Goal: Contribute content: Contribute content

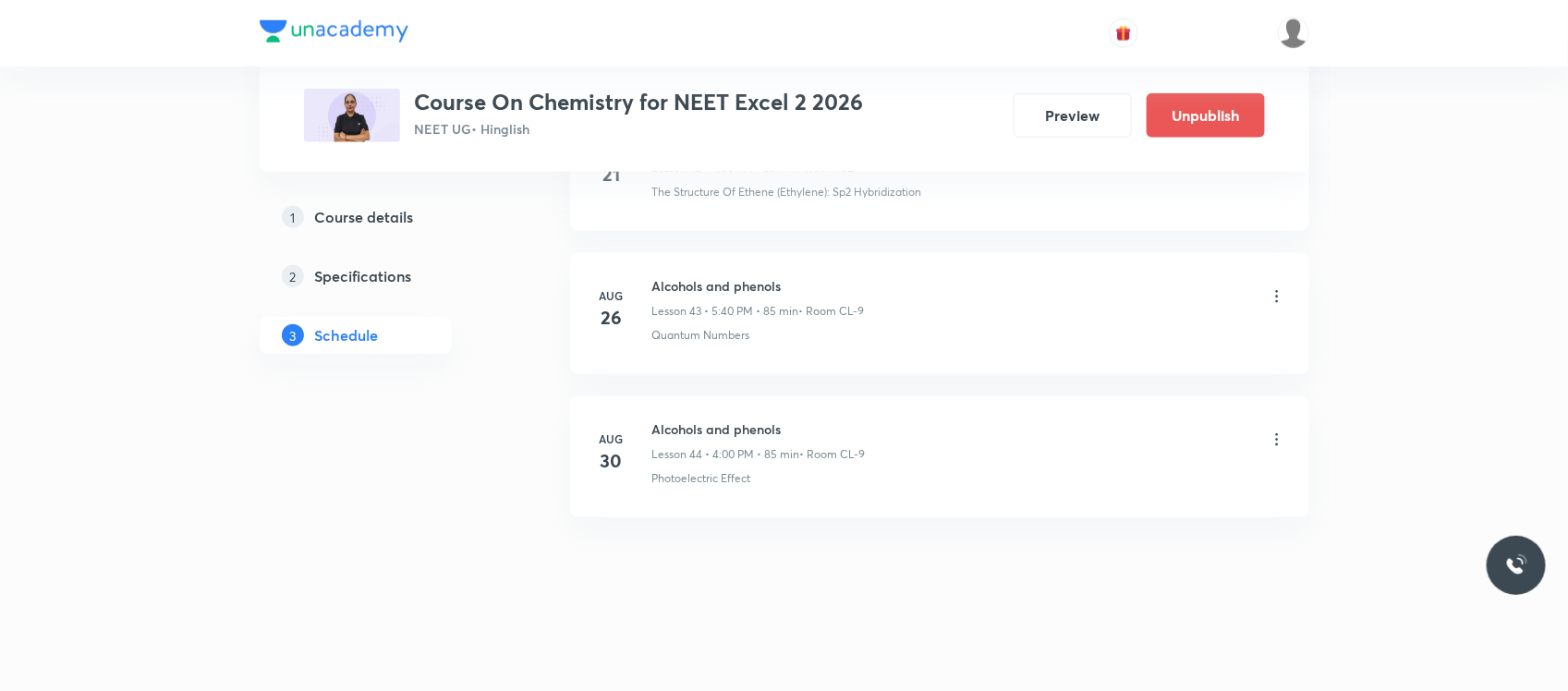
click at [1283, 446] on icon at bounding box center [1277, 440] width 19 height 19
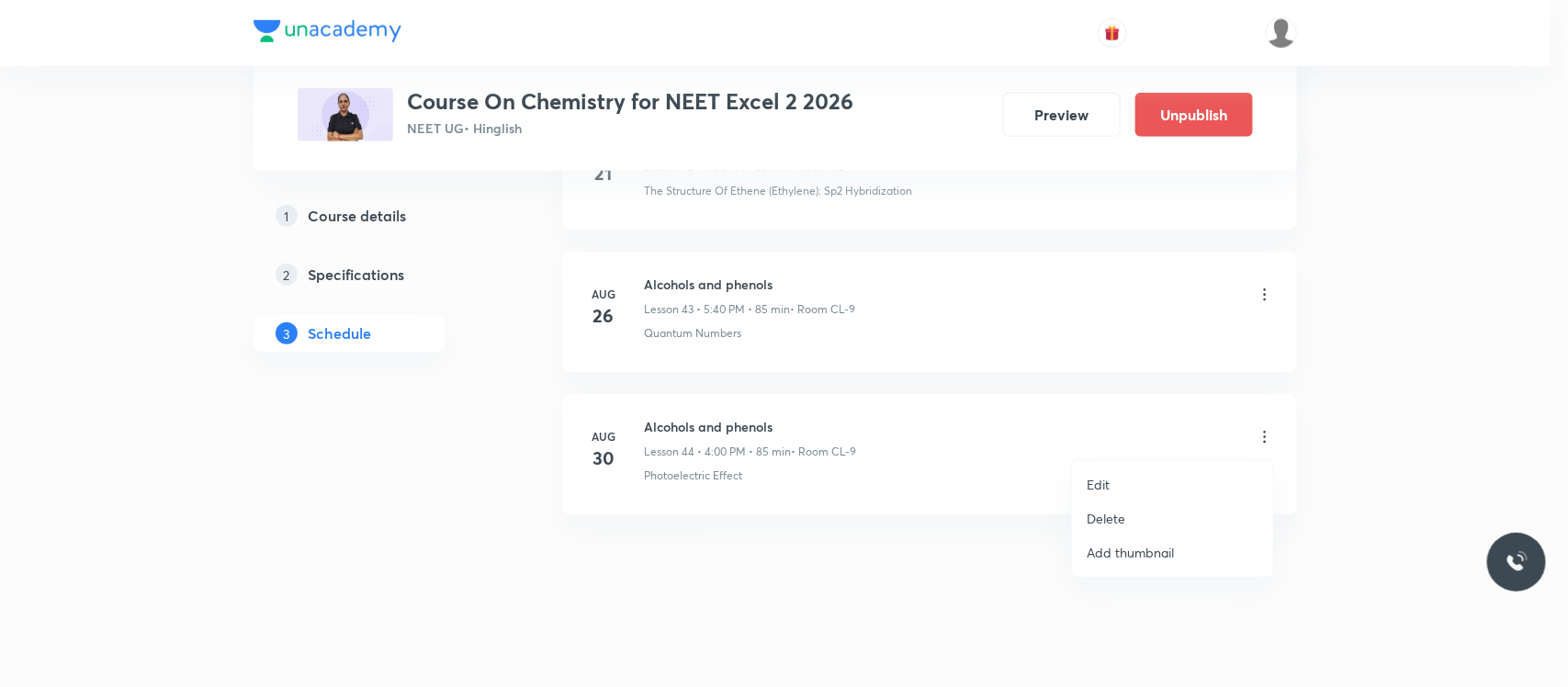
click at [1107, 525] on p "Delete" at bounding box center [1106, 518] width 39 height 19
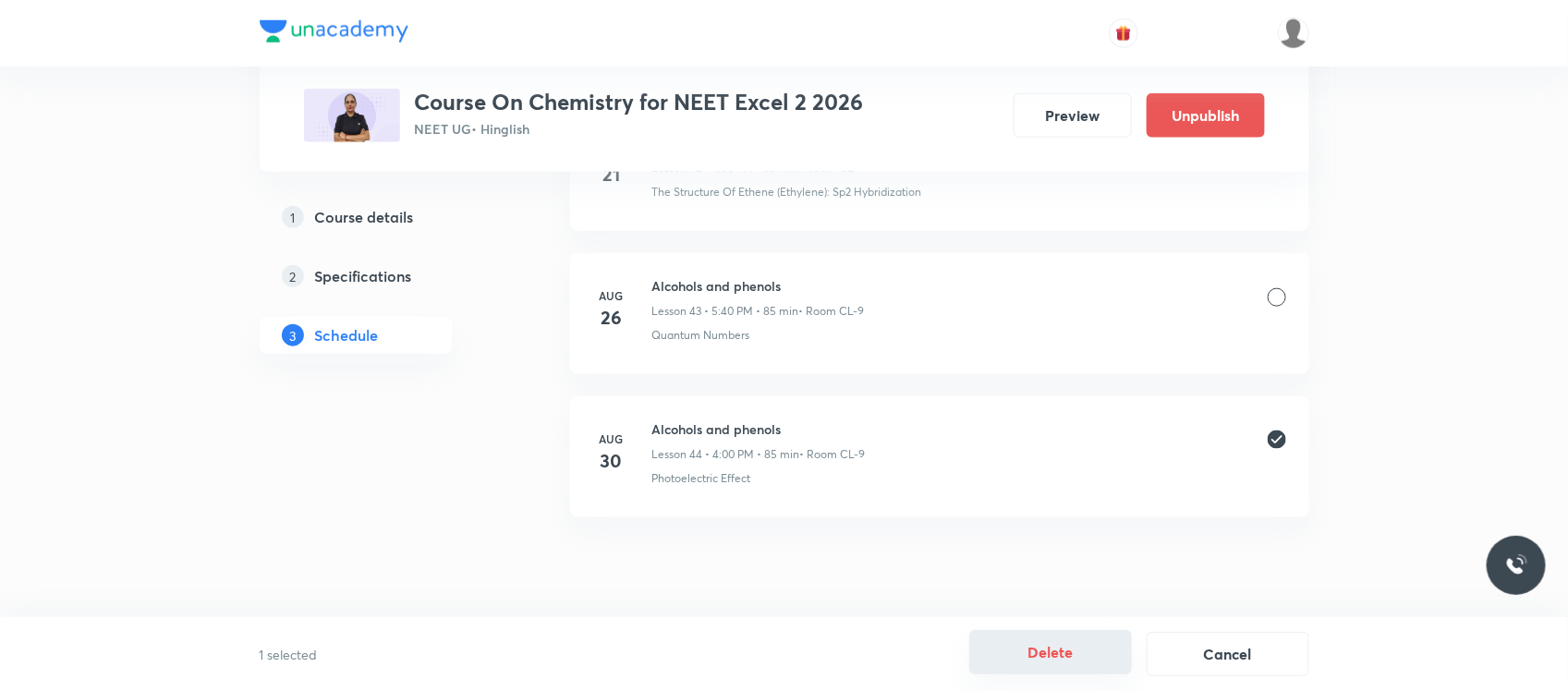
click at [1033, 658] on button "Delete" at bounding box center [1051, 652] width 163 height 44
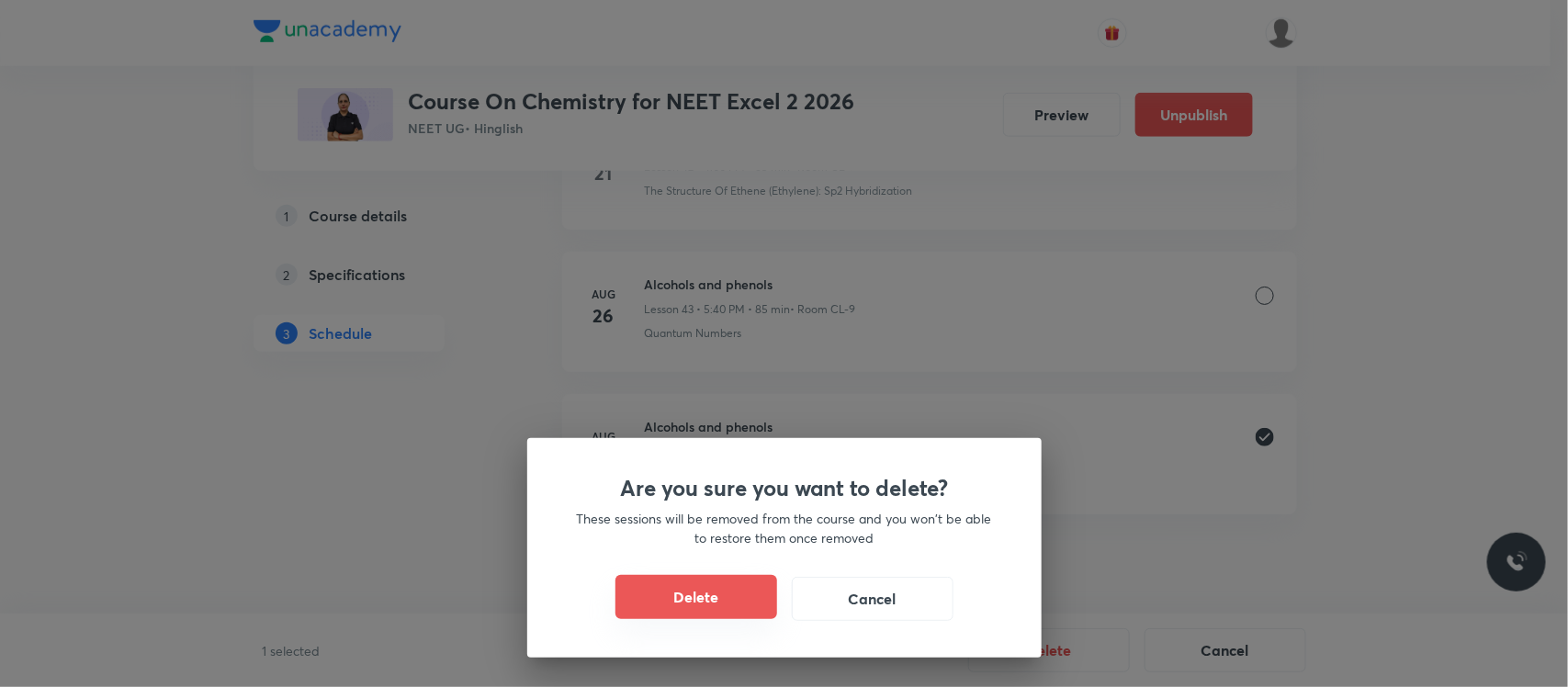
click at [736, 596] on button "Delete" at bounding box center [696, 598] width 162 height 44
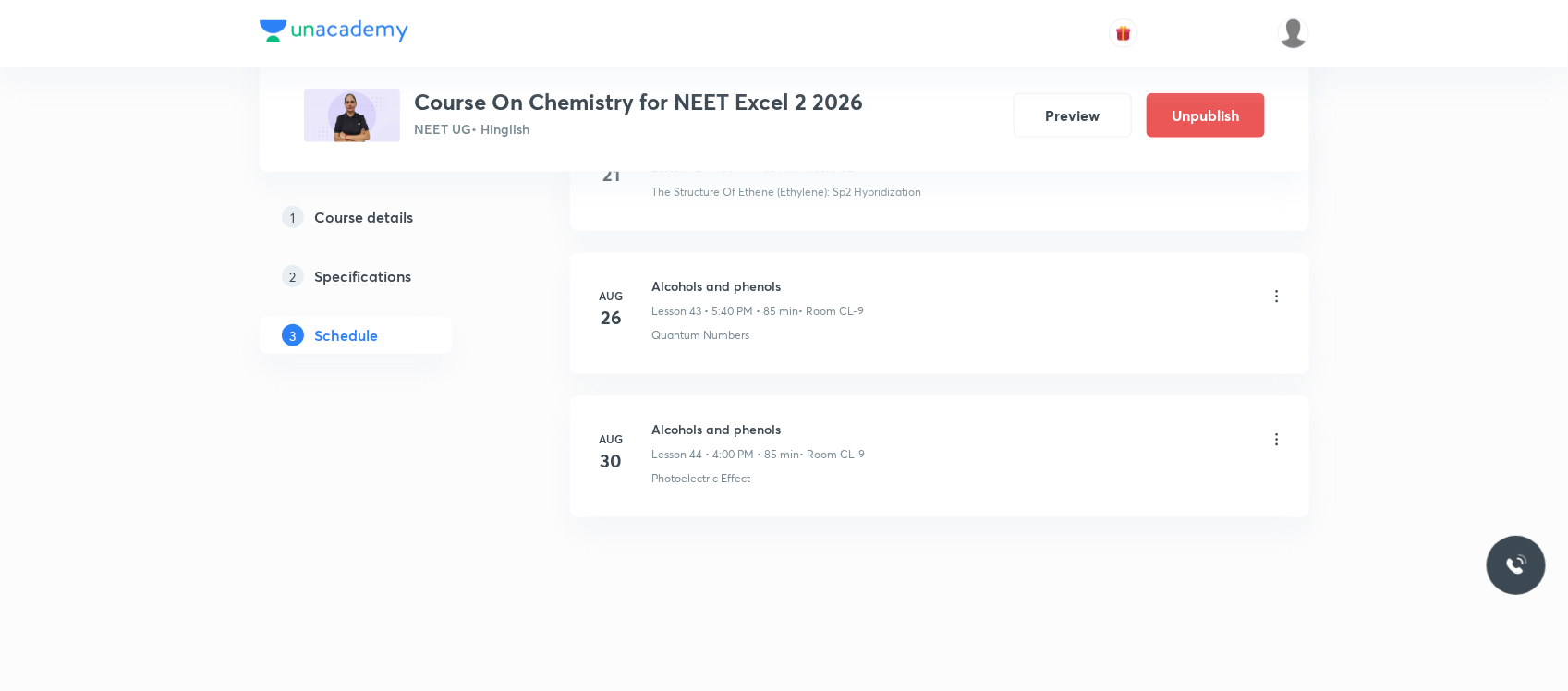
scroll to position [6969, 0]
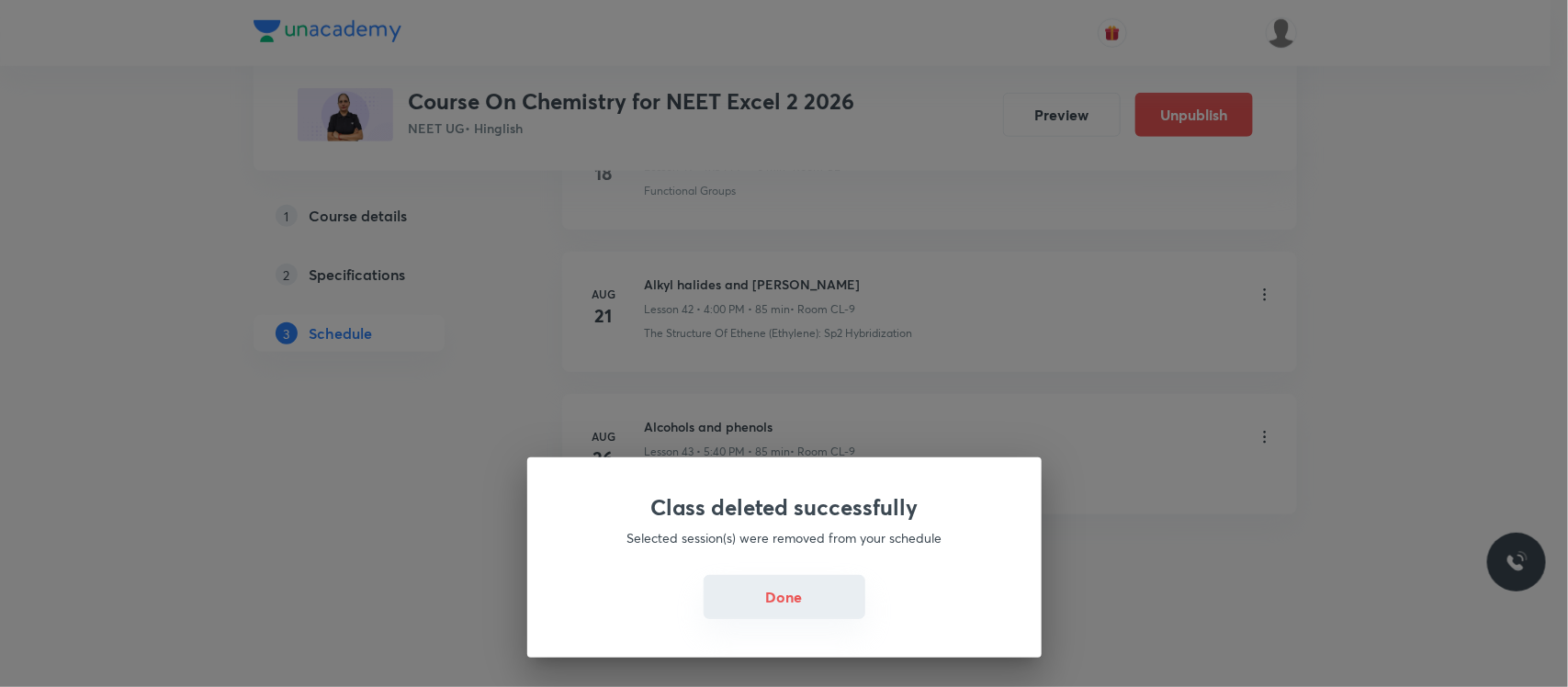
click at [805, 602] on button "Done" at bounding box center [784, 598] width 162 height 44
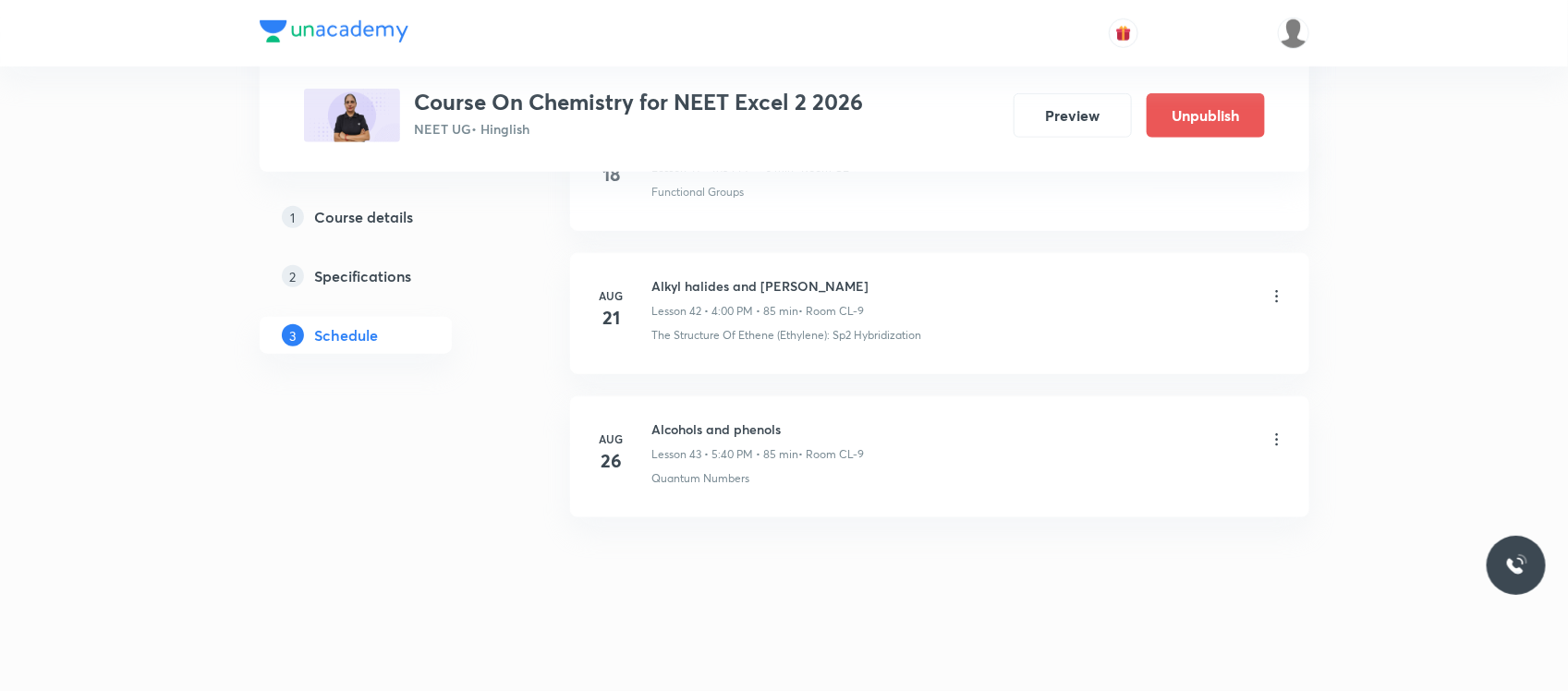
click at [335, 199] on link "1 Course details" at bounding box center [384, 218] width 251 height 37
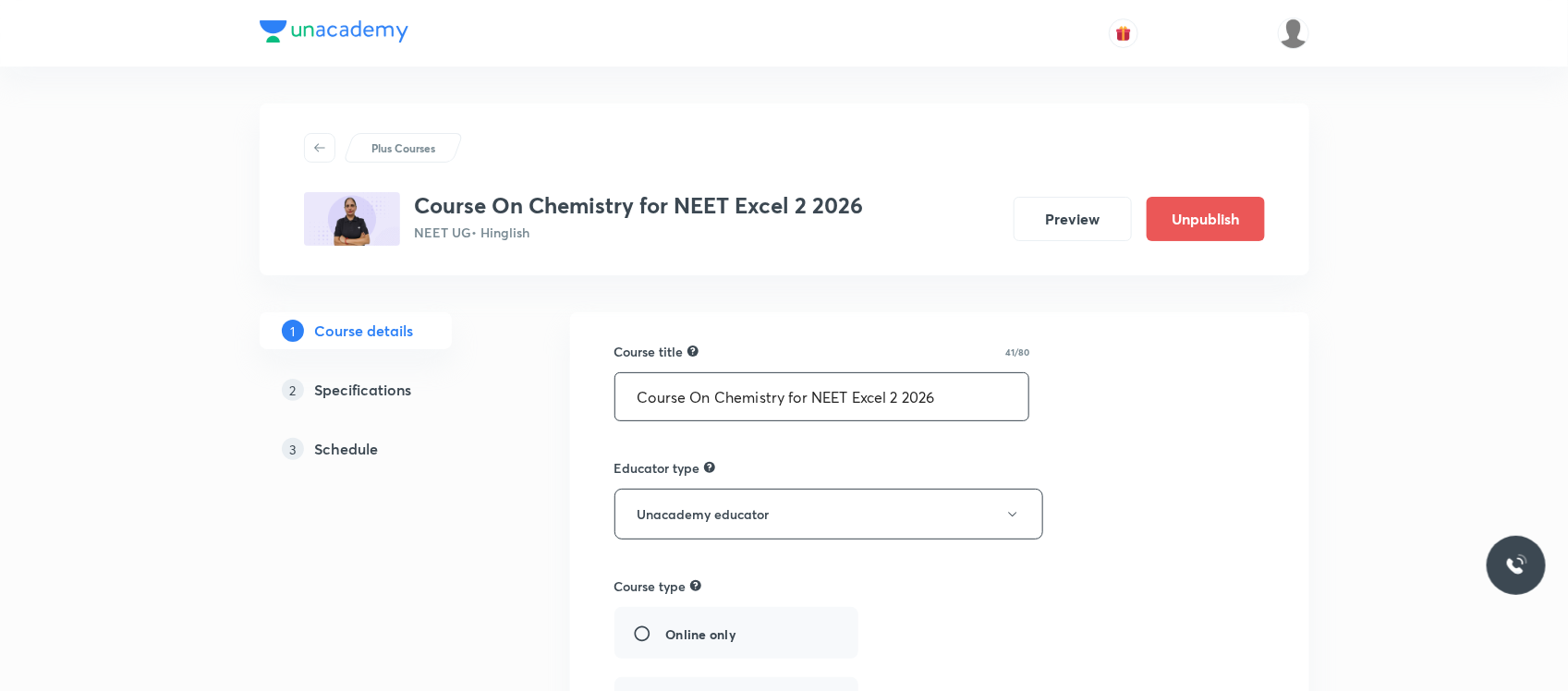
click at [702, 388] on input "Course On Chemistry for NEET Excel 2 2026" at bounding box center [822, 396] width 414 height 47
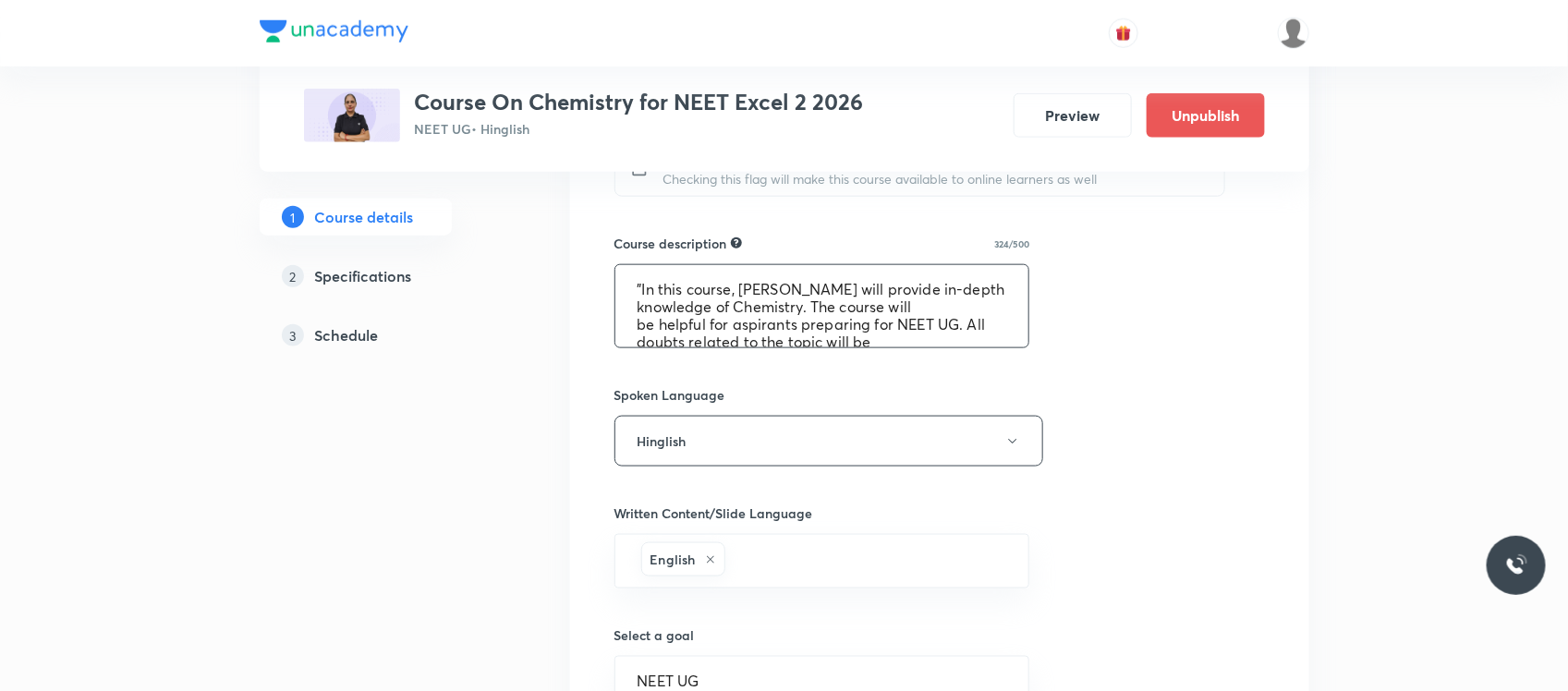
scroll to position [841, 0]
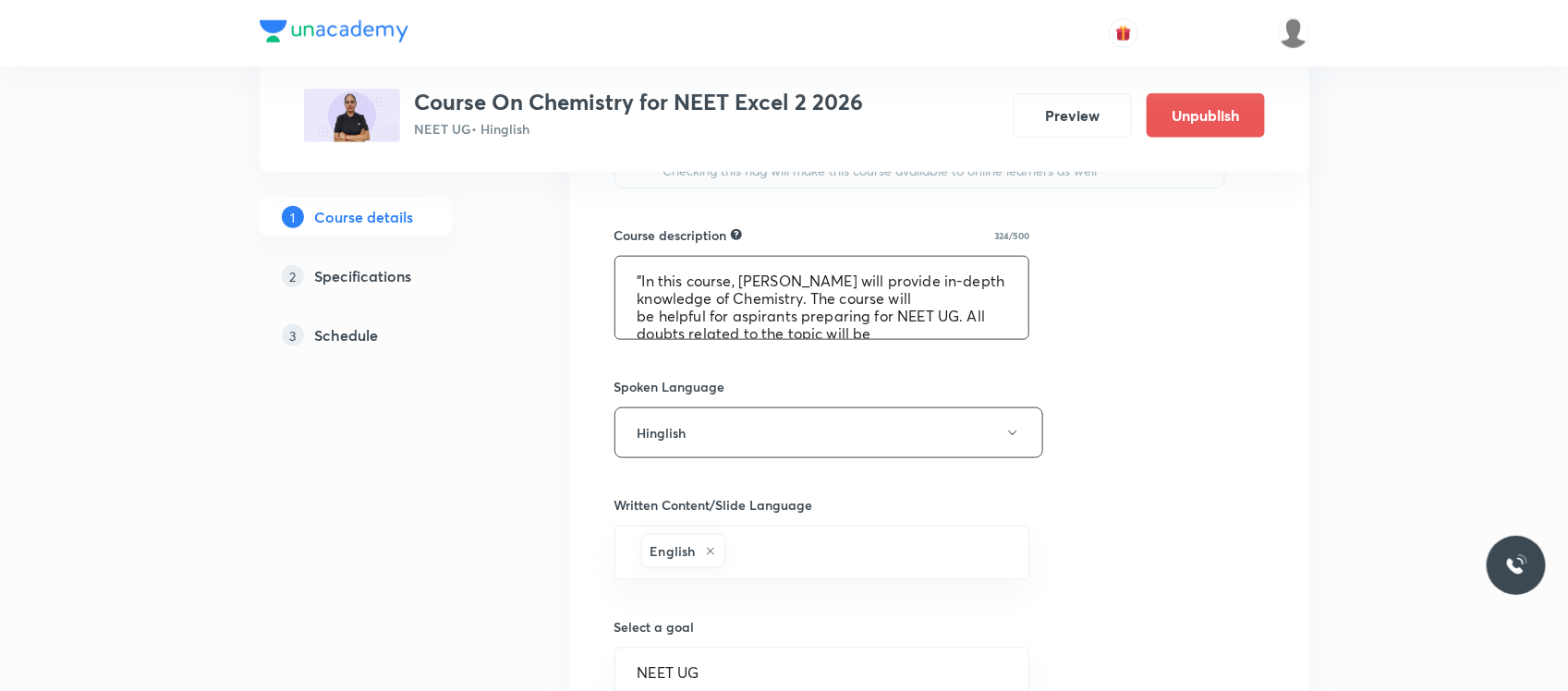
click at [626, 273] on textarea ""In this course, Gayatri Louhkna will provide in-depth knowledge of Chemistry. …" at bounding box center [822, 297] width 414 height 82
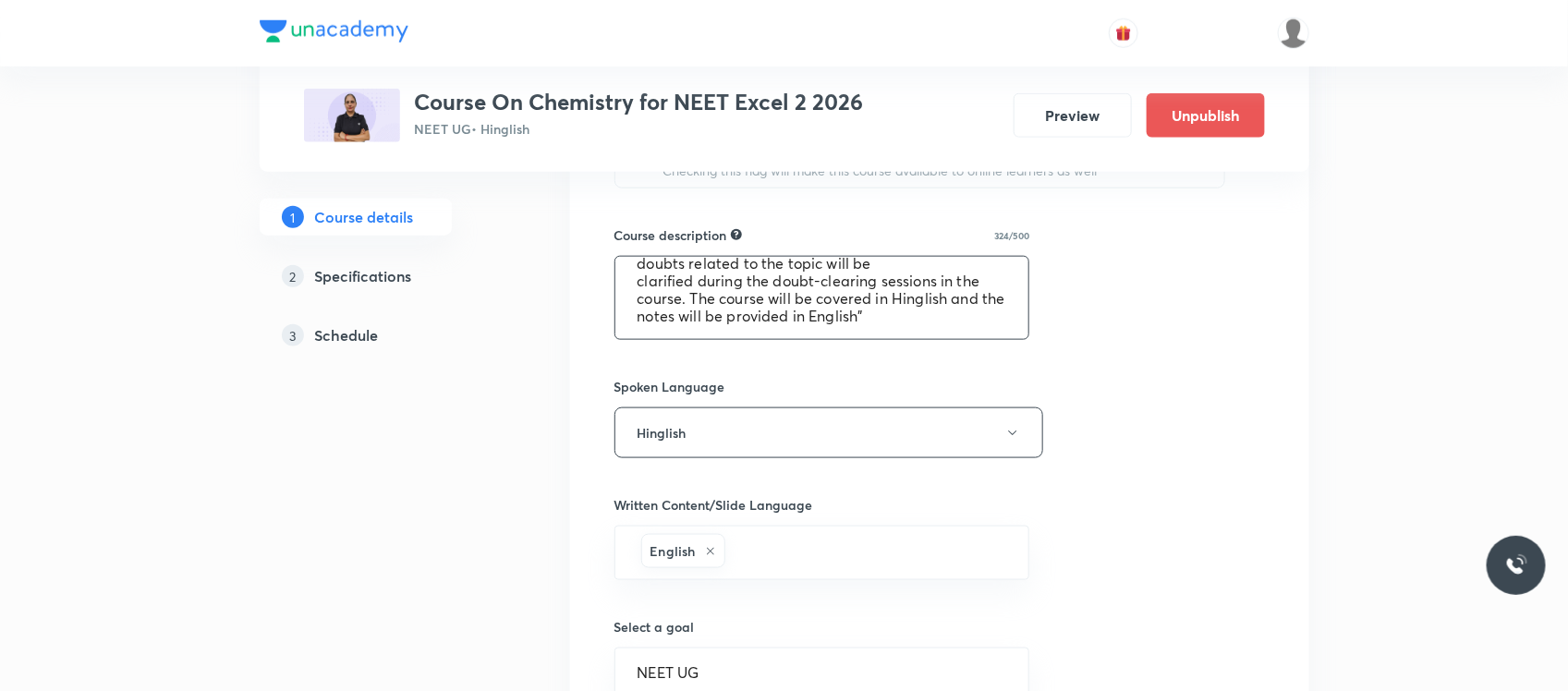
drag, startPoint x: 626, startPoint y: 273, endPoint x: 898, endPoint y: 354, distance: 283.8
click at [898, 354] on div "Course title 41/80 Course On Chemistry for NEET Excel 2 2026 ​ Educator type Un…" at bounding box center [939, 200] width 650 height 1400
click at [345, 329] on h5 "Schedule" at bounding box center [346, 335] width 64 height 22
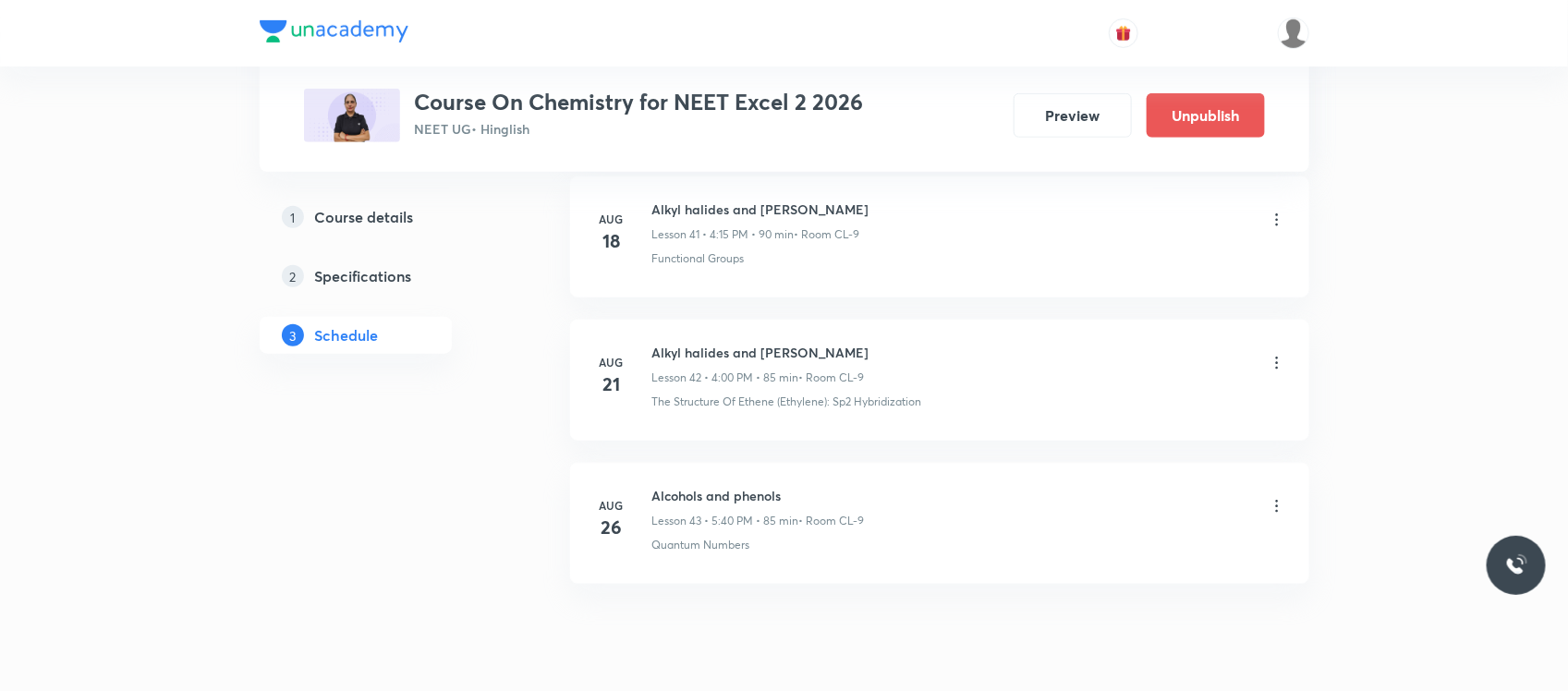
scroll to position [6969, 0]
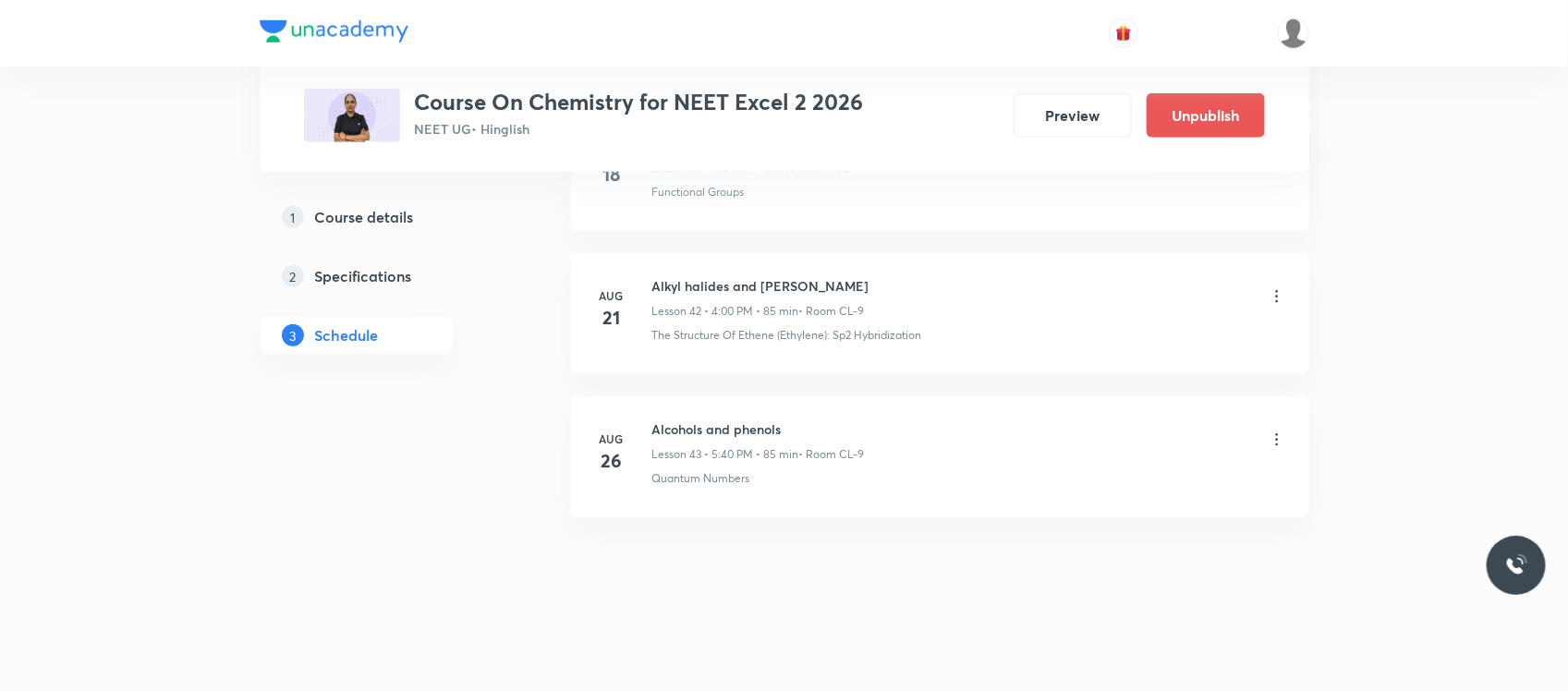
click at [693, 433] on h6 "Alcohols and phenols" at bounding box center [758, 429] width 212 height 19
copy h6 "Alcohols and phenols"
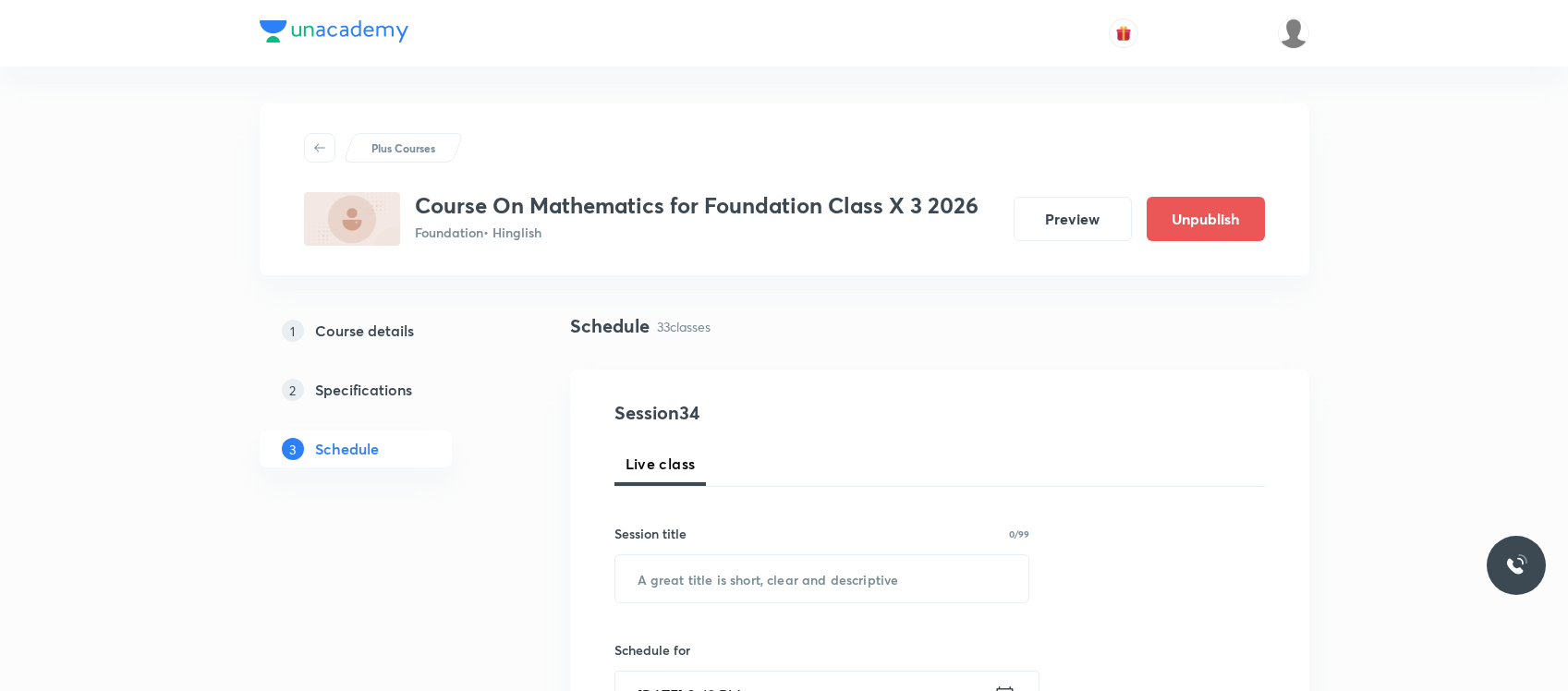
click at [1299, 24] on img at bounding box center [1294, 33] width 31 height 31
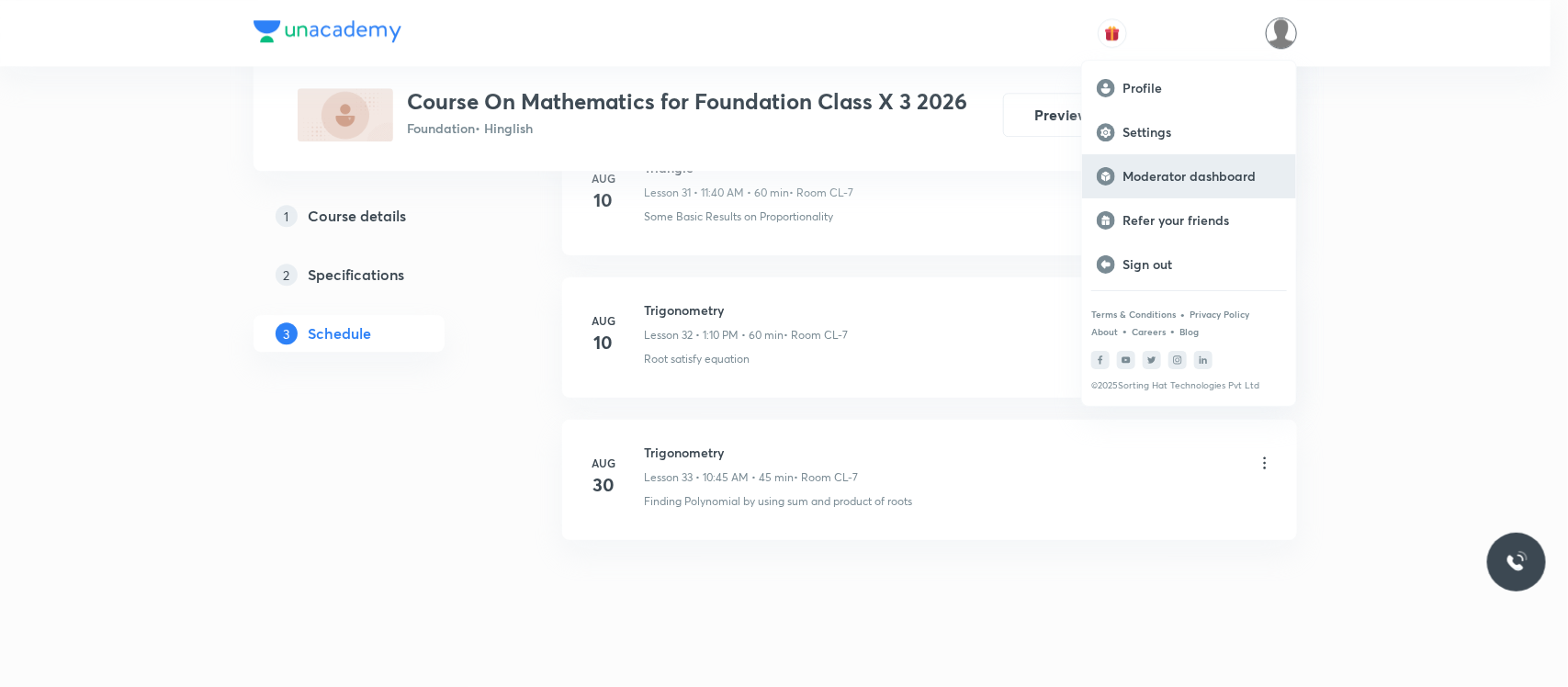
click at [1142, 184] on p "Moderator dashboard" at bounding box center [1202, 177] width 159 height 17
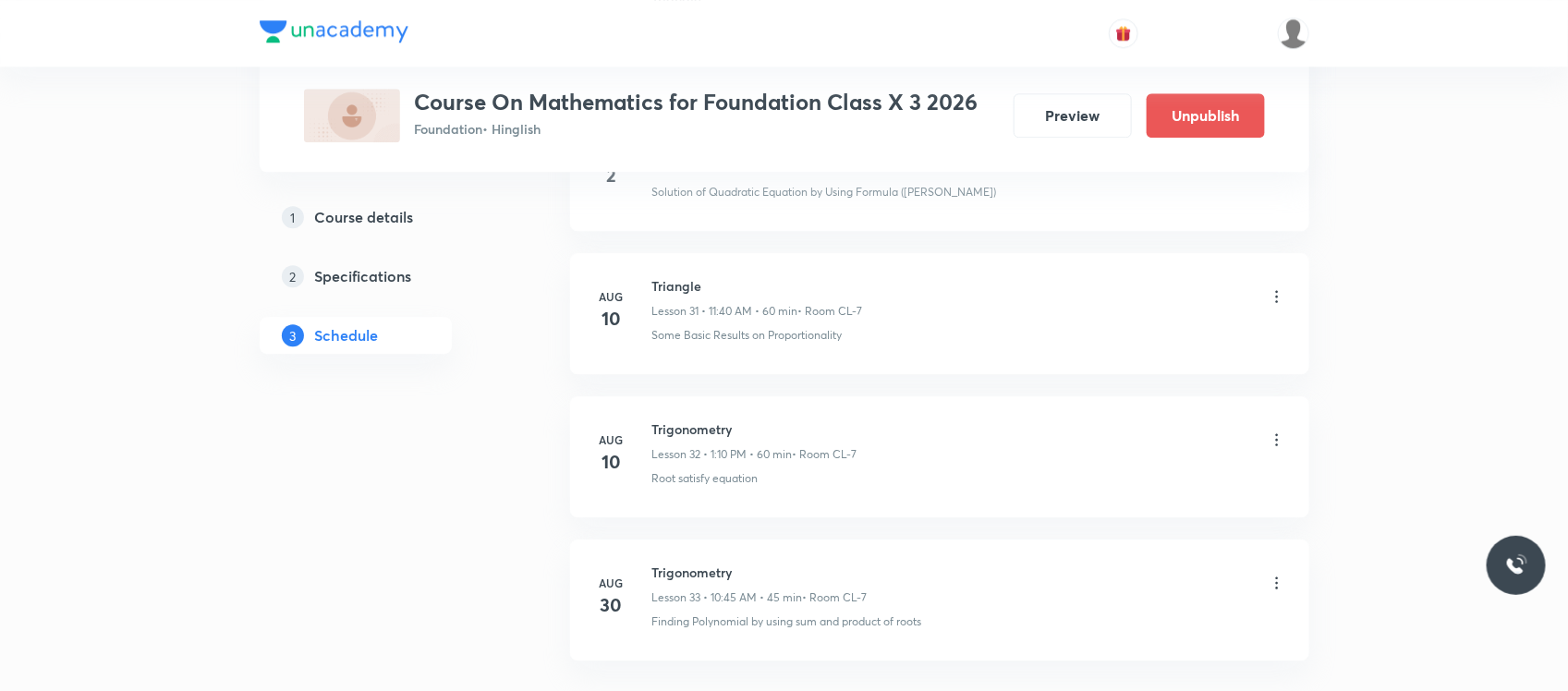
scroll to position [5531, 0]
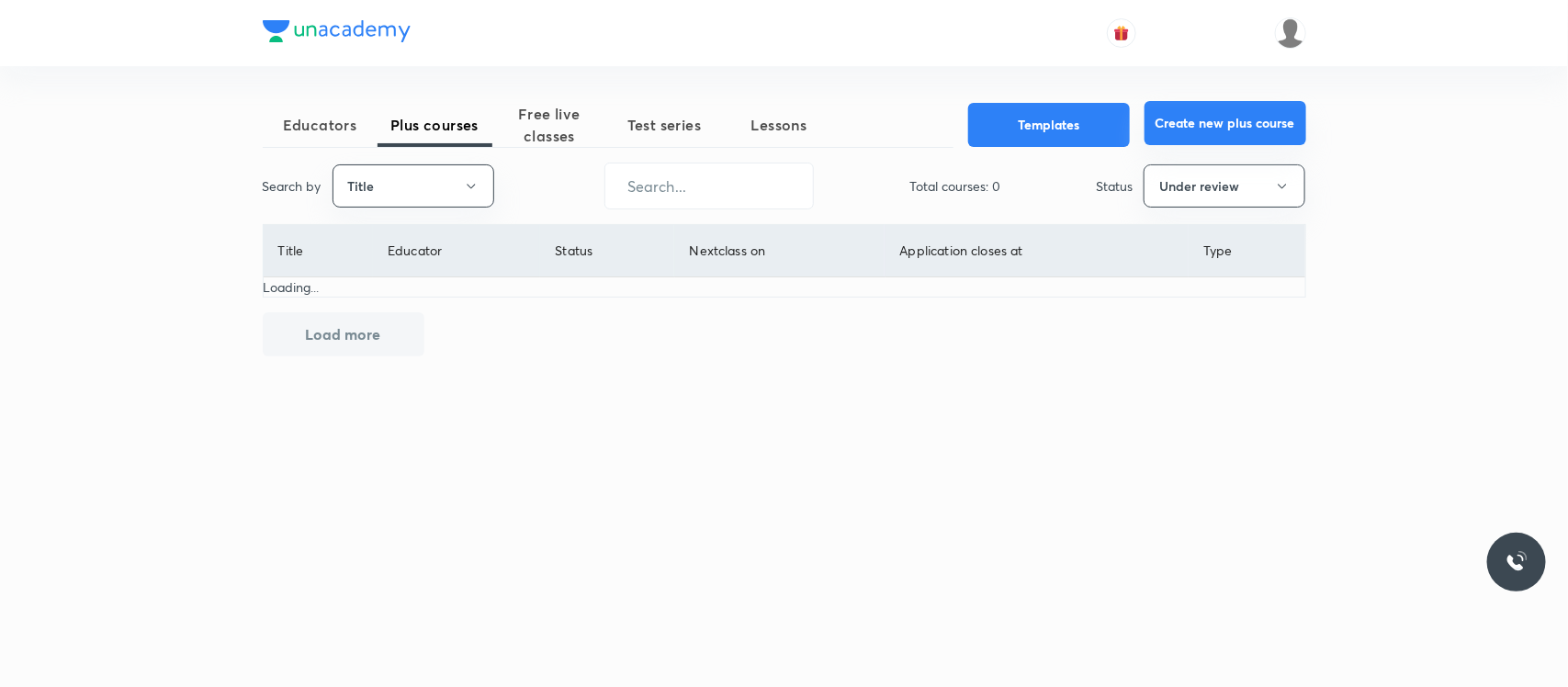
click at [1179, 126] on button "Create new plus course" at bounding box center [1225, 123] width 162 height 44
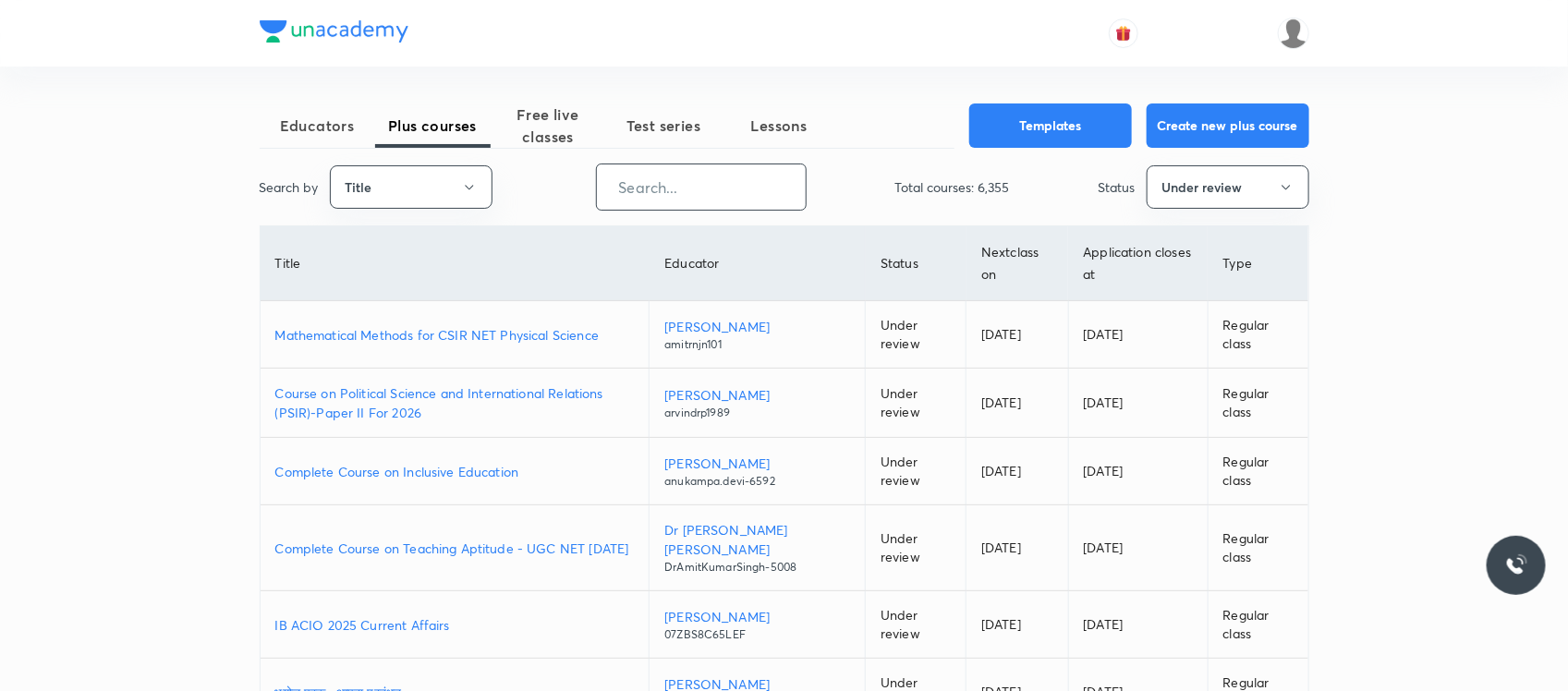
click at [663, 177] on input "text" at bounding box center [701, 187] width 208 height 47
click at [482, 195] on button "Title" at bounding box center [411, 187] width 163 height 44
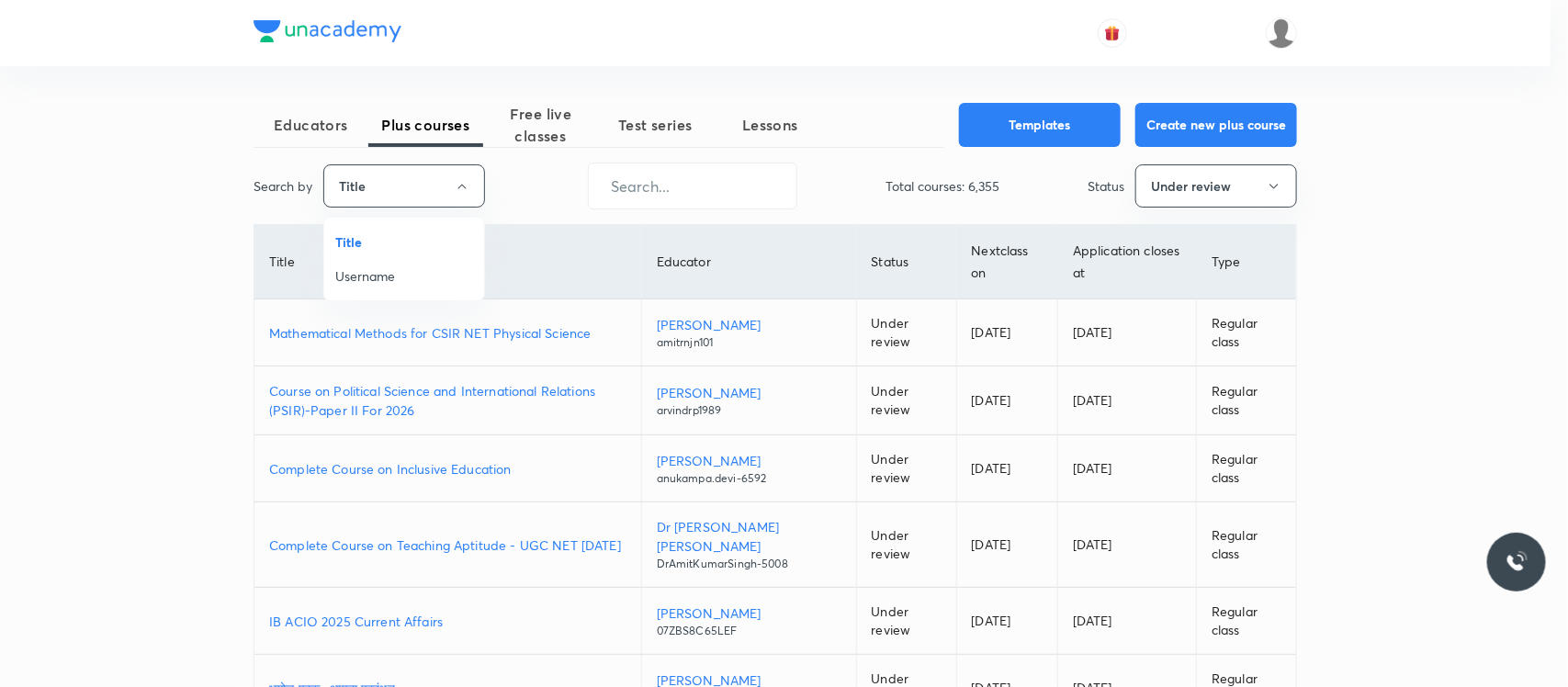
click at [427, 276] on span "Username" at bounding box center [404, 275] width 138 height 19
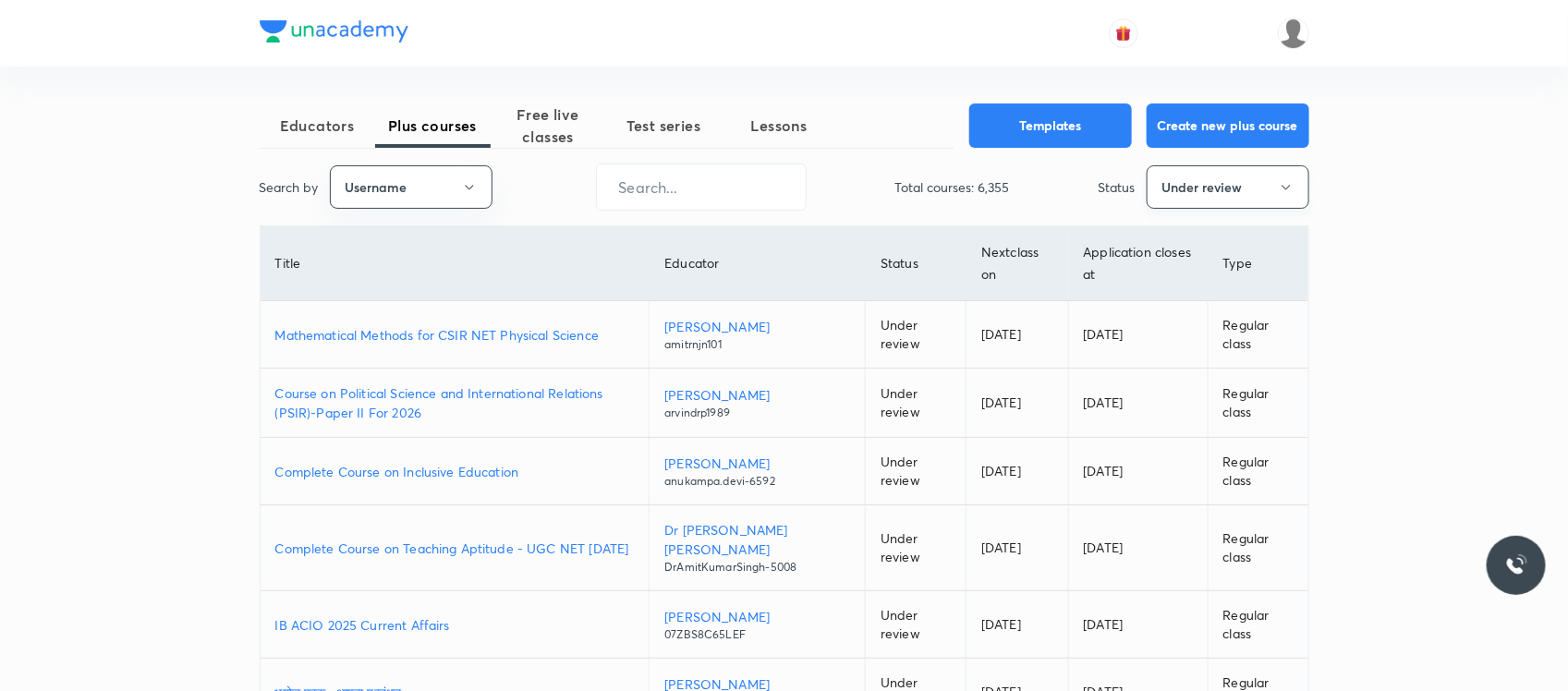
click at [1188, 185] on button "Under review" at bounding box center [1228, 187] width 163 height 44
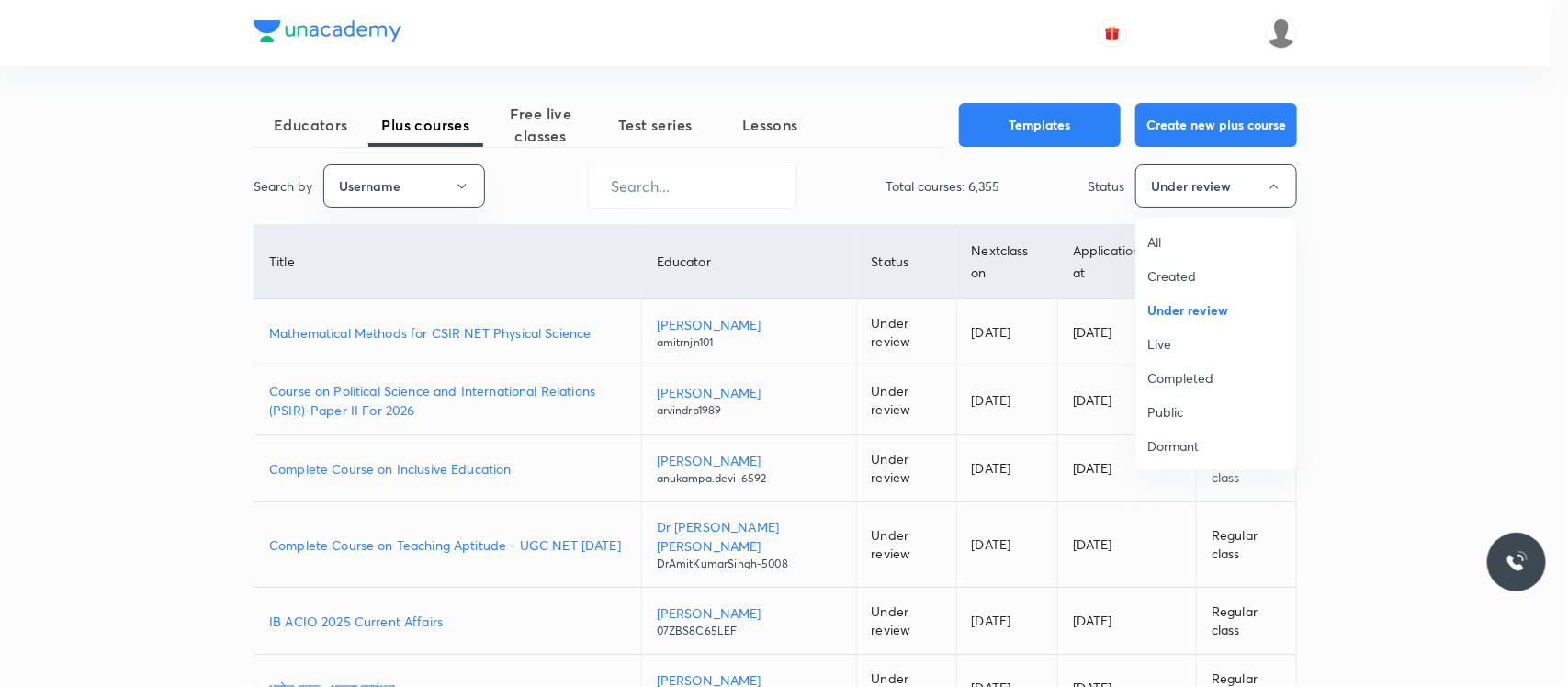
click at [1183, 239] on span "All" at bounding box center [1216, 241] width 138 height 19
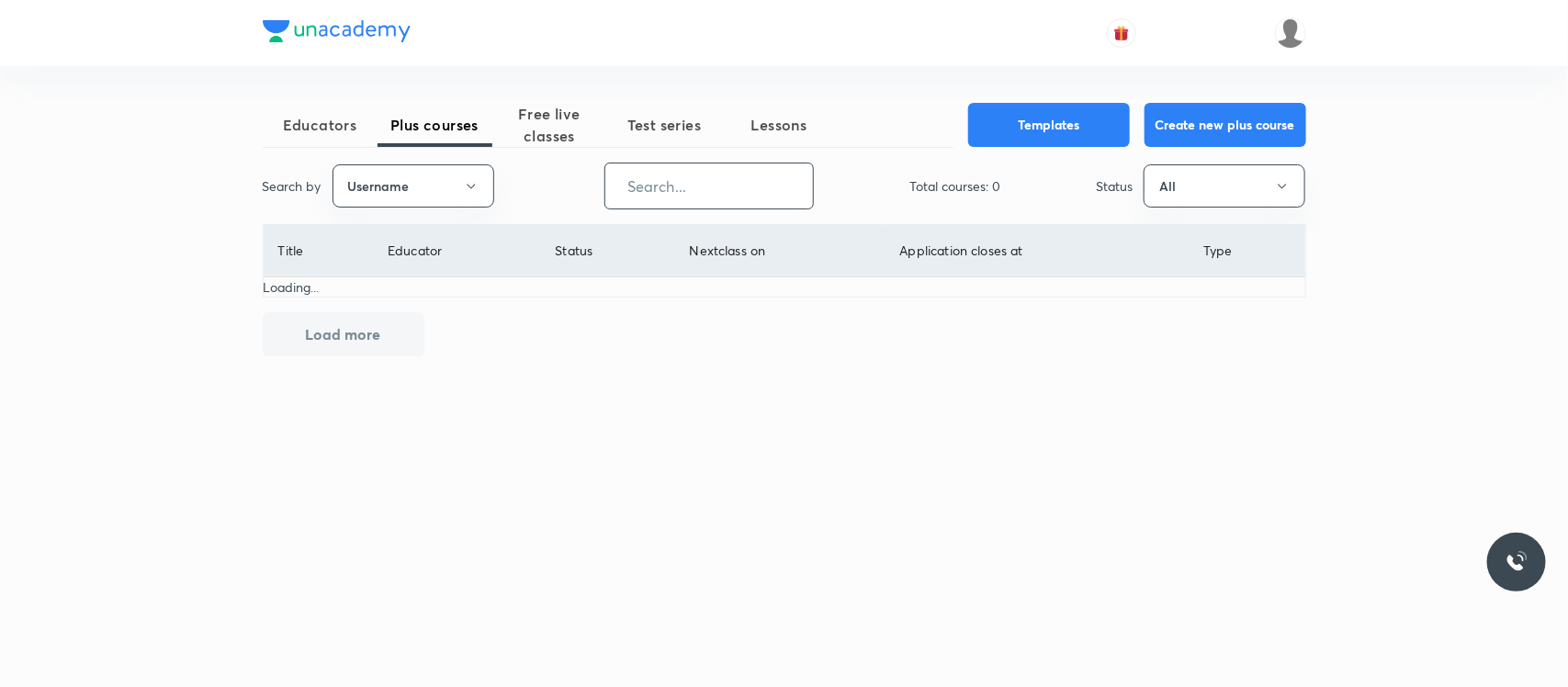
click at [694, 182] on input "text" at bounding box center [709, 186] width 207 height 47
paste input "unacademy-user-H6WVL4KILA96"
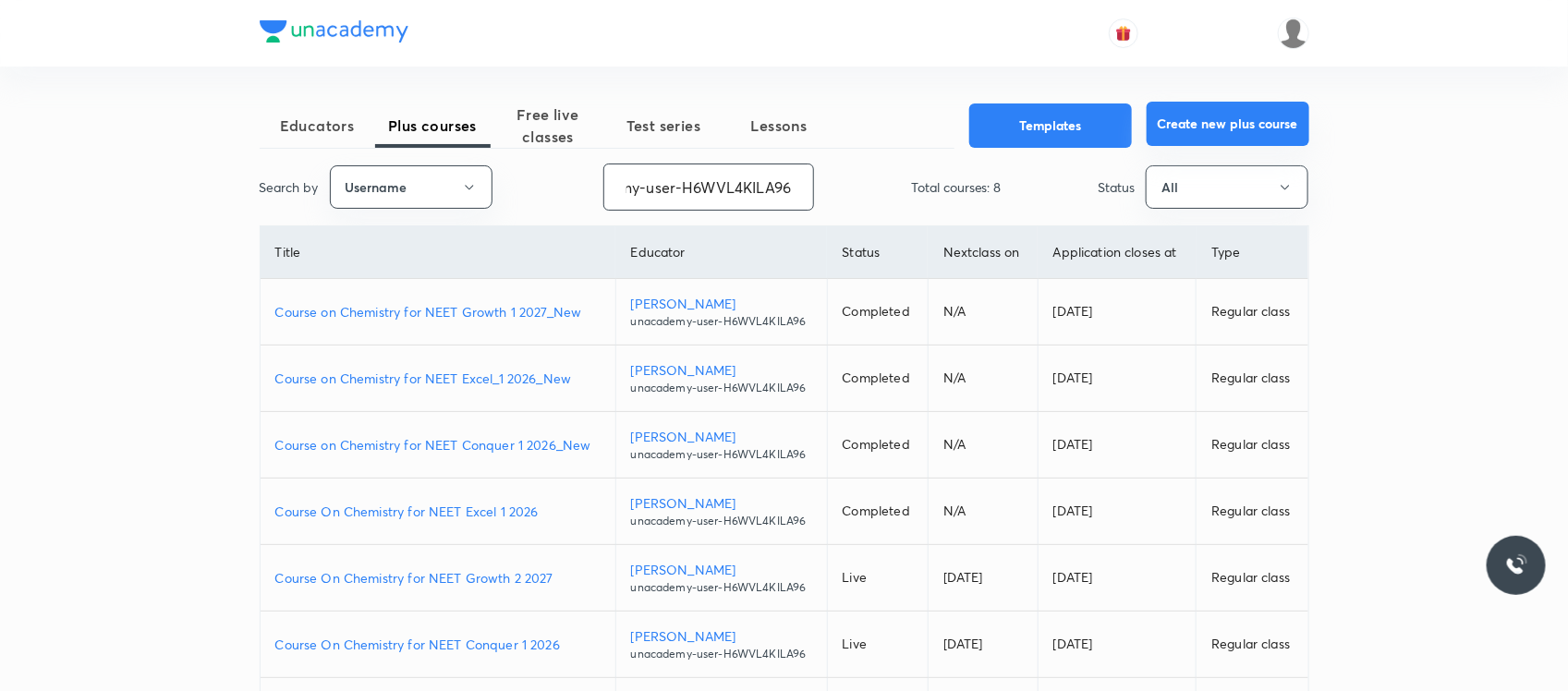
type input "unacademy-user-H6WVL4KILA96"
click at [1215, 131] on button "Create new plus course" at bounding box center [1228, 124] width 163 height 44
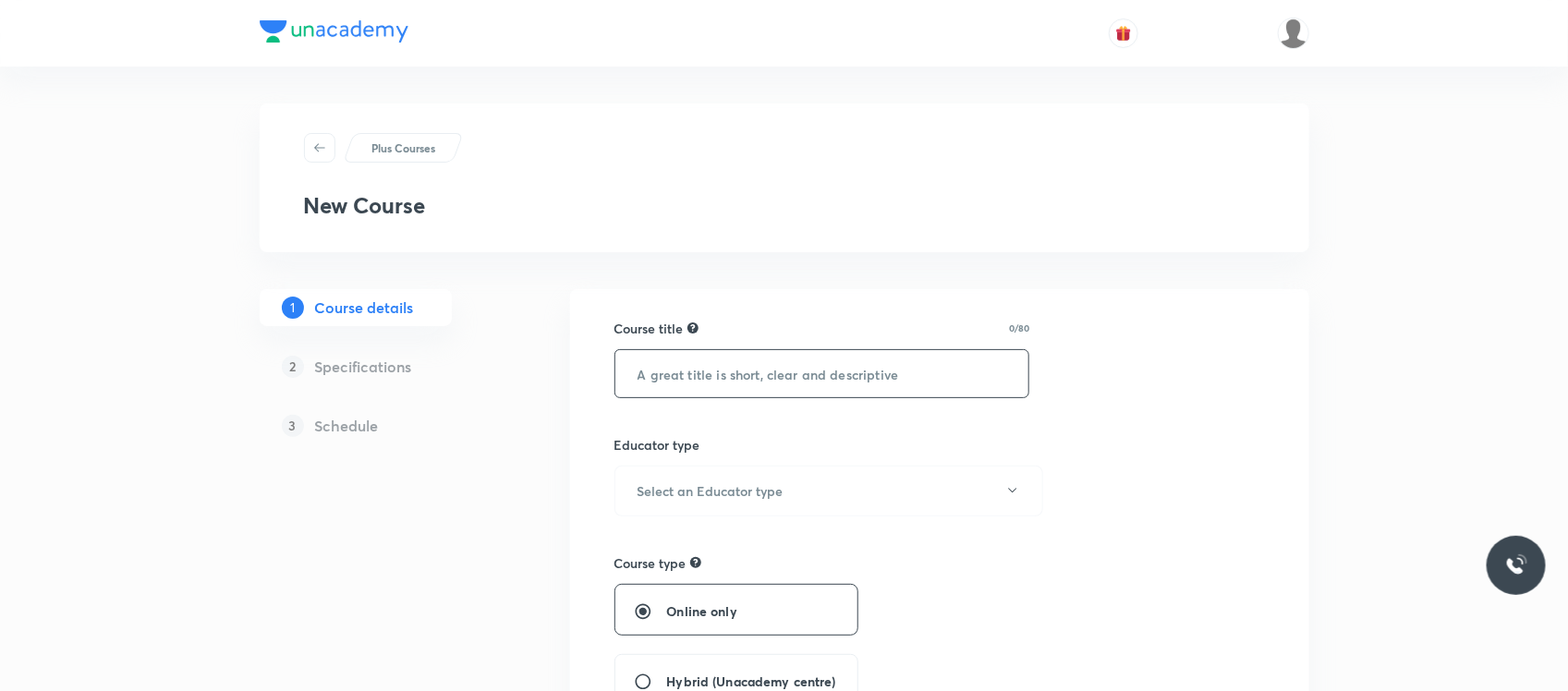
click at [735, 382] on input "text" at bounding box center [822, 373] width 414 height 47
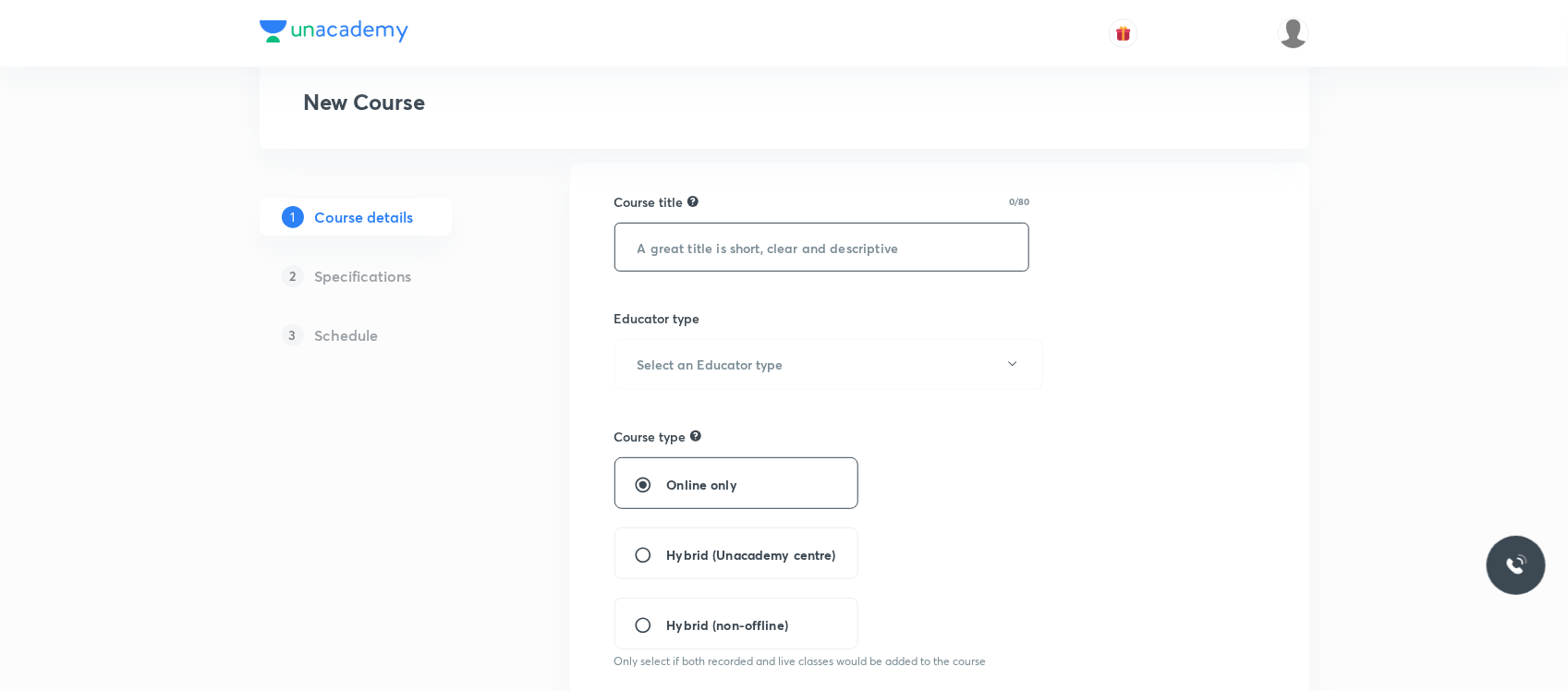
click at [661, 252] on input "text" at bounding box center [822, 246] width 414 height 47
paste input "Course On Chemistry for NEET Excel 2 2026"
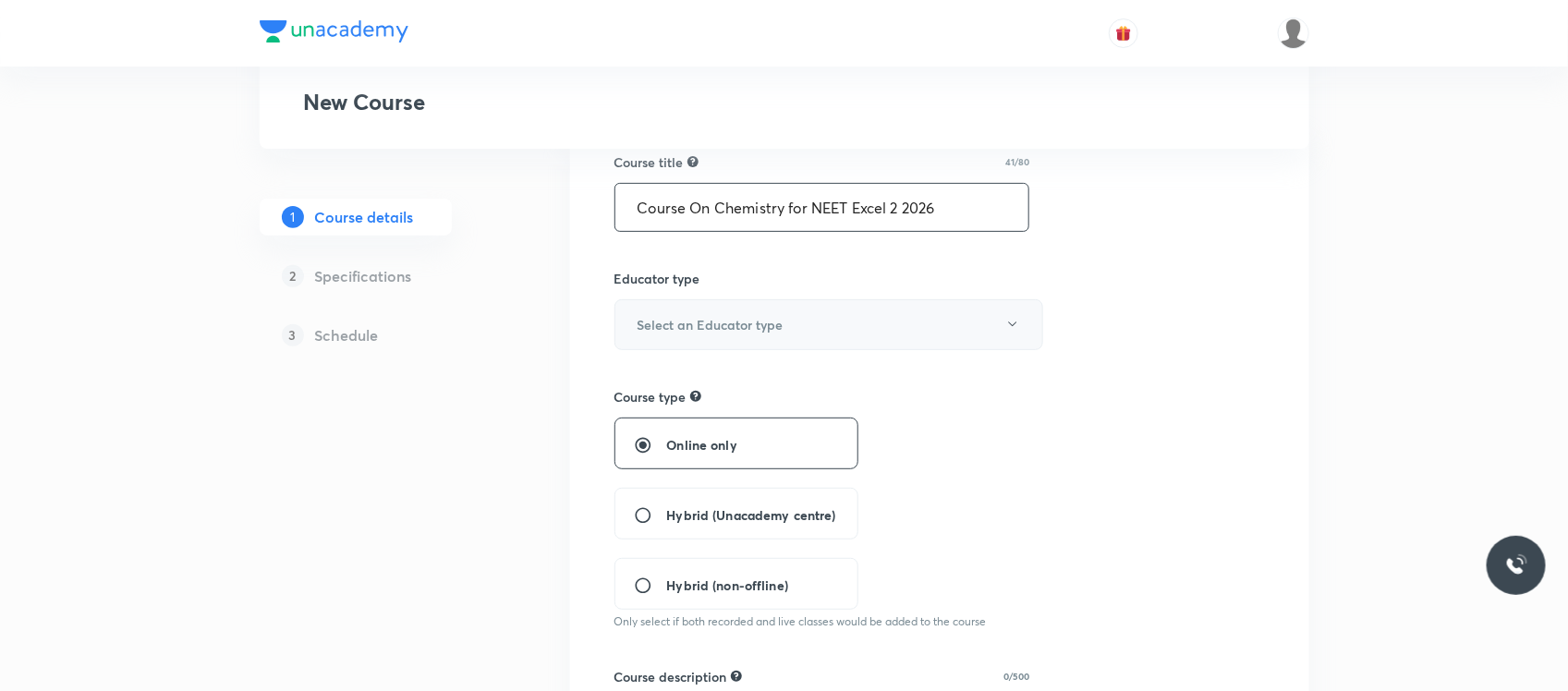
type input "Course On Chemistry for NEET Excel 2 2026"
click at [688, 319] on h6 "Select an Educator type" at bounding box center [710, 324] width 146 height 19
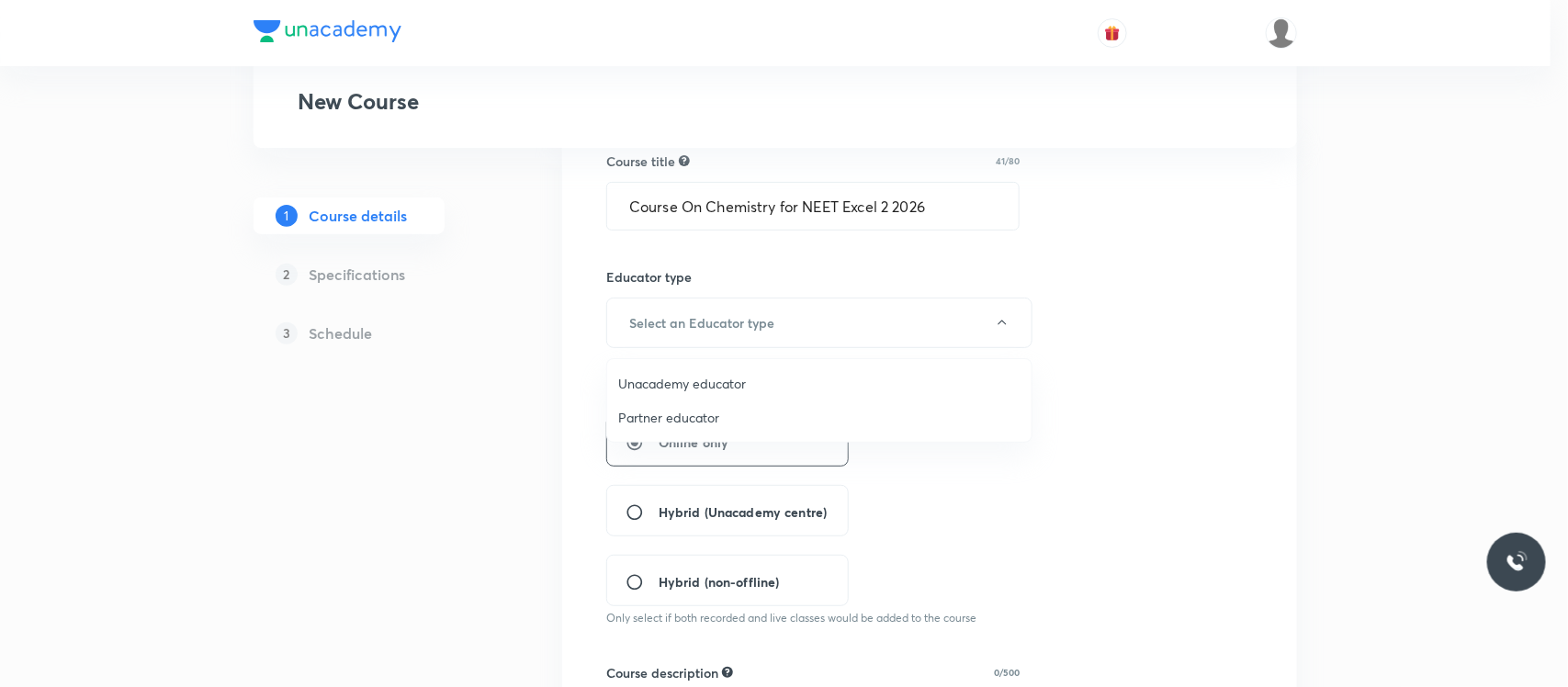
click at [685, 392] on span "Unacademy educator" at bounding box center [819, 383] width 402 height 19
radio input "false"
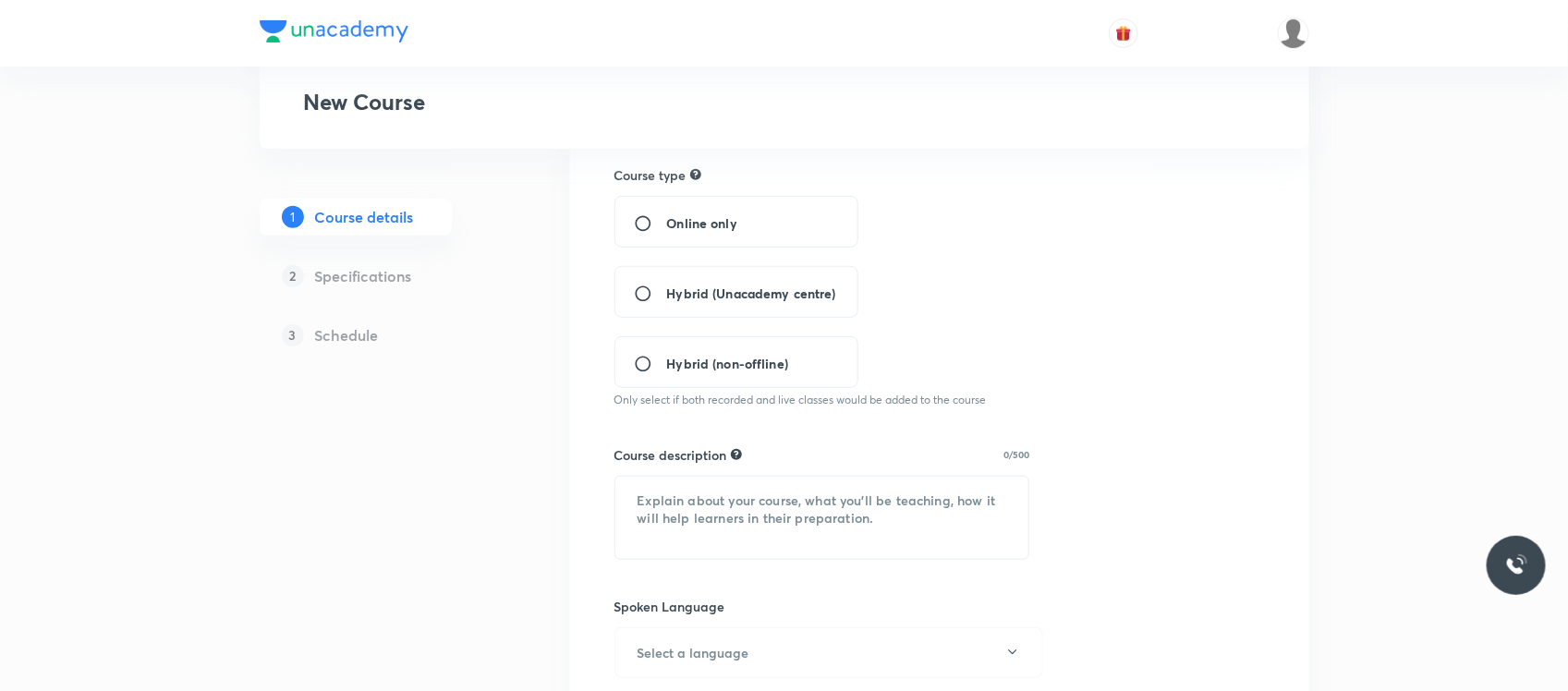
scroll to position [389, 0]
click at [707, 296] on span "Hybrid (Unacademy centre)" at bounding box center [751, 292] width 169 height 19
click at [667, 296] on input "Hybrid (Unacademy centre)" at bounding box center [650, 293] width 33 height 19
radio input "true"
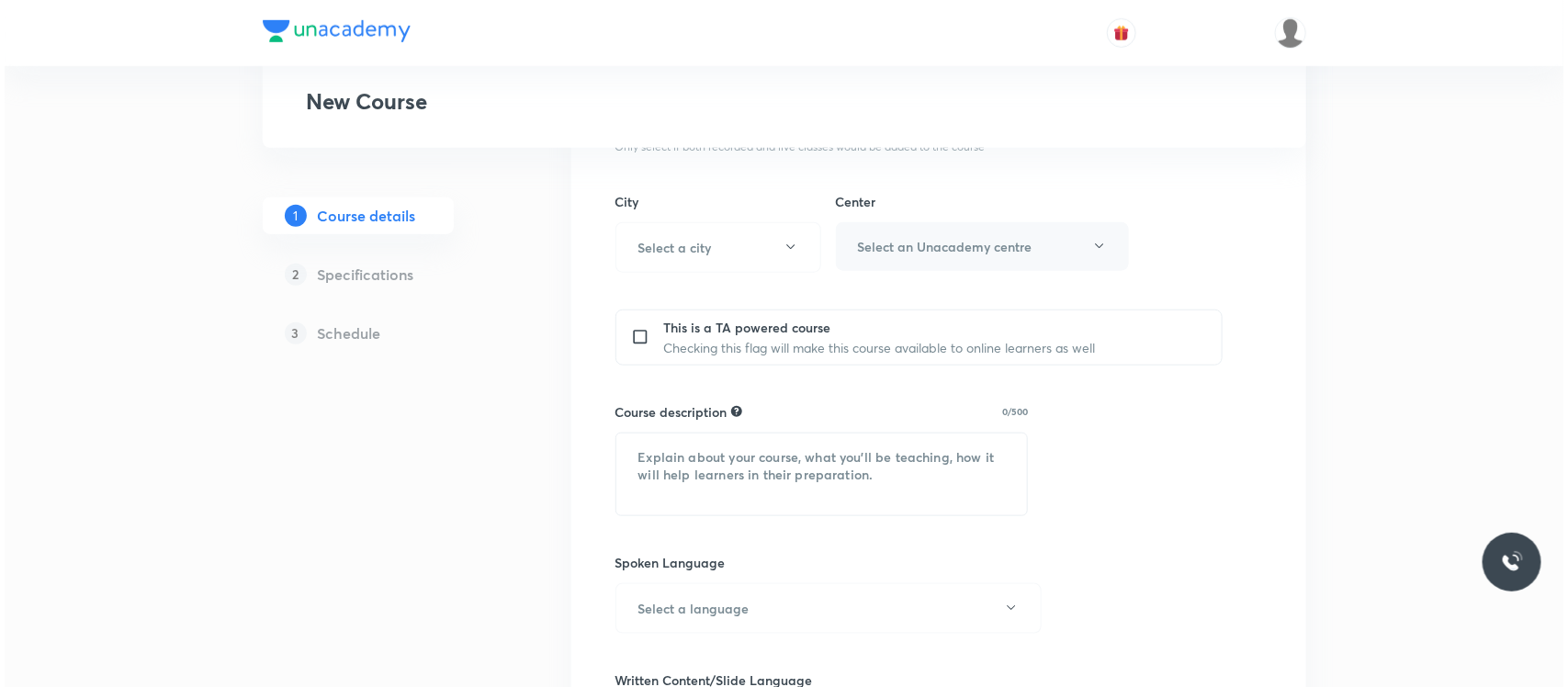
scroll to position [646, 0]
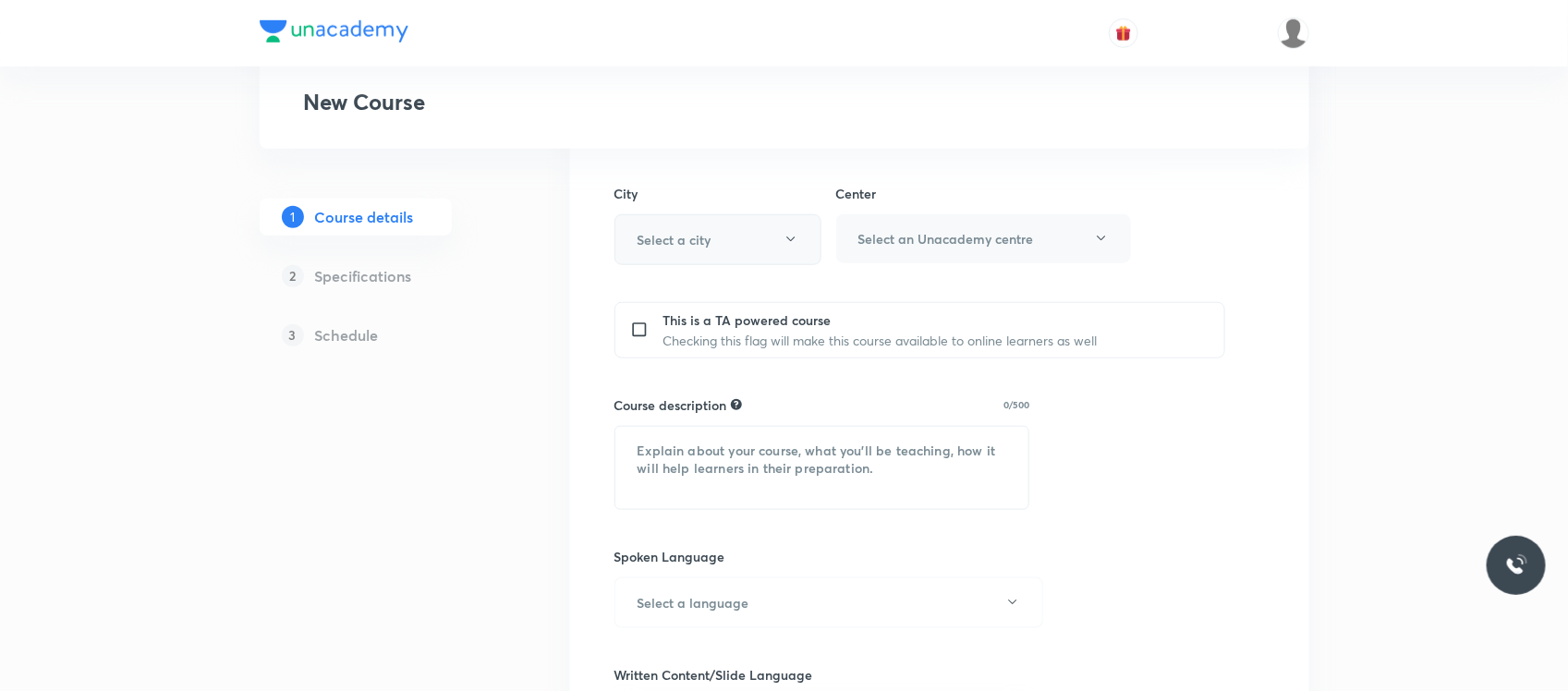
click at [726, 232] on button "Select a city" at bounding box center [717, 239] width 207 height 51
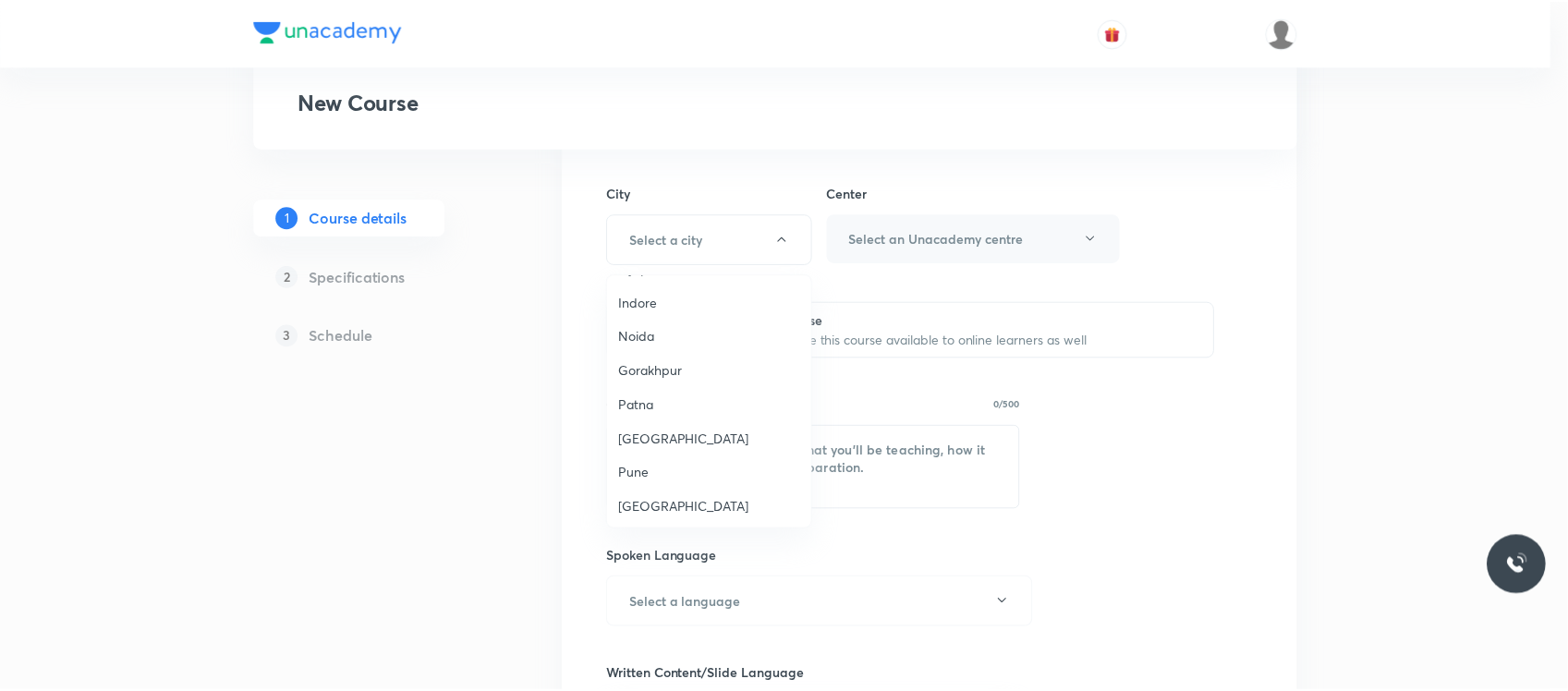
scroll to position [1393, 0]
click at [642, 524] on span "Delhi" at bounding box center [713, 534] width 183 height 19
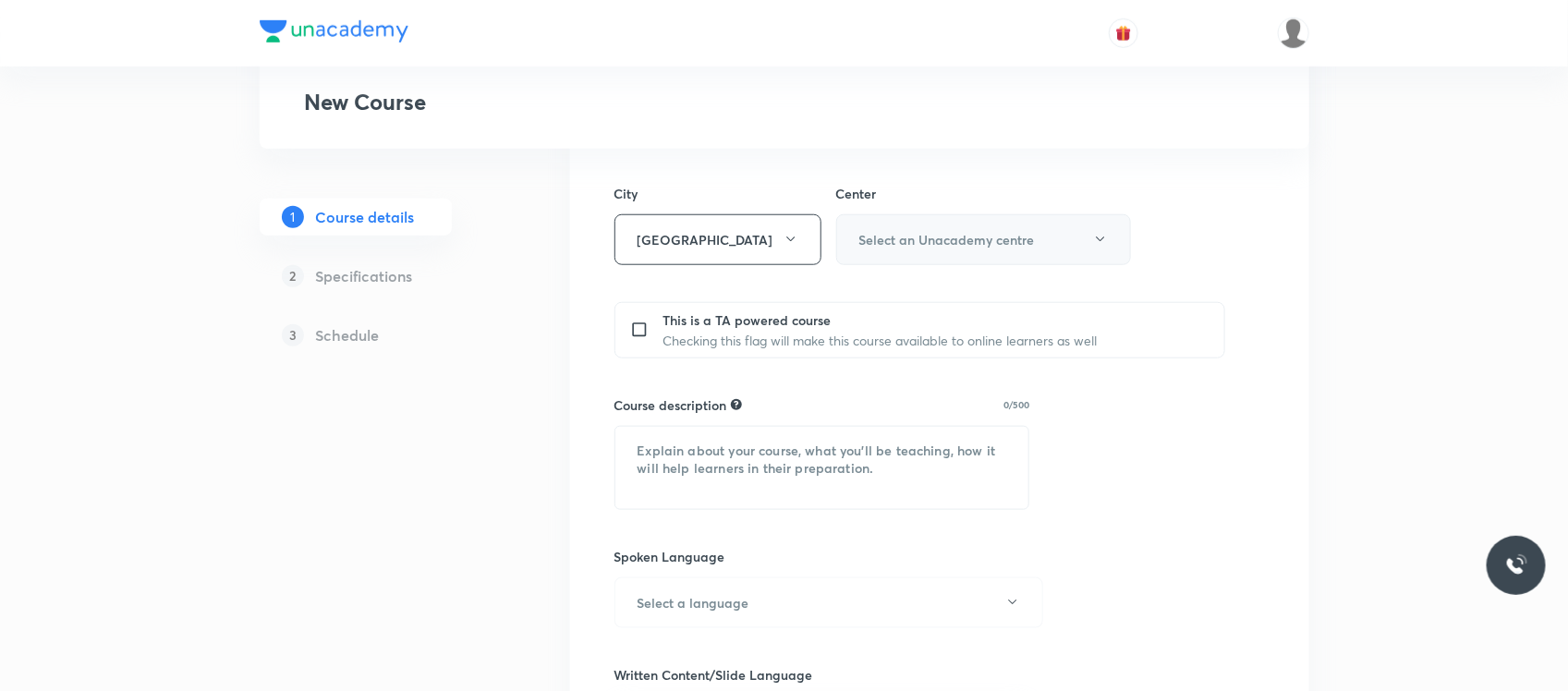
click at [948, 226] on button "Select an Unacademy centre" at bounding box center [984, 239] width 295 height 51
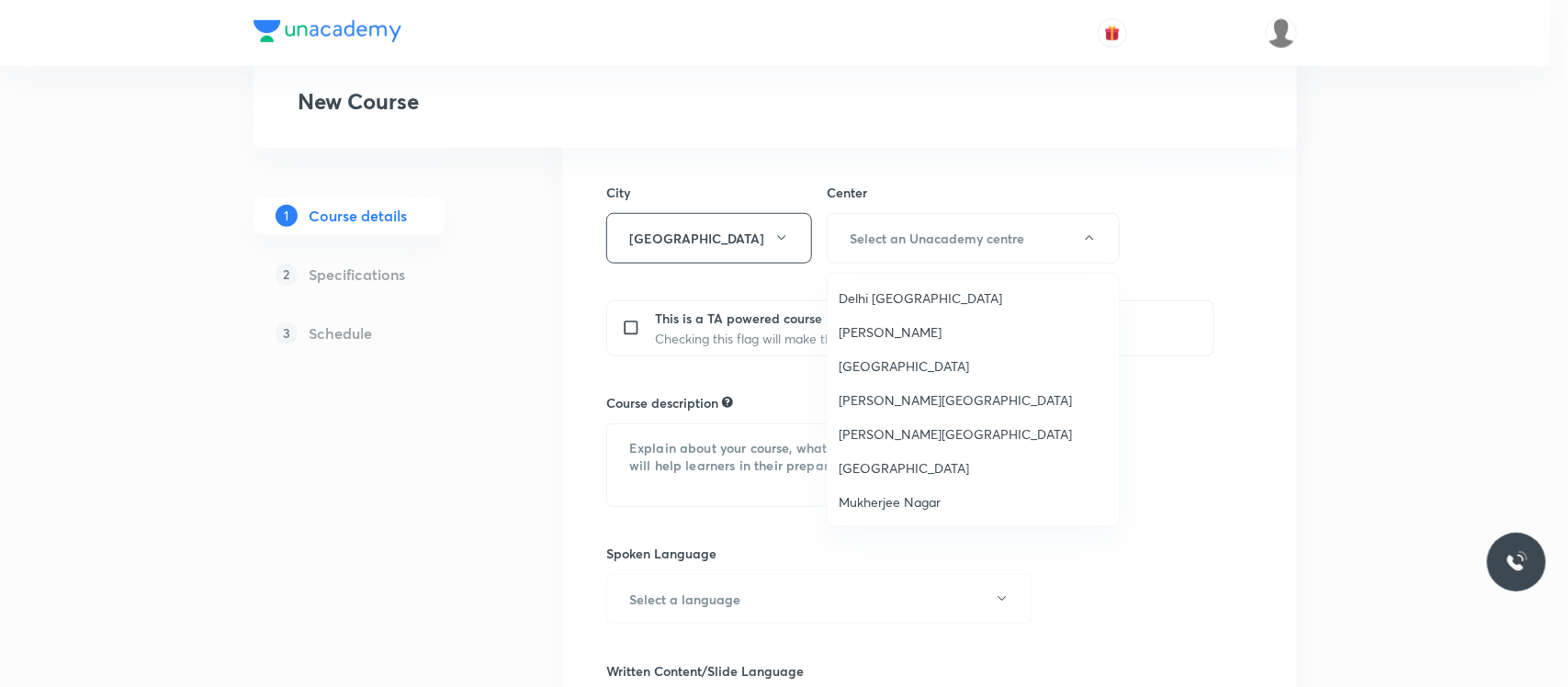
click at [898, 301] on span "Delhi Janakpuri" at bounding box center [973, 297] width 269 height 19
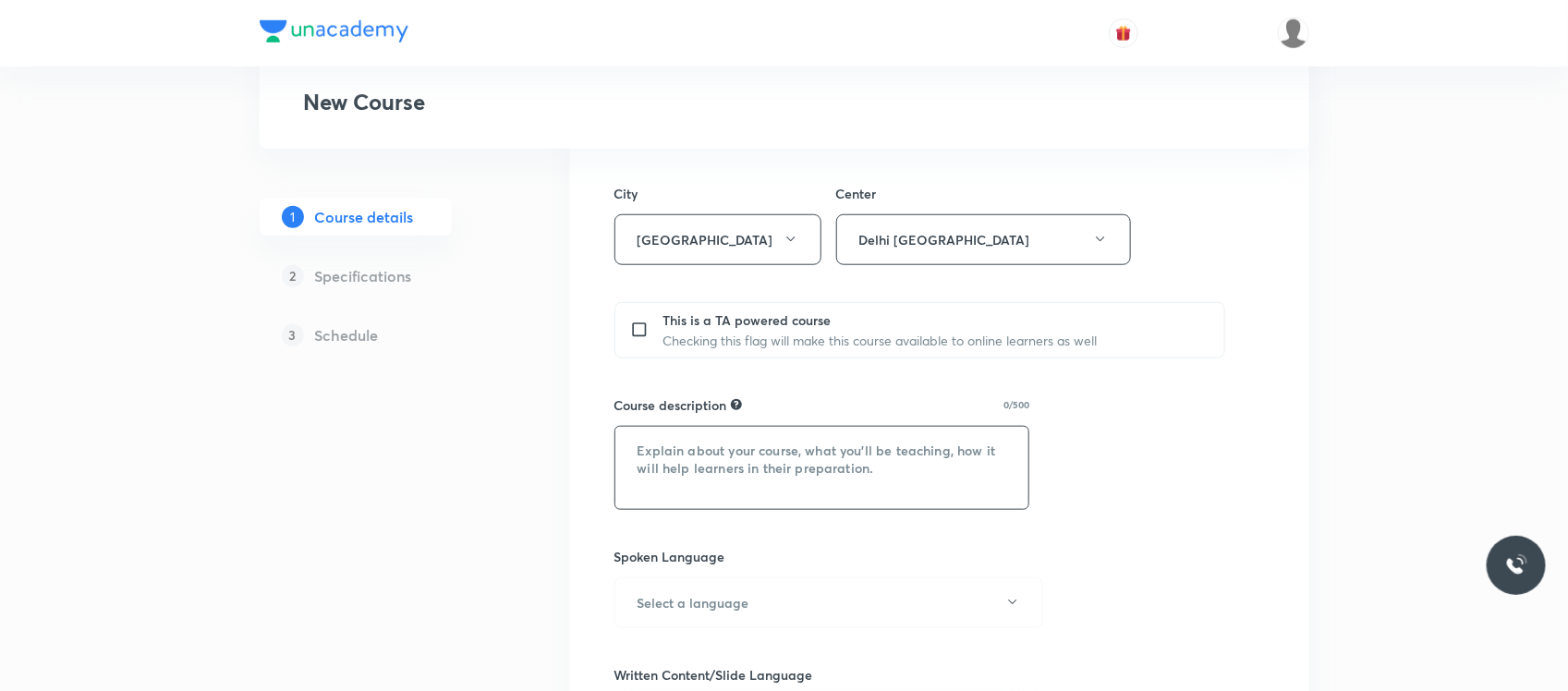
click at [635, 454] on textarea at bounding box center [822, 468] width 414 height 82
paste textarea ""In this course, Gayatri Louhkna will provide in-depth knowledge of Chemistry. …"
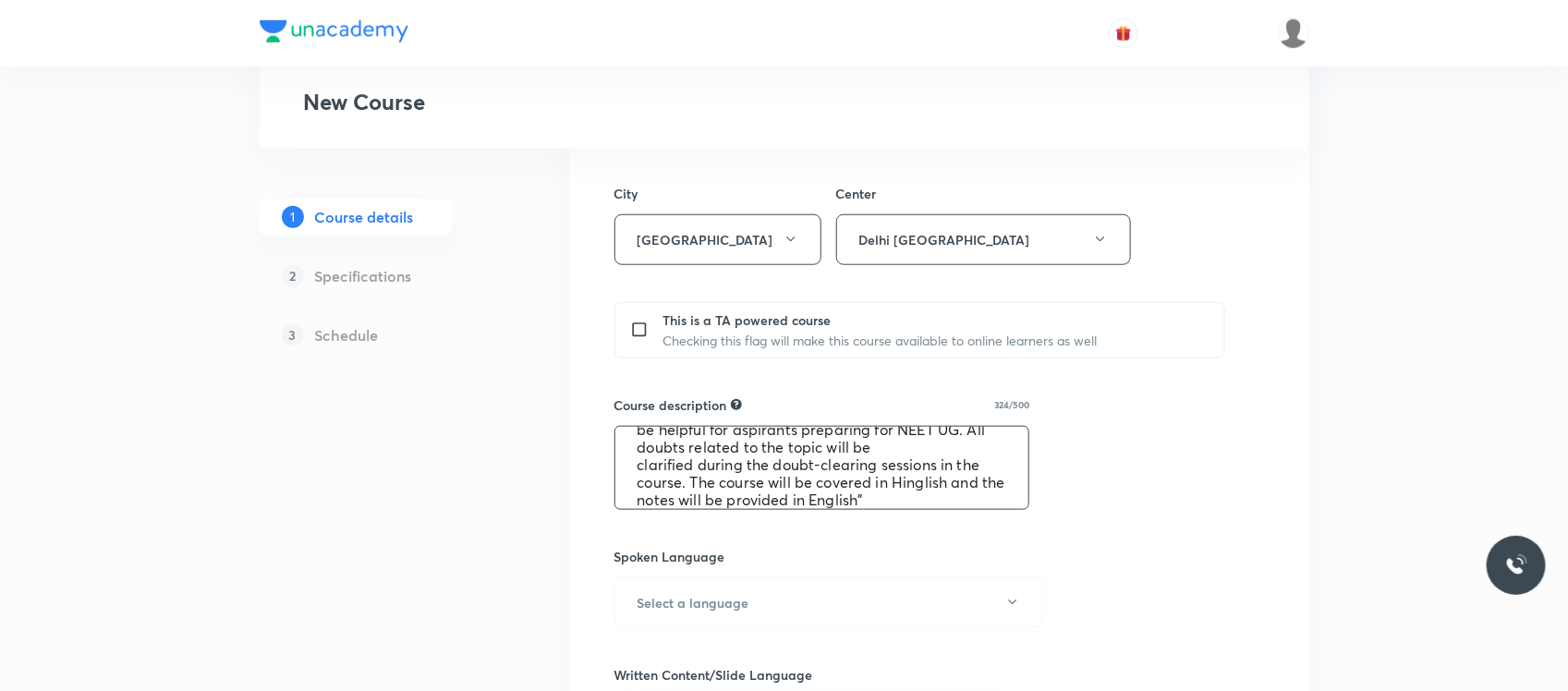
scroll to position [0, 0]
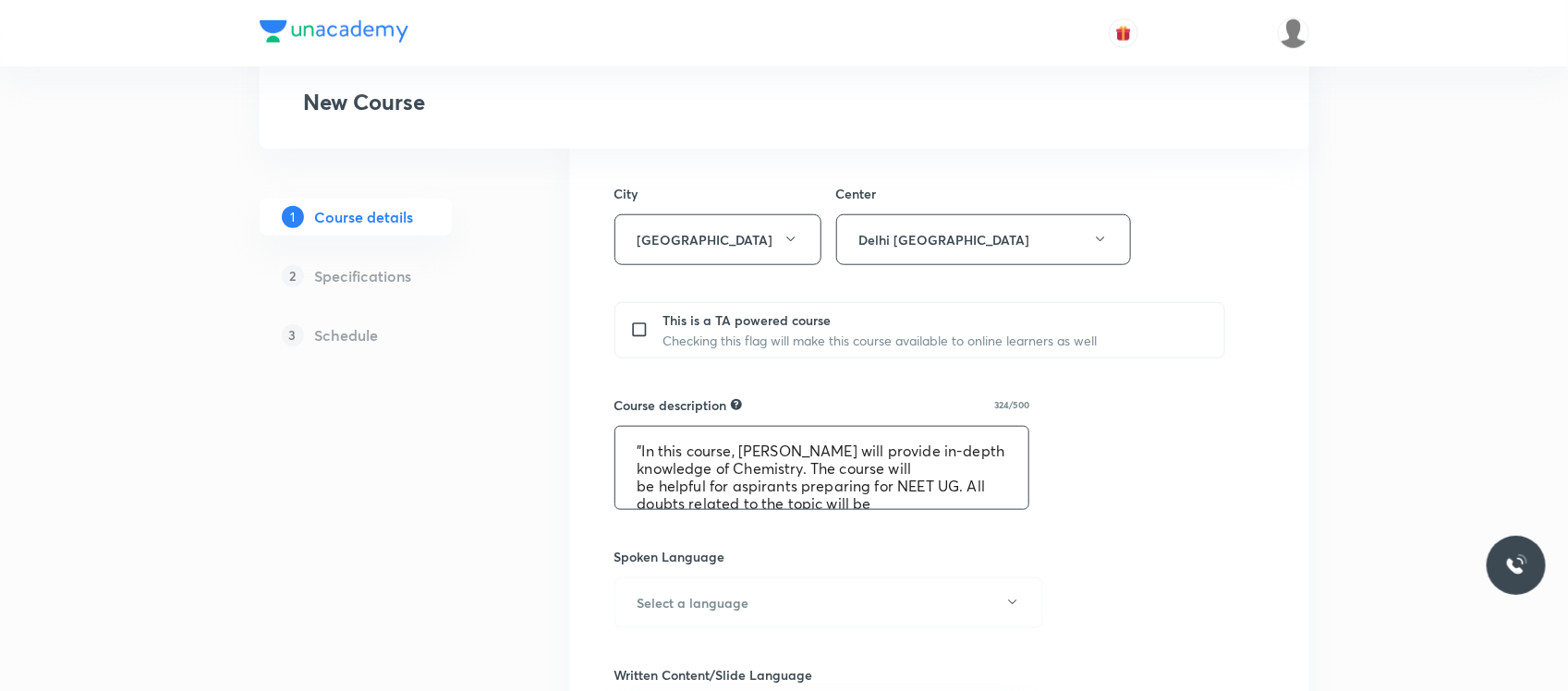
click at [765, 441] on textarea ""In this course, Gayatri Louhkna will provide in-depth knowledge of Chemistry. …" at bounding box center [822, 468] width 414 height 82
drag, startPoint x: 765, startPoint y: 441, endPoint x: 827, endPoint y: 448, distance: 62.4
click at [827, 448] on textarea ""In this course, Gayatri Louhkna will provide in-depth knowledge of Chemistry. …" at bounding box center [822, 468] width 414 height 82
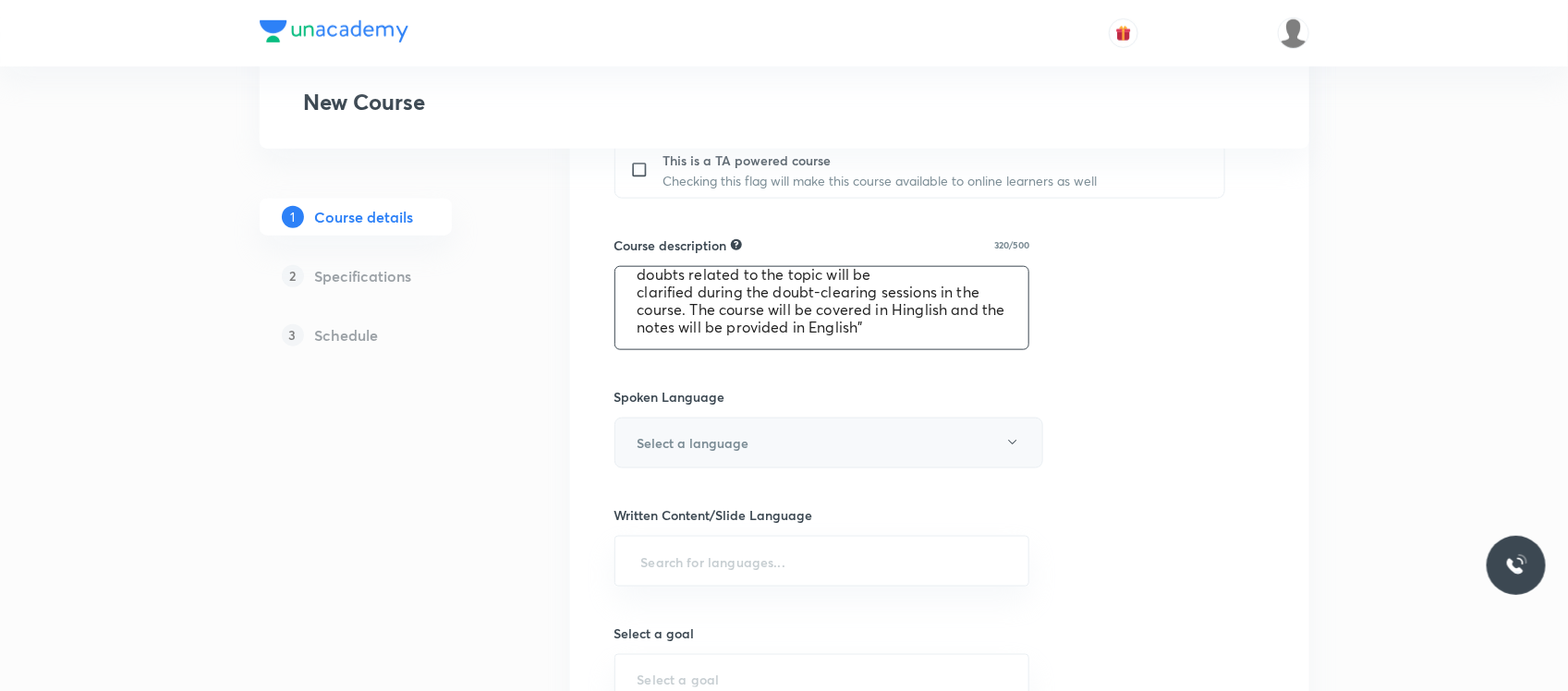
scroll to position [810, 0]
type textarea ""In this course, Vikram sir will provide in-depth knowledge of Chemistry. The c…"
click at [816, 440] on button "Select a language" at bounding box center [828, 442] width 429 height 51
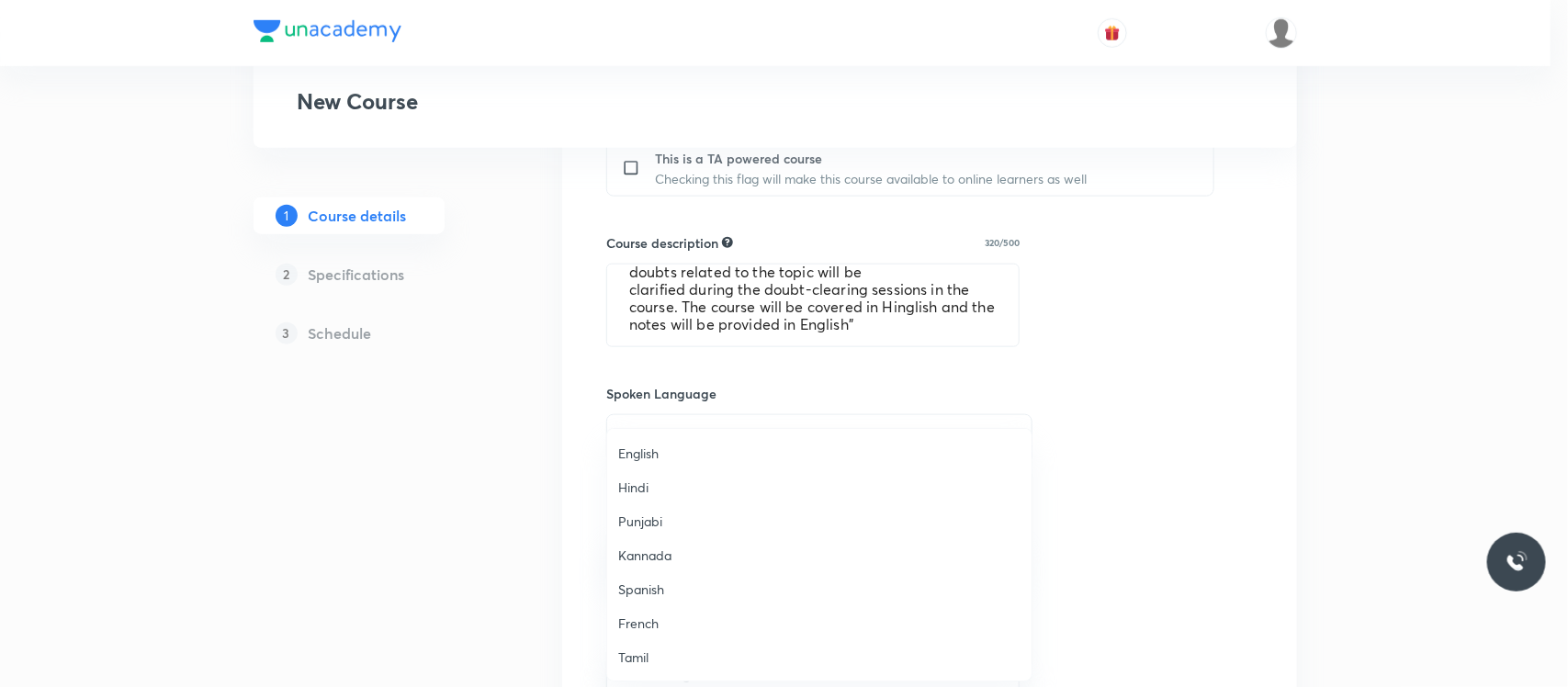
click at [696, 453] on span "English" at bounding box center [819, 453] width 402 height 19
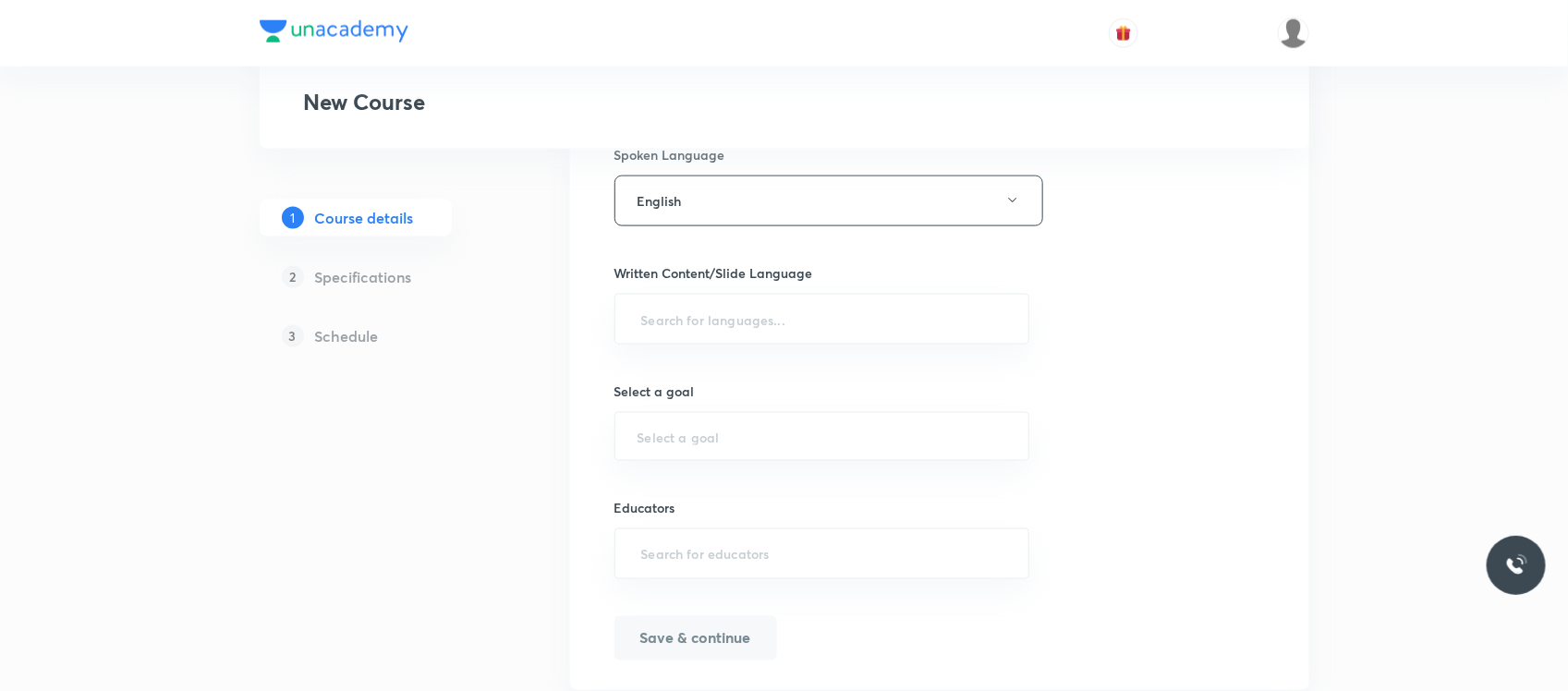
scroll to position [1112, 0]
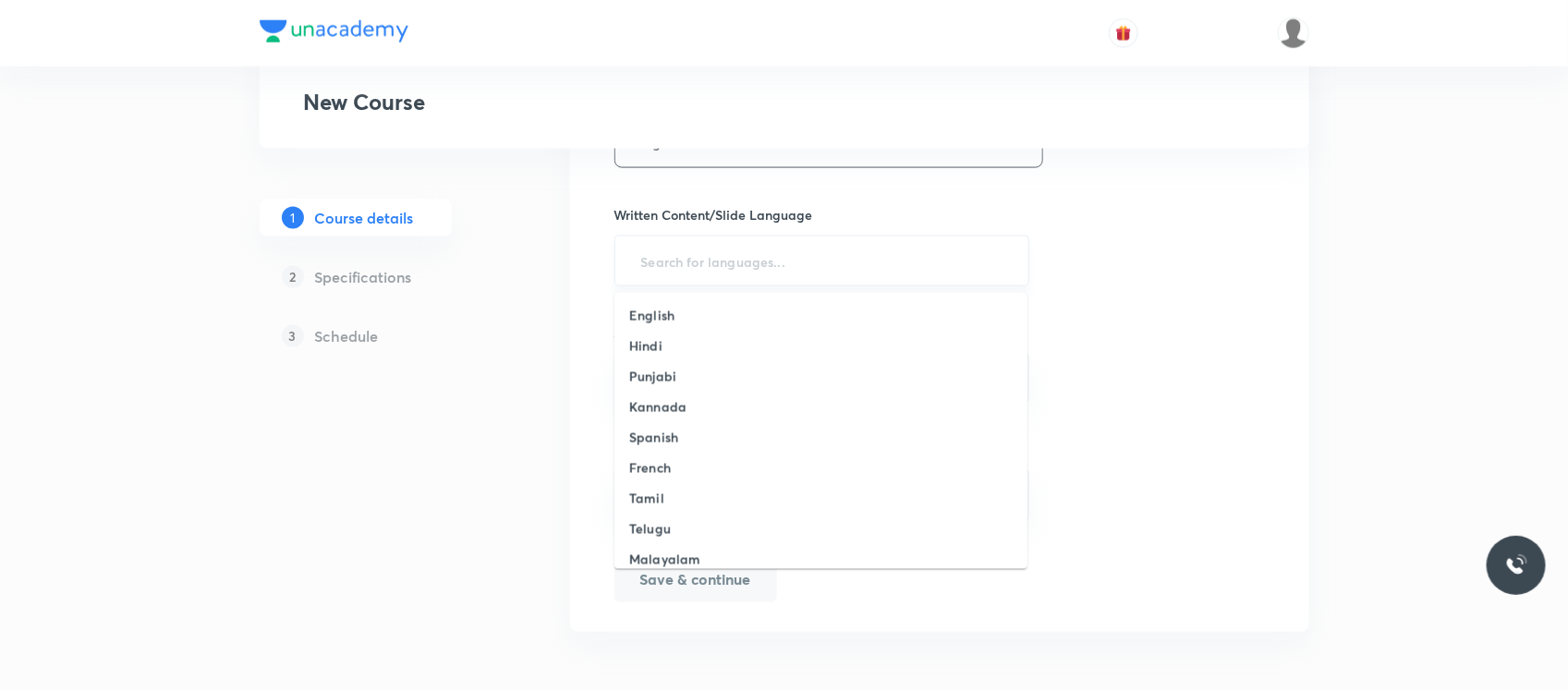
click at [756, 273] on input "text" at bounding box center [822, 260] width 370 height 34
click at [697, 324] on li "English" at bounding box center [821, 315] width 413 height 31
click at [705, 261] on icon at bounding box center [710, 258] width 11 height 11
click at [690, 284] on div "​" at bounding box center [822, 260] width 416 height 51
type input "hing"
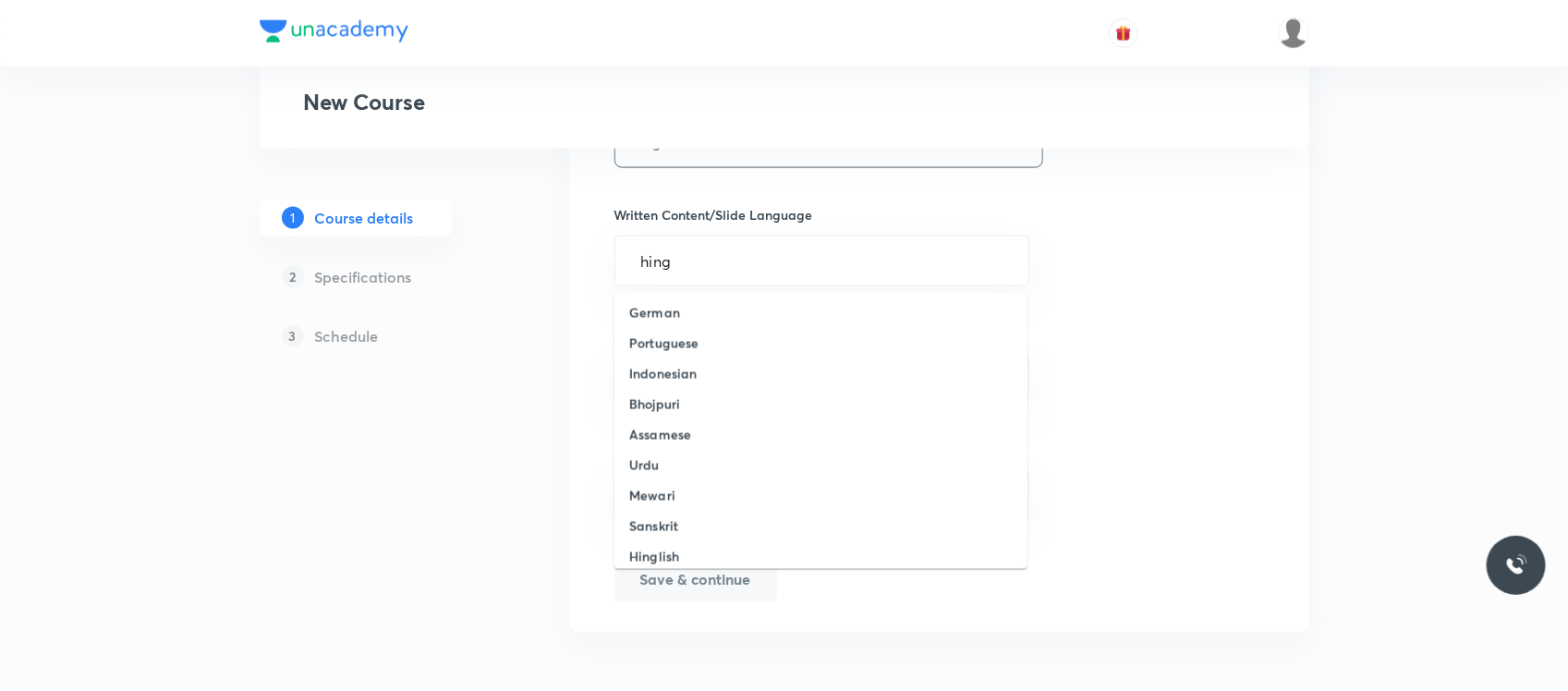
scroll to position [439, 0]
click at [674, 541] on h6 "Hinglish" at bounding box center [654, 547] width 50 height 19
click at [711, 370] on div "​" at bounding box center [822, 380] width 416 height 49
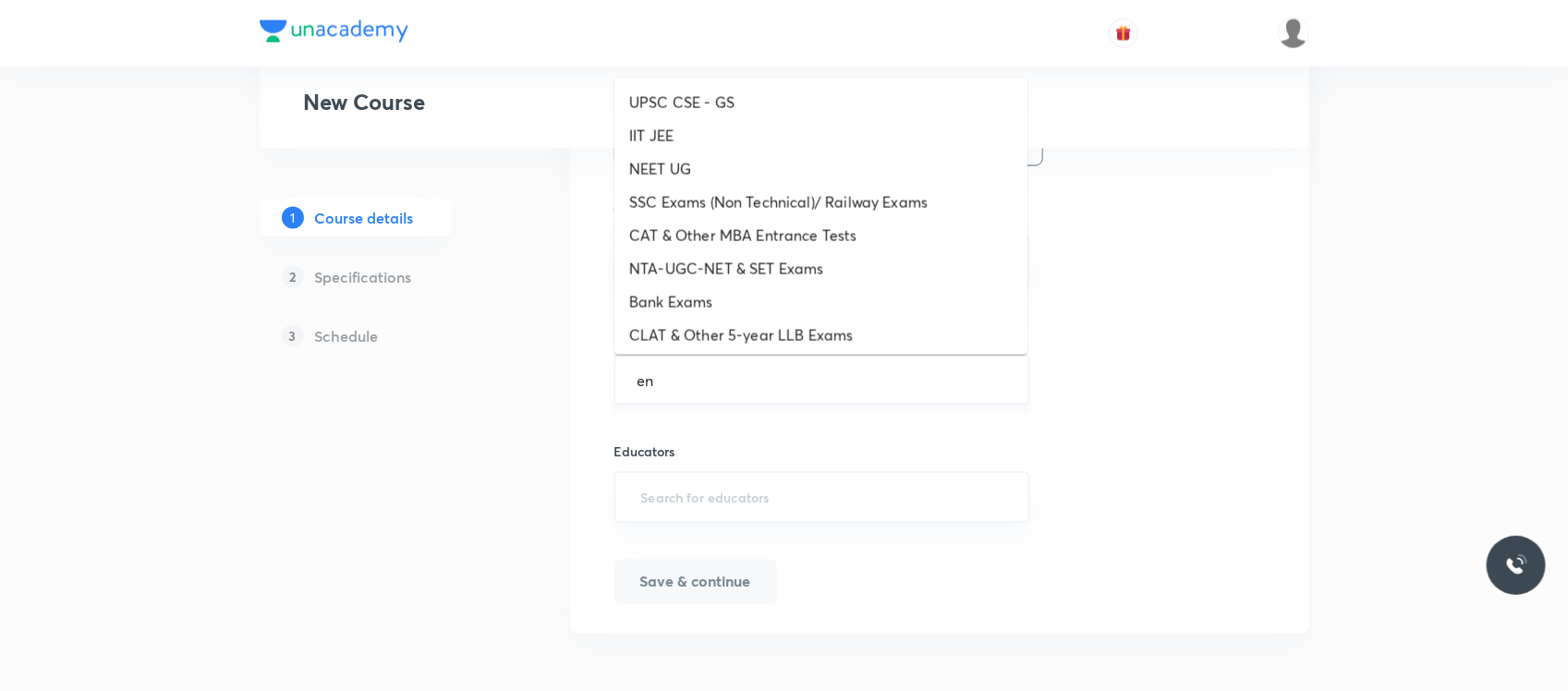
click at [691, 382] on input "en" at bounding box center [822, 380] width 370 height 18
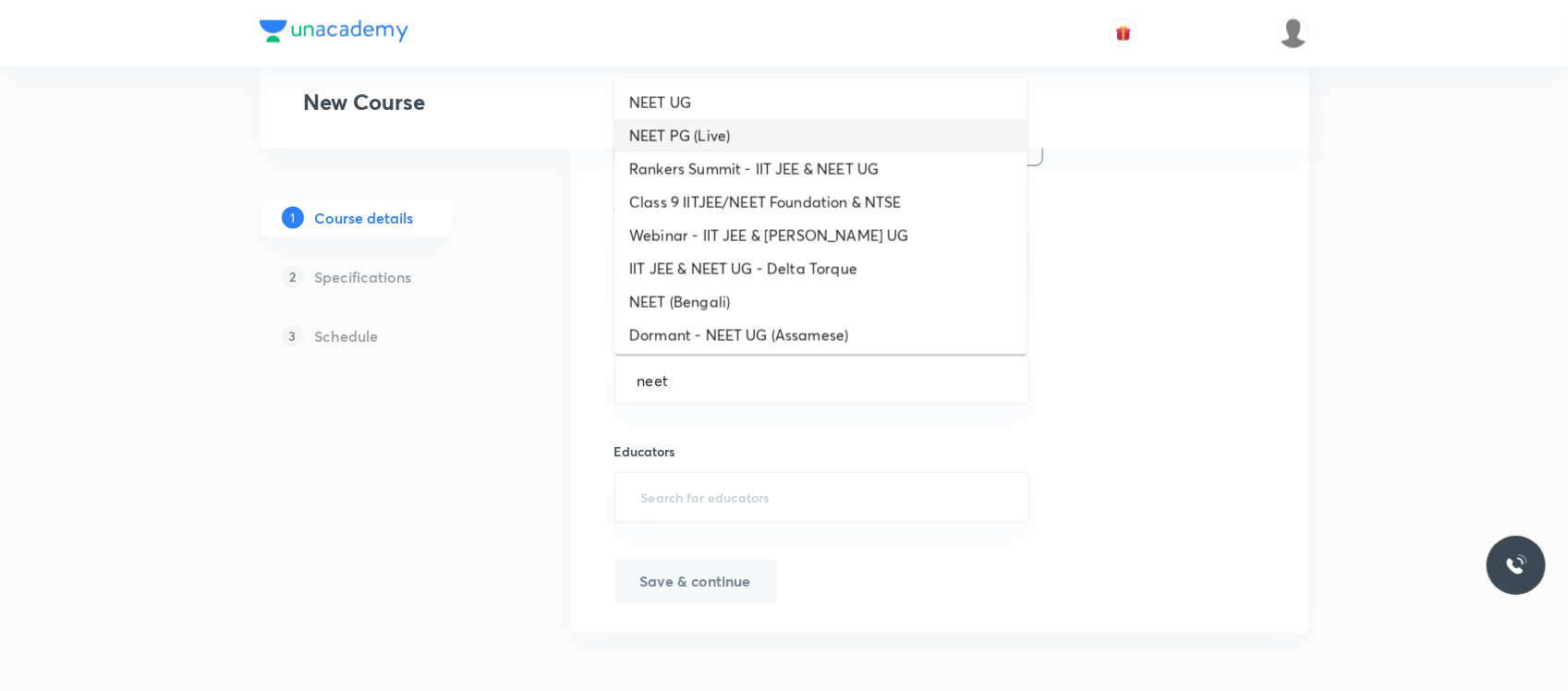
click at [661, 119] on li "NEET PG (Live)" at bounding box center [821, 136] width 413 height 33
click at [689, 383] on input "NEET PG (Live)" at bounding box center [822, 380] width 370 height 18
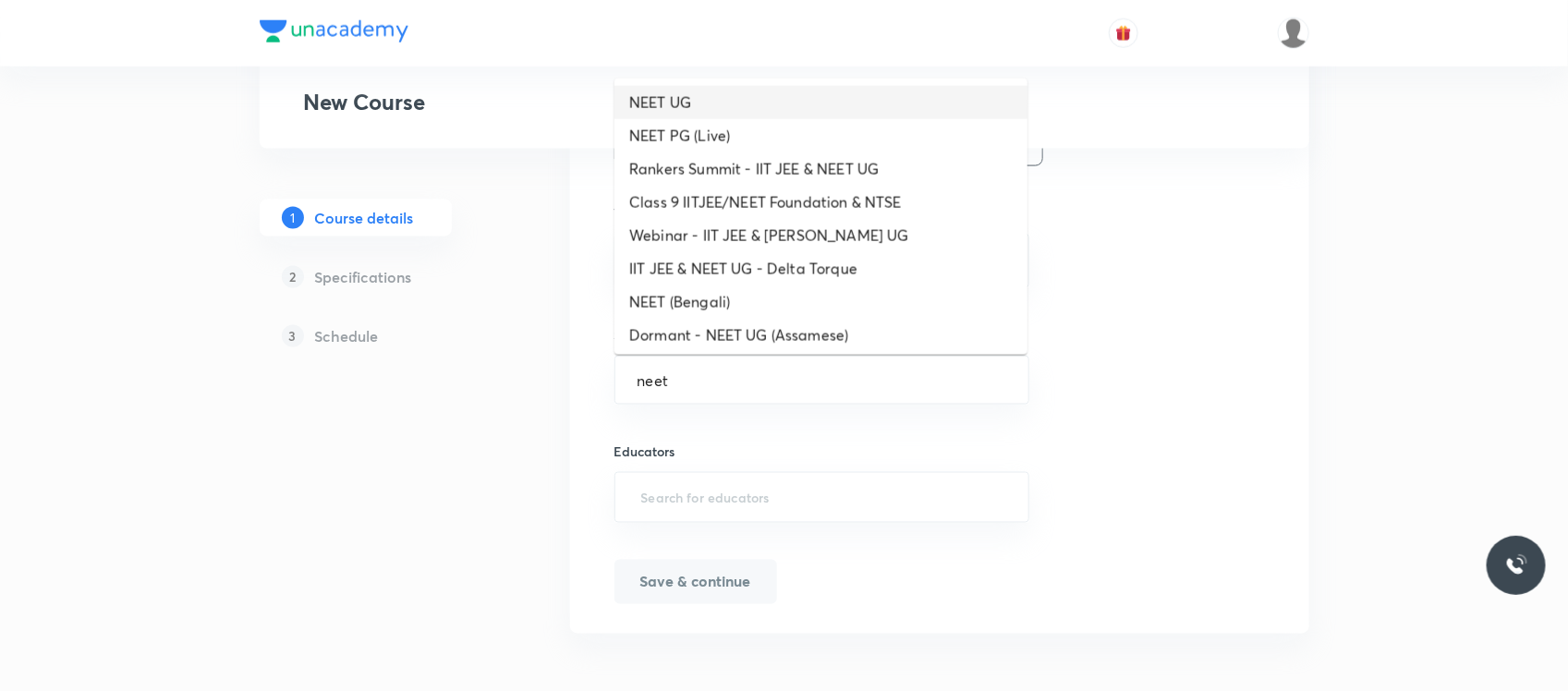
click at [681, 103] on li "NEET UG" at bounding box center [821, 103] width 413 height 33
type input "NEET UG"
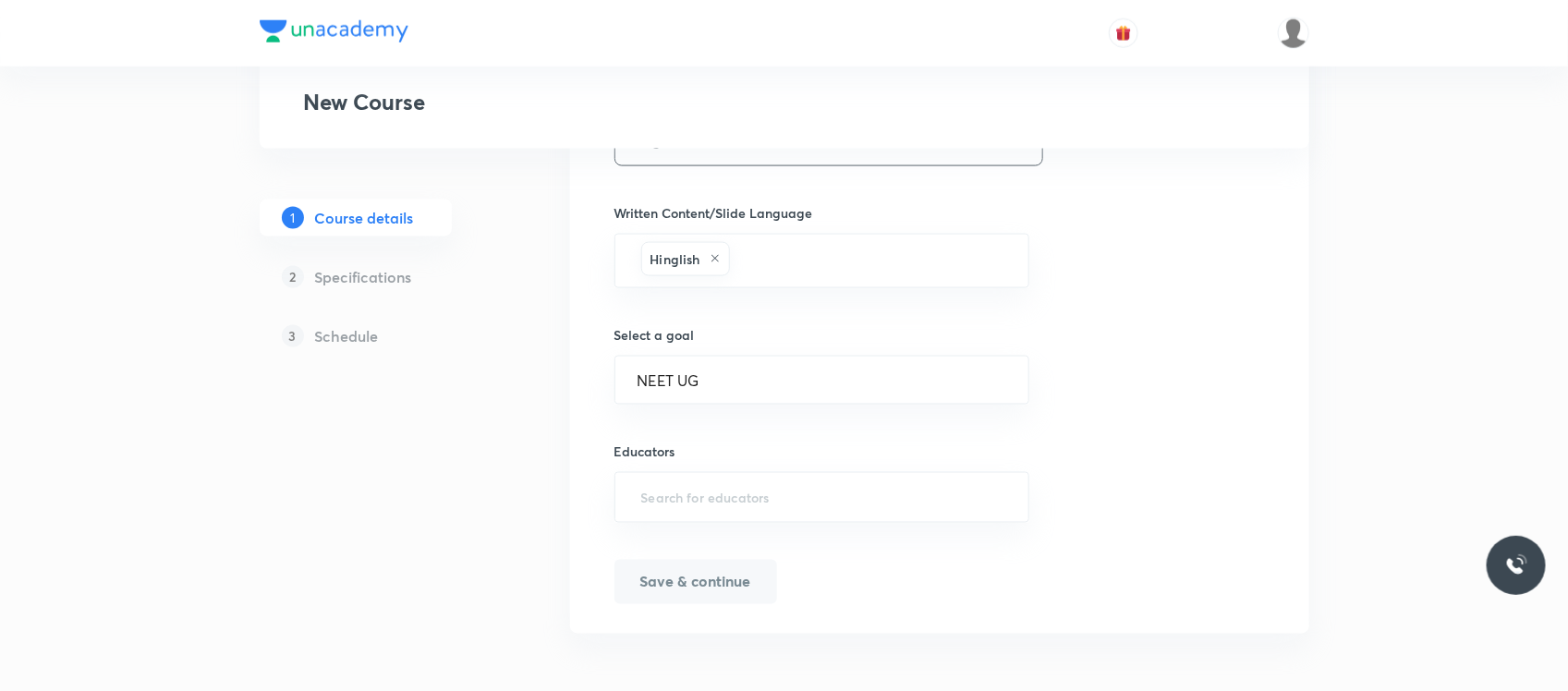
scroll to position [1116, 0]
click at [675, 506] on input "text" at bounding box center [822, 496] width 370 height 34
paste input "unacademy-user-H6WVL4KILA96"
type input "unacademy-user-H6WVL4KILA96"
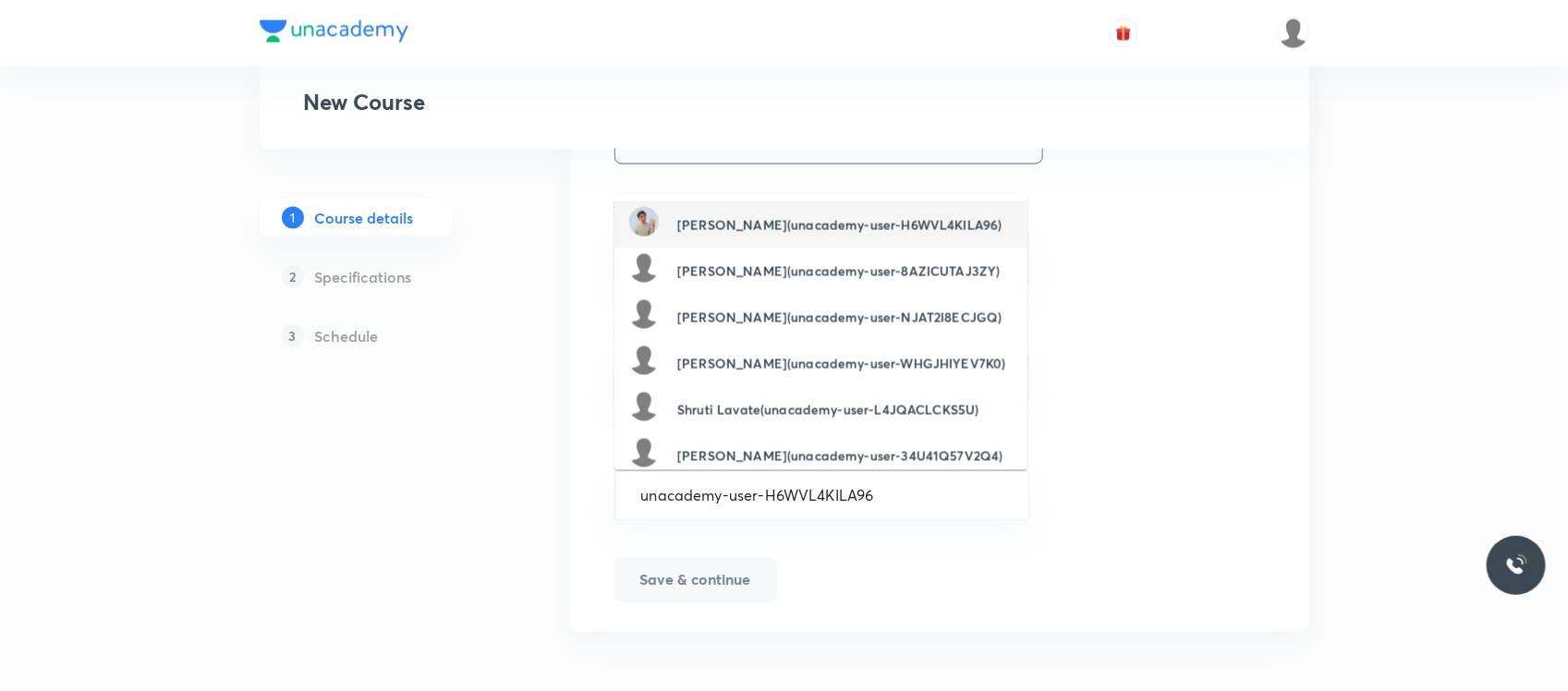
click at [779, 231] on div "Vikram Vikram(unacademy-user-H6WVL4KILA96)" at bounding box center [815, 224] width 372 height 35
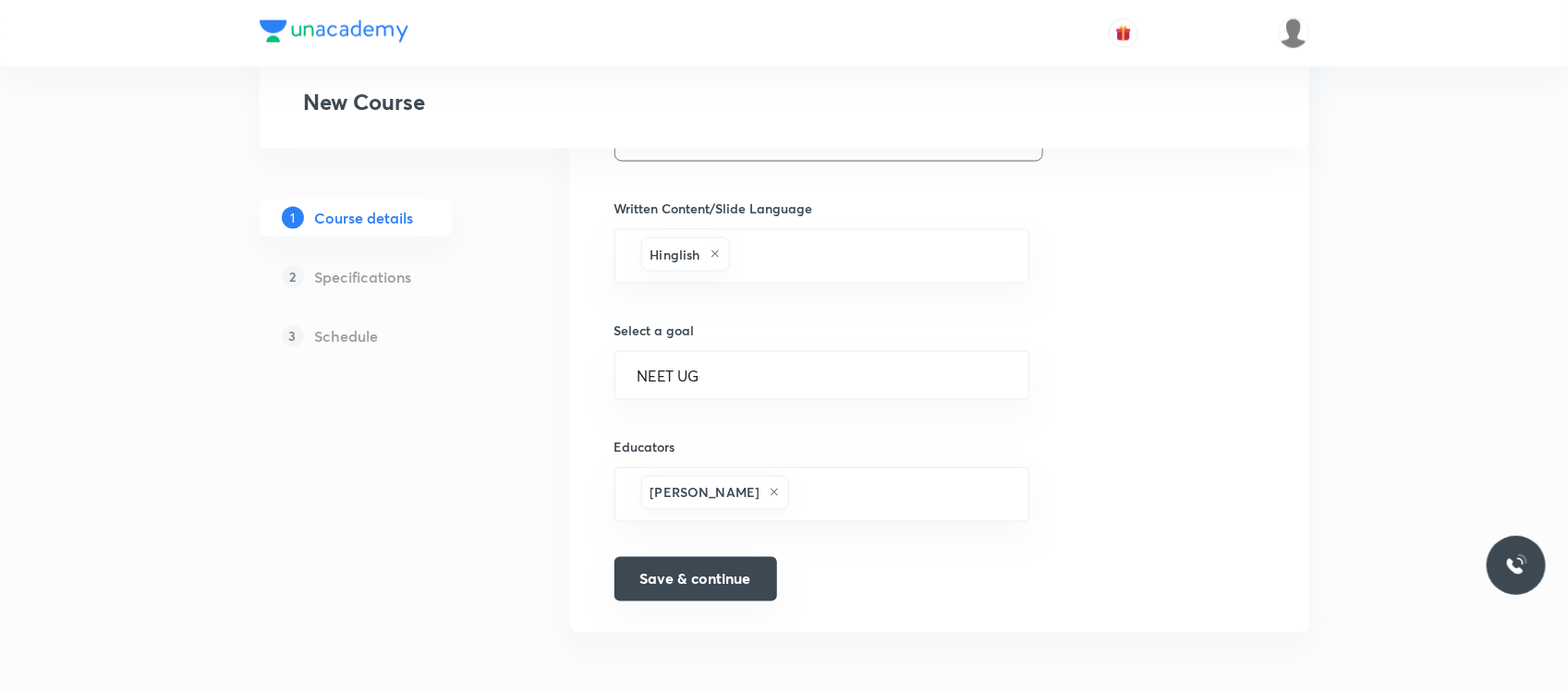
click at [696, 571] on button "Save & continue" at bounding box center [696, 580] width 163 height 44
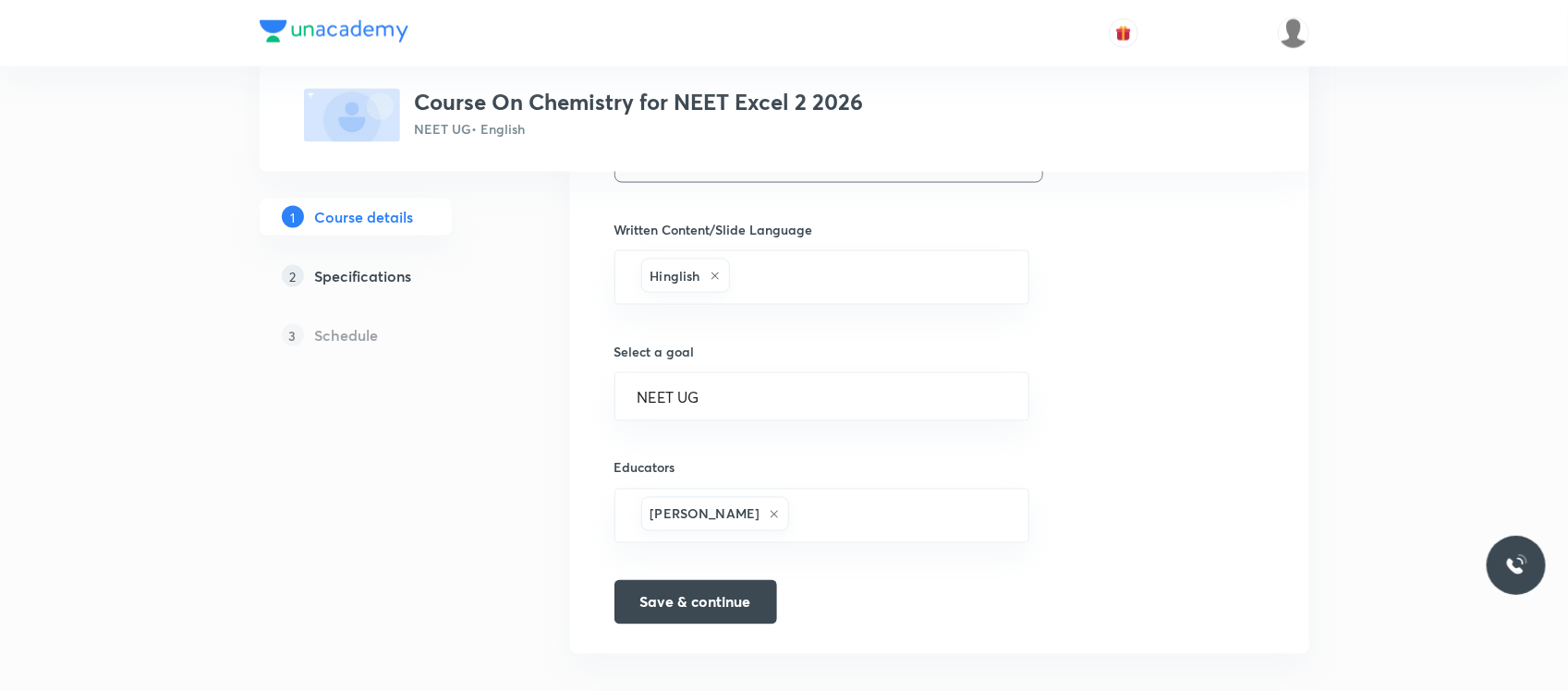
scroll to position [1139, 0]
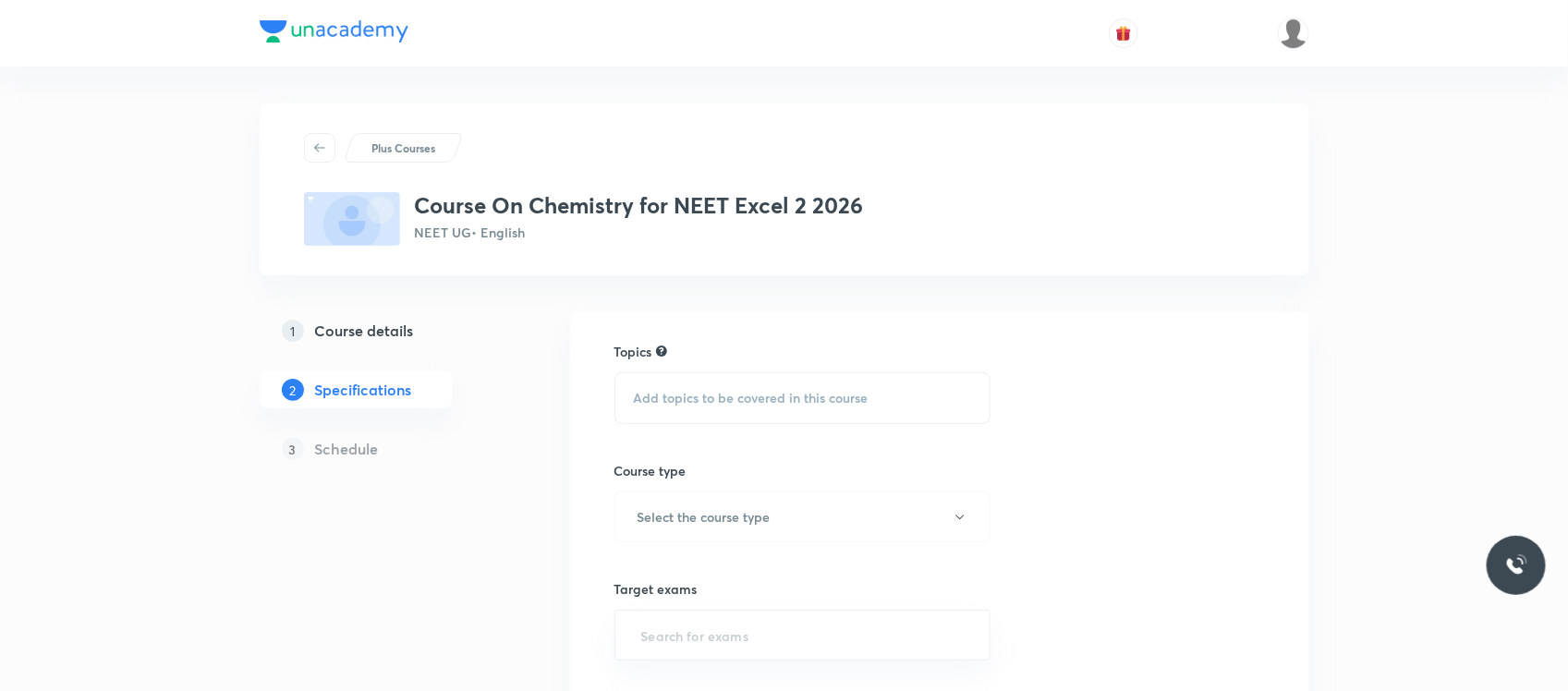
click at [685, 377] on div "Add topics to be covered in this course" at bounding box center [802, 398] width 377 height 52
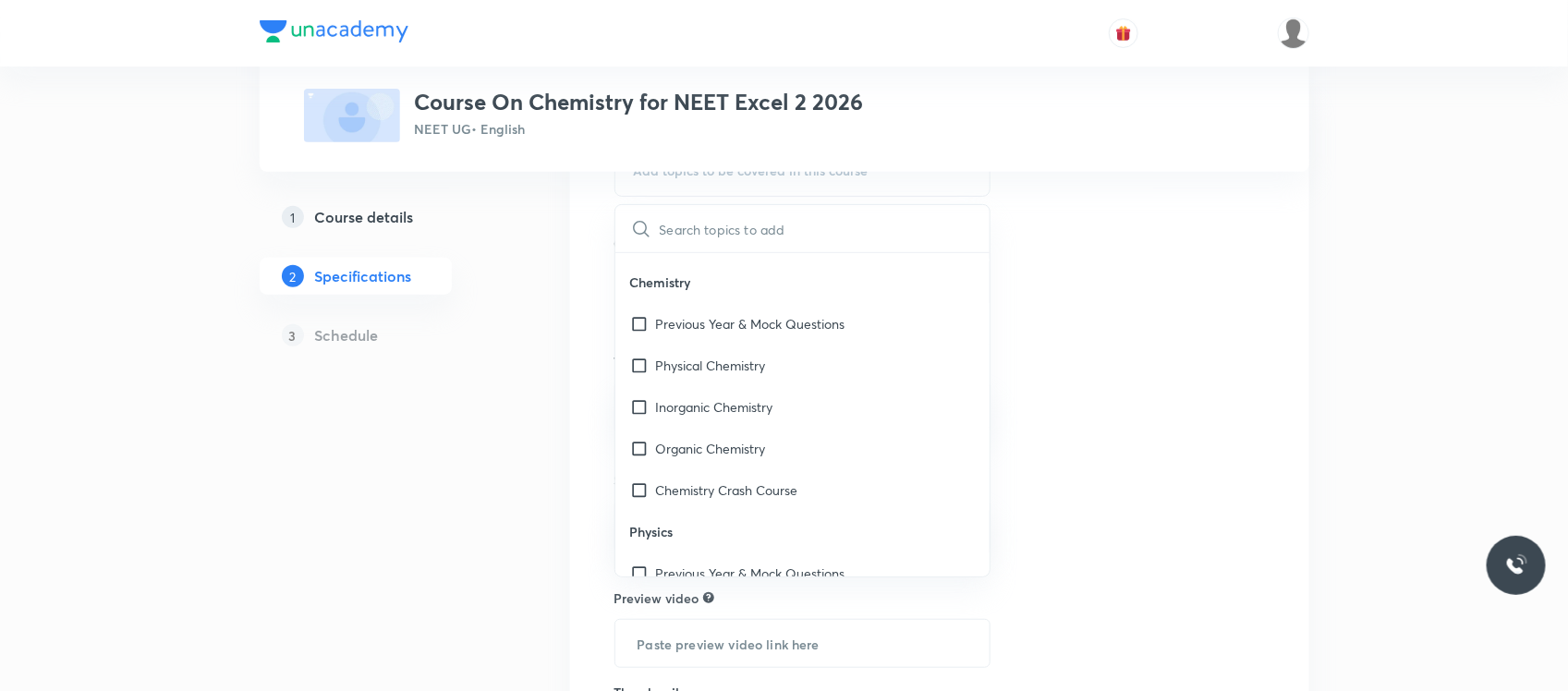
scroll to position [2698, 0]
click at [637, 483] on input "checkbox" at bounding box center [643, 486] width 26 height 19
checkbox input "true"
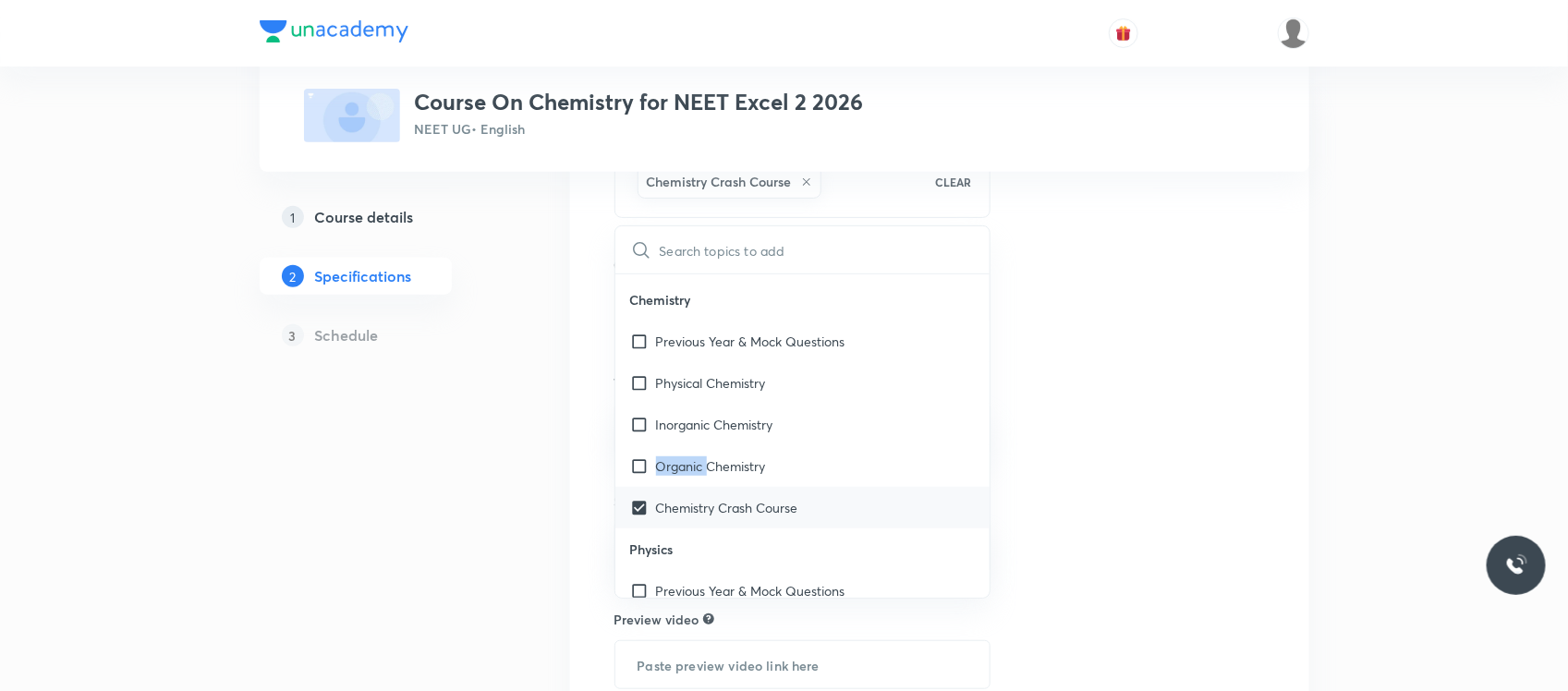
click at [637, 483] on div "Organic Chemistry" at bounding box center [802, 466] width 375 height 42
checkbox input "true"
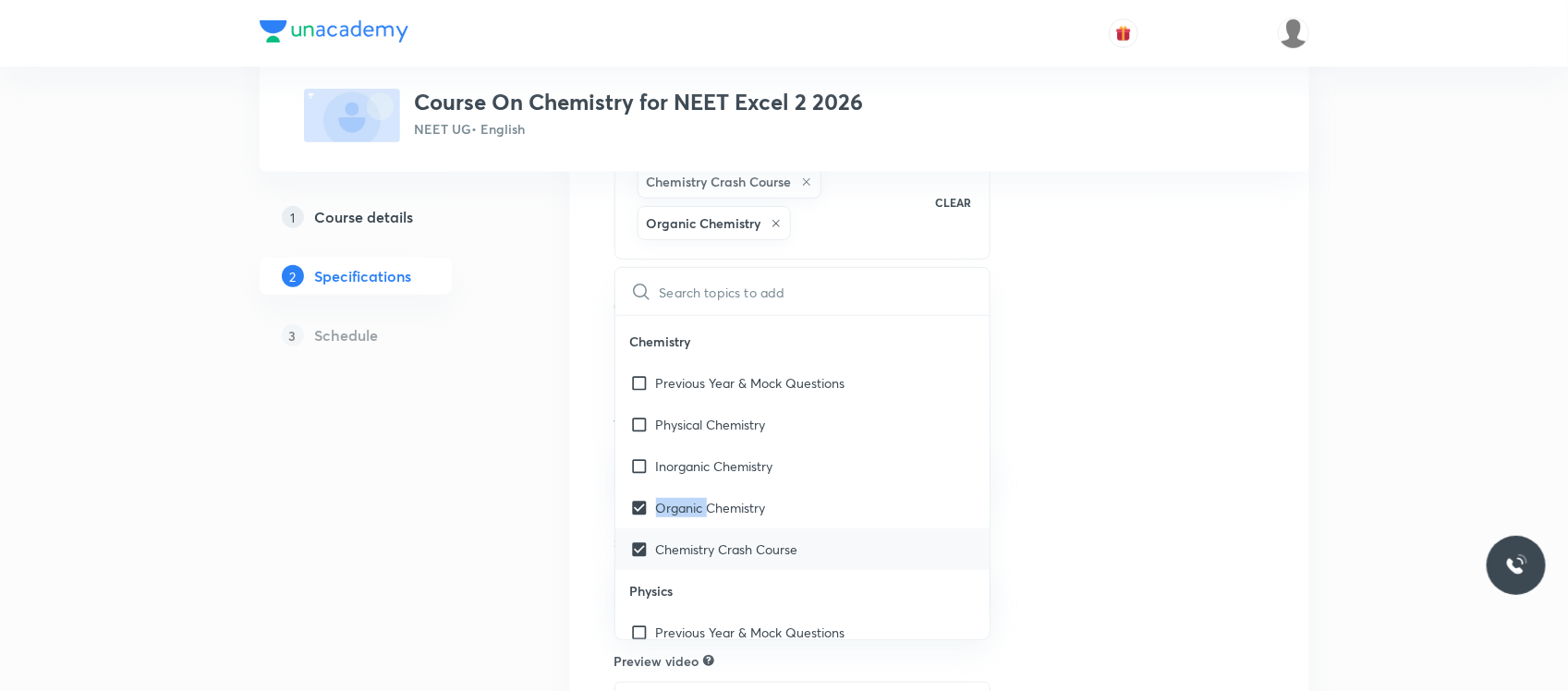
click at [637, 483] on div "Inorganic Chemistry" at bounding box center [802, 466] width 375 height 42
checkbox input "true"
click at [637, 446] on div "Physical Chemistry" at bounding box center [802, 424] width 375 height 42
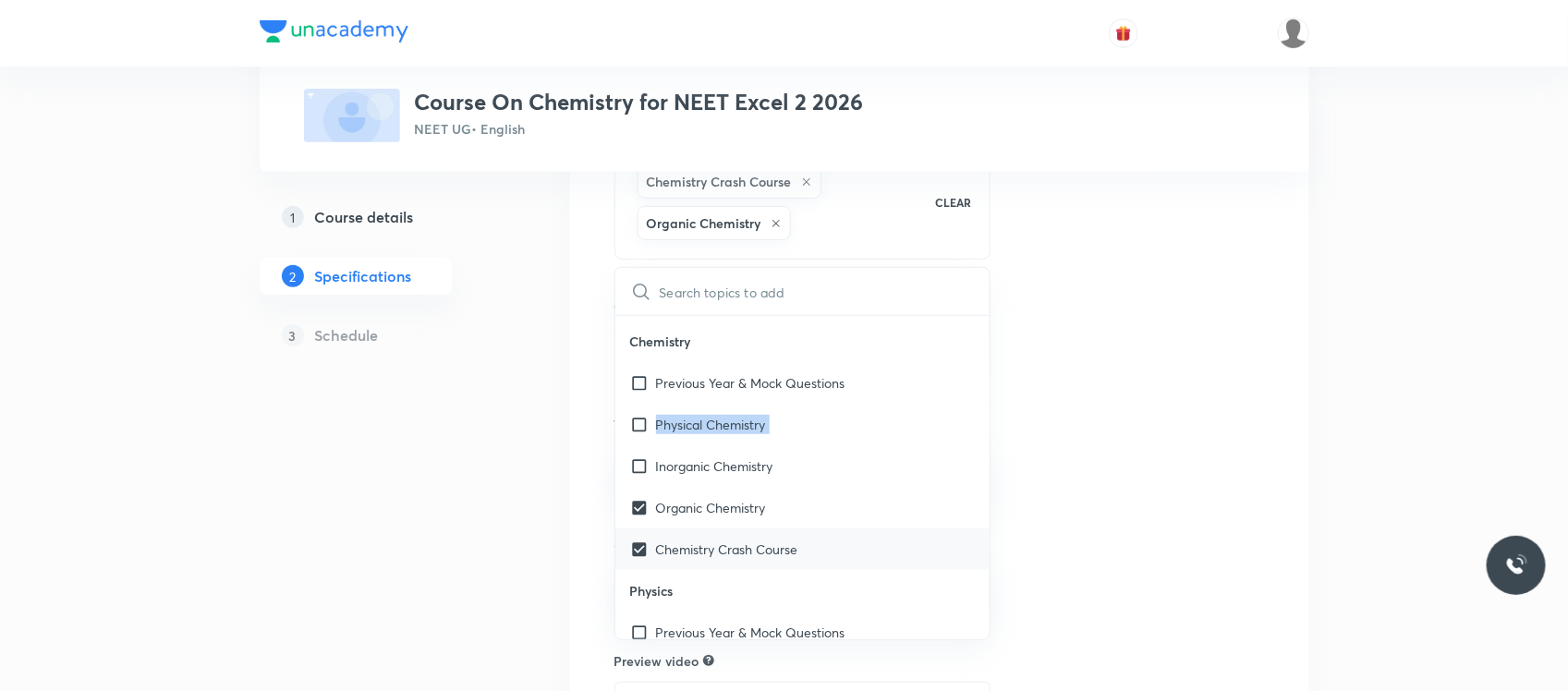
checkbox input "true"
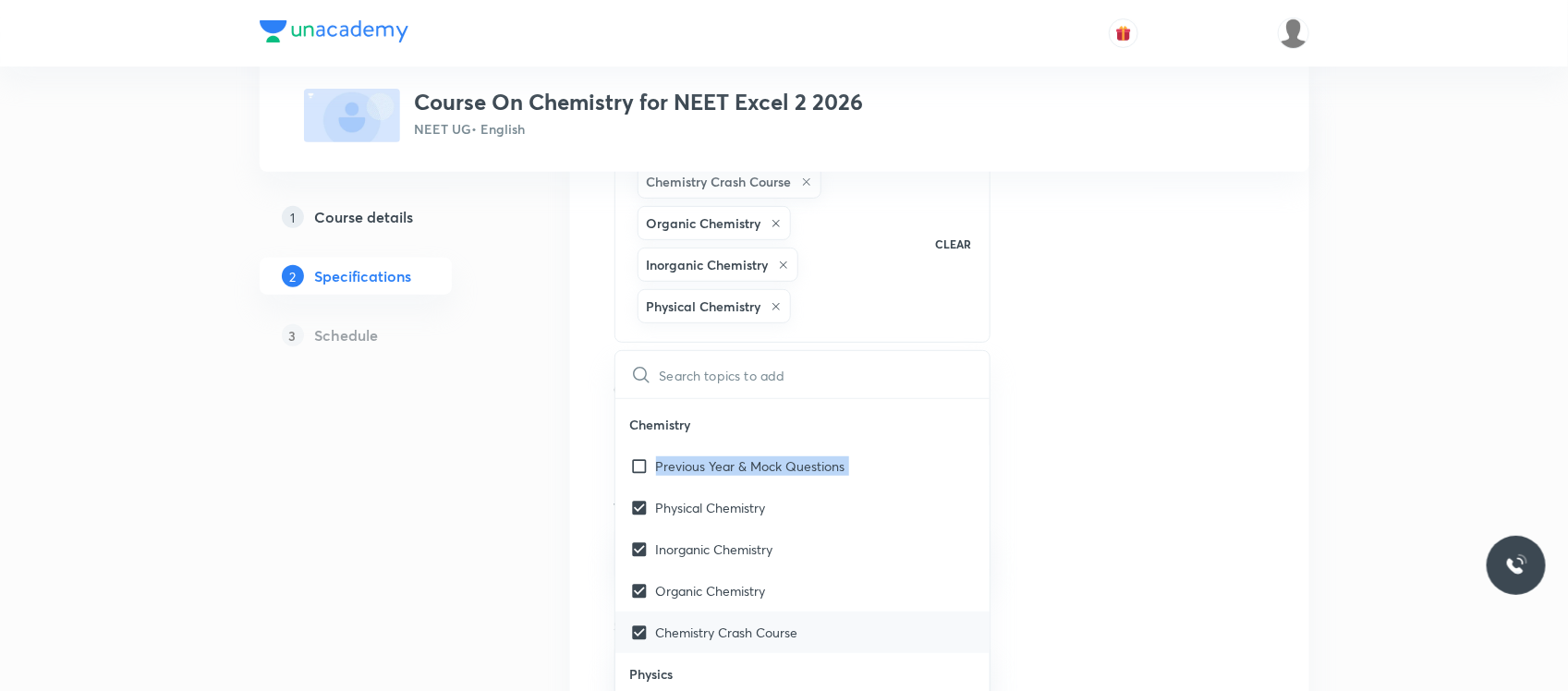
click at [637, 483] on div "Previous Year & Mock Questions" at bounding box center [802, 466] width 375 height 42
checkbox input "true"
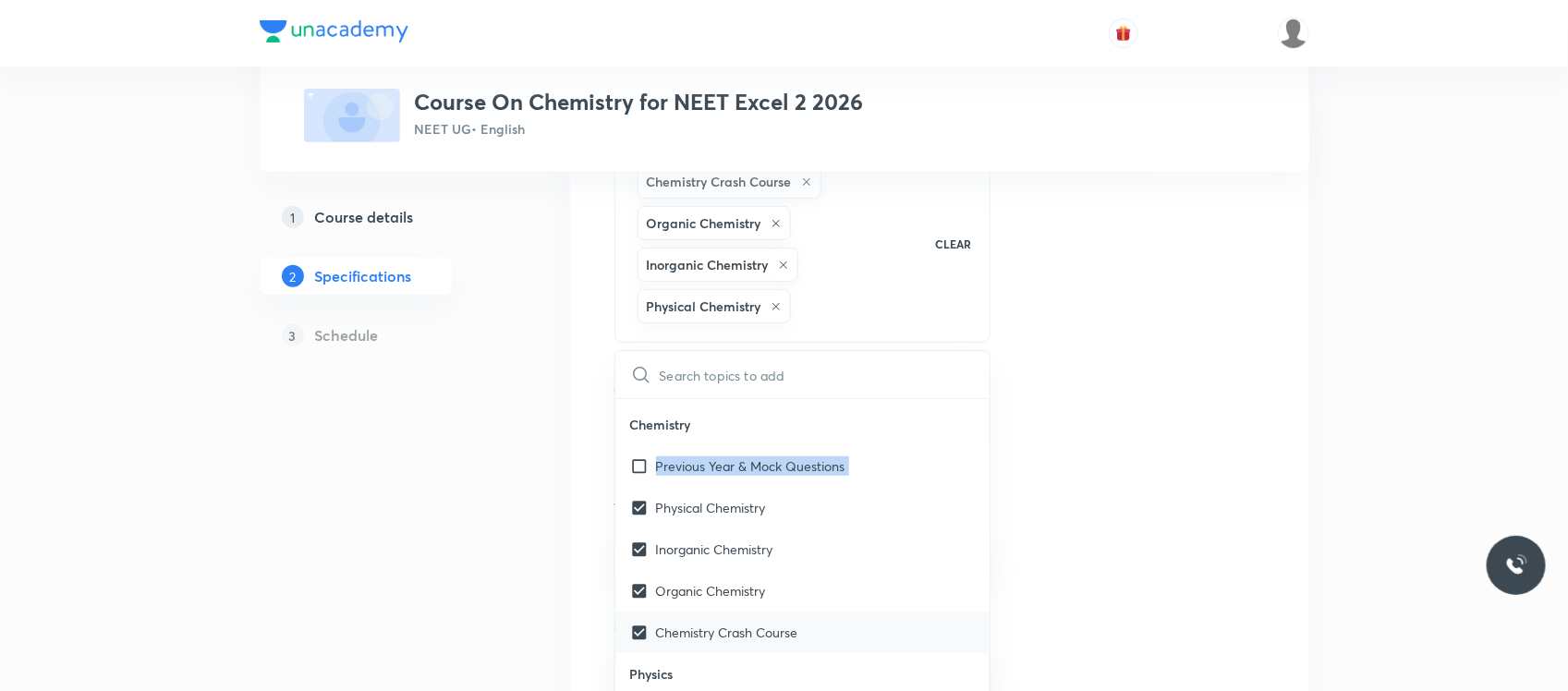
checkbox input "true"
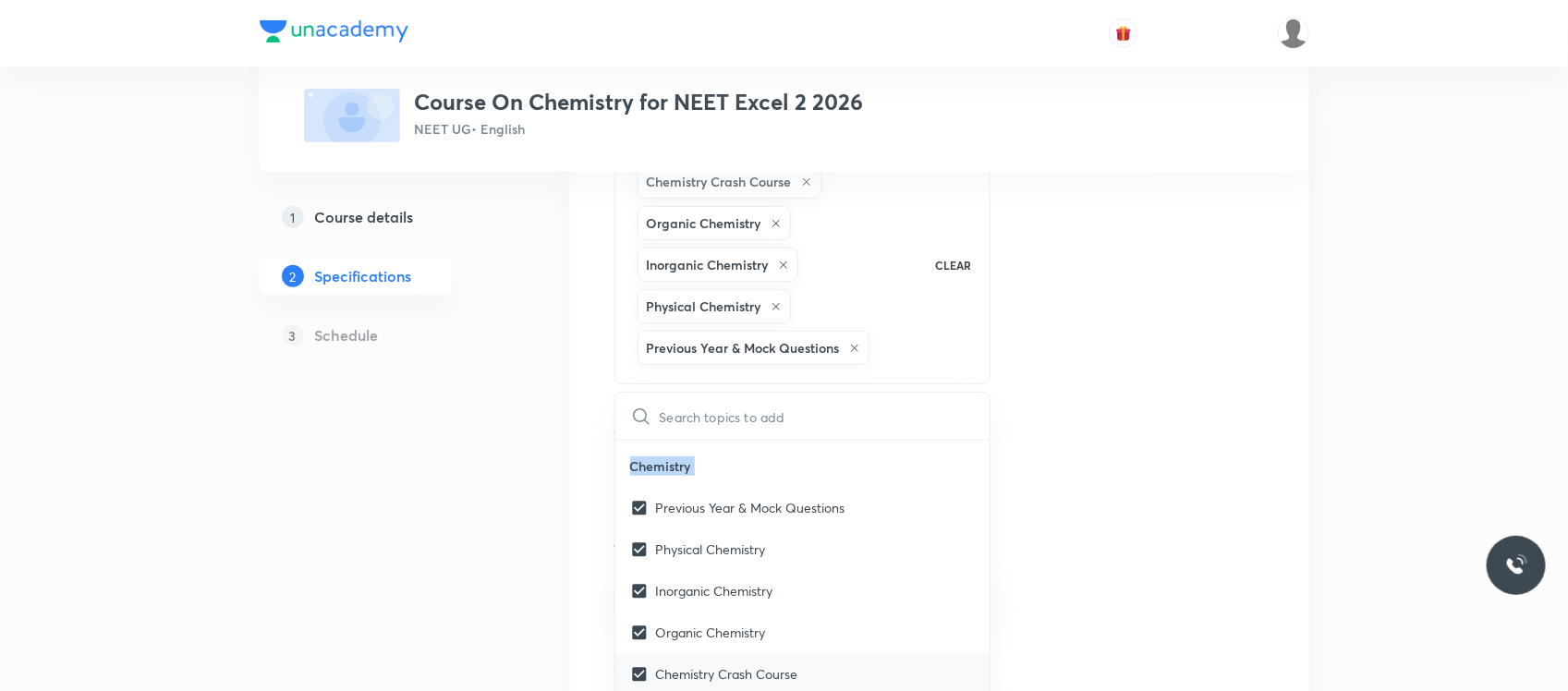
click at [637, 483] on p "Chemistry" at bounding box center [802, 466] width 375 height 42
click at [529, 515] on div "Plus Courses Course On Chemistry for NEET Excel 2 2026 NEET UG • English 1 Cour…" at bounding box center [784, 482] width 1049 height 1212
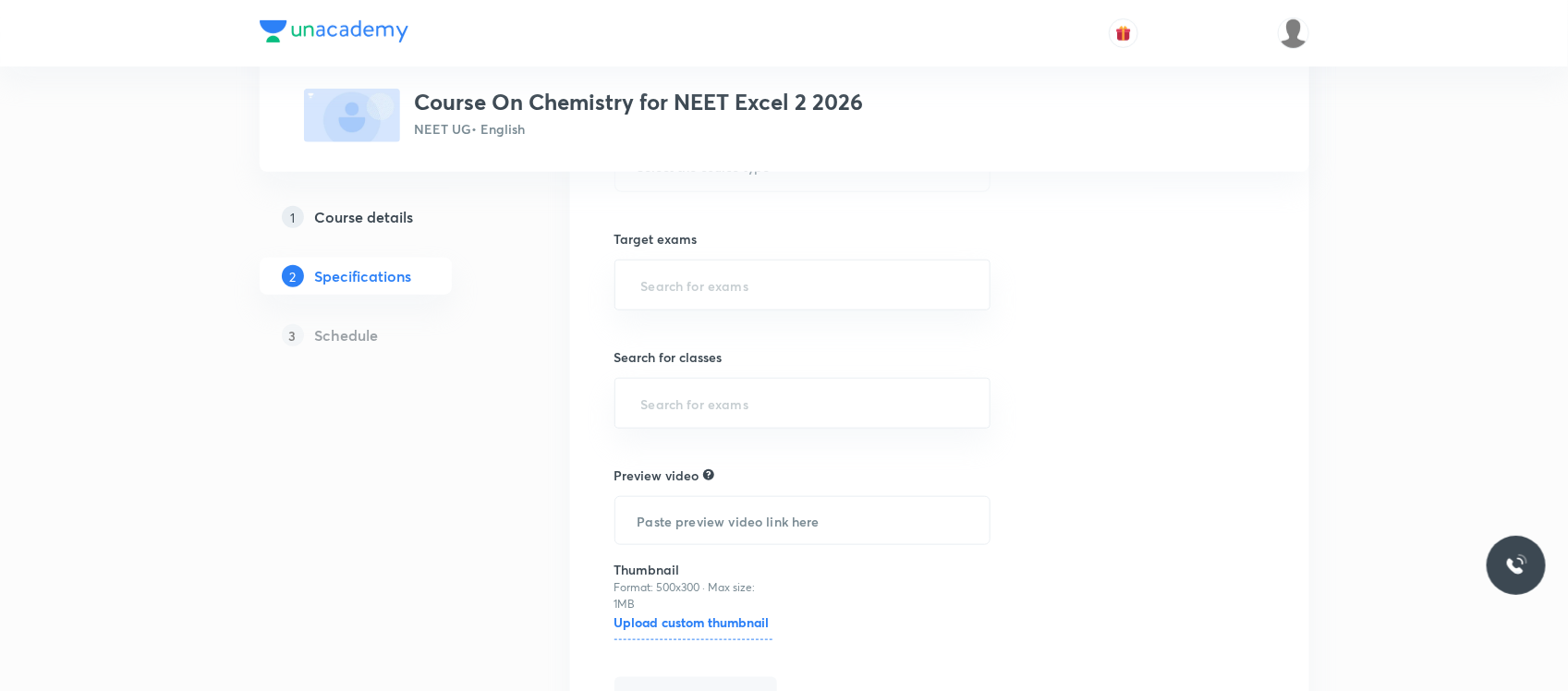
scroll to position [539, 0]
click at [726, 279] on input "text" at bounding box center [802, 283] width 331 height 34
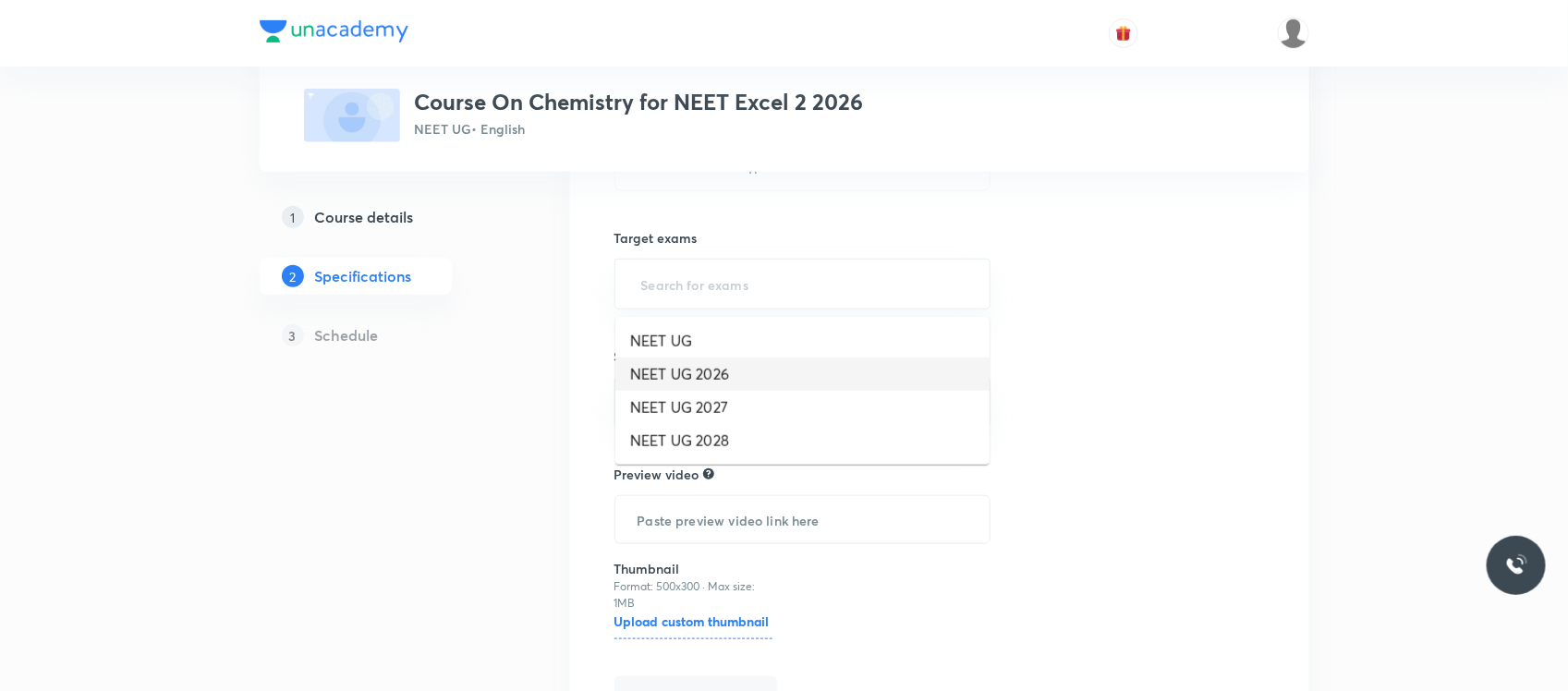
click at [680, 371] on li "NEET UG 2026" at bounding box center [802, 374] width 374 height 33
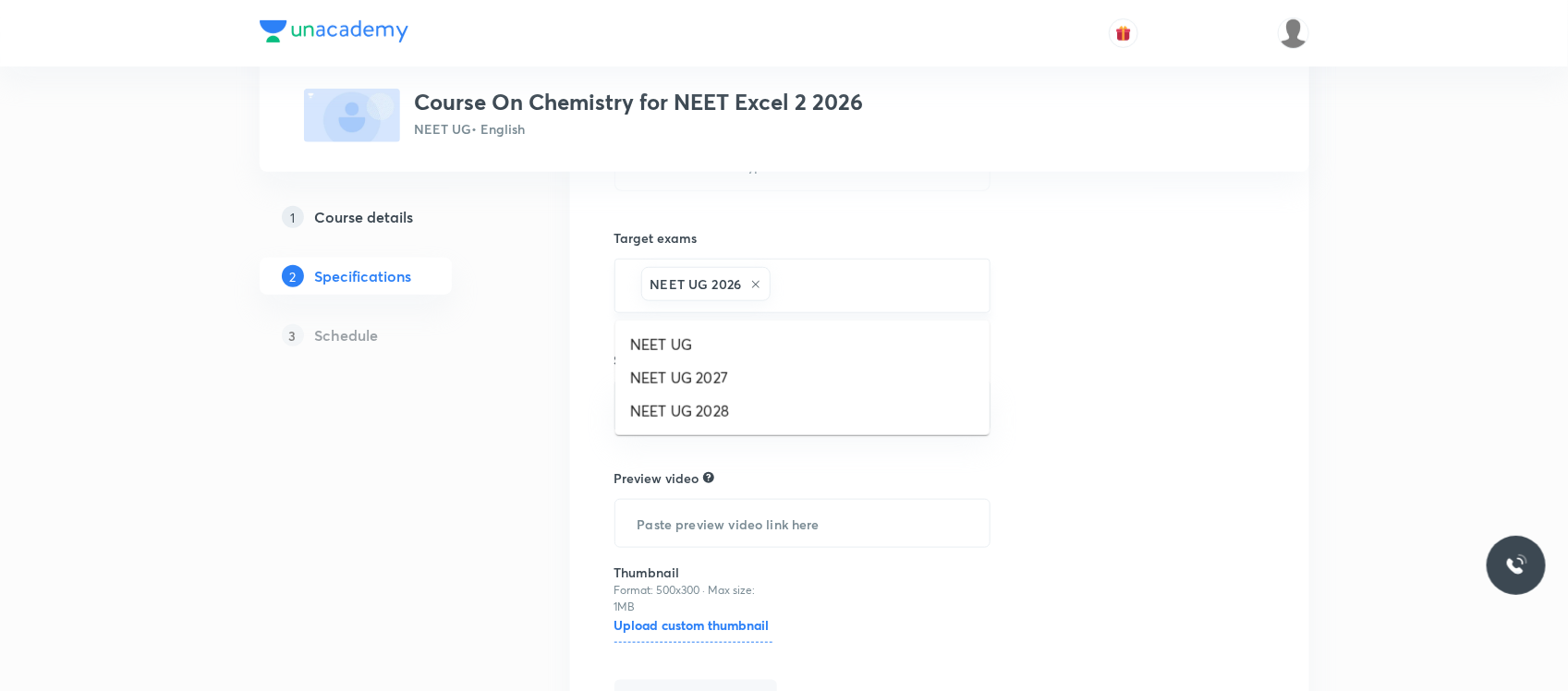
click at [785, 293] on input "text" at bounding box center [871, 285] width 194 height 34
click at [744, 356] on li "NEET UG" at bounding box center [802, 345] width 374 height 33
click at [879, 301] on input "text" at bounding box center [923, 287] width 89 height 34
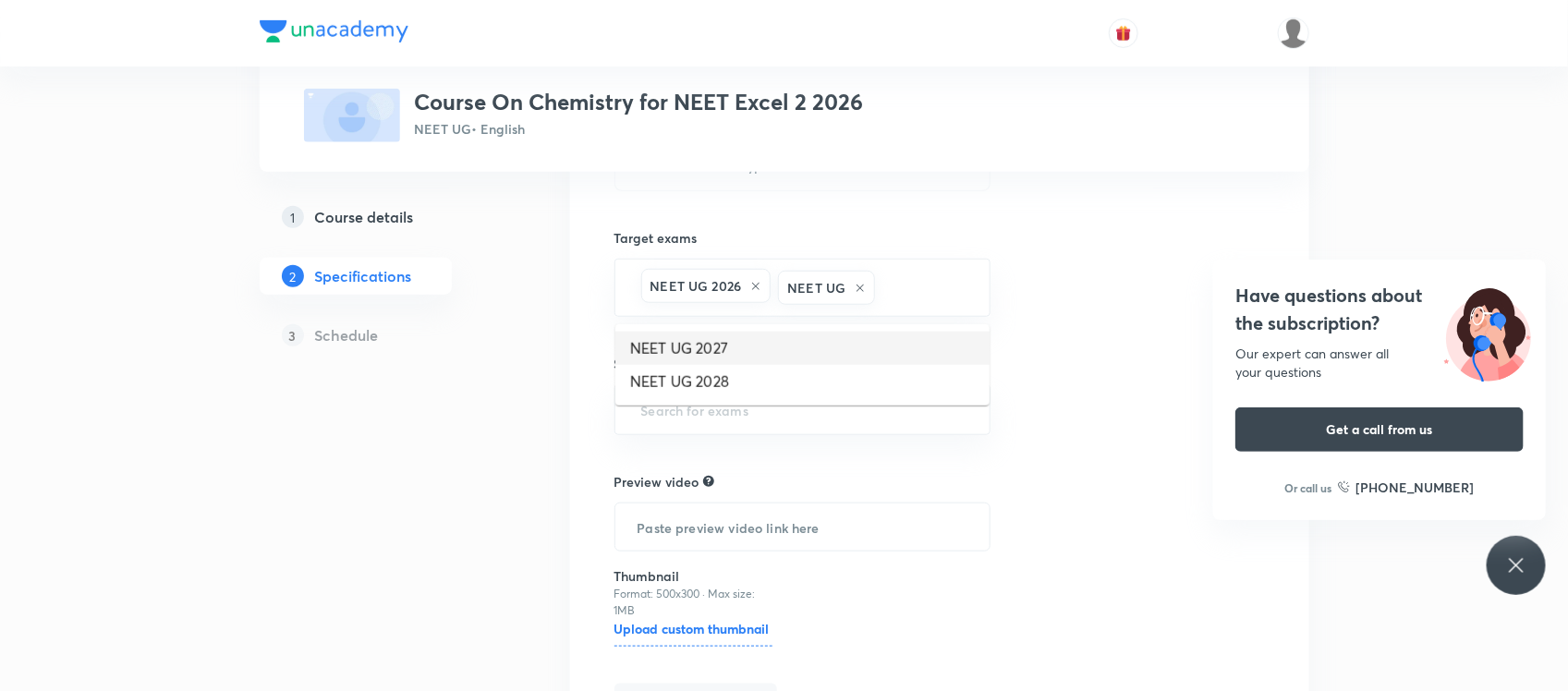
click at [769, 356] on li "NEET UG 2027" at bounding box center [802, 348] width 374 height 33
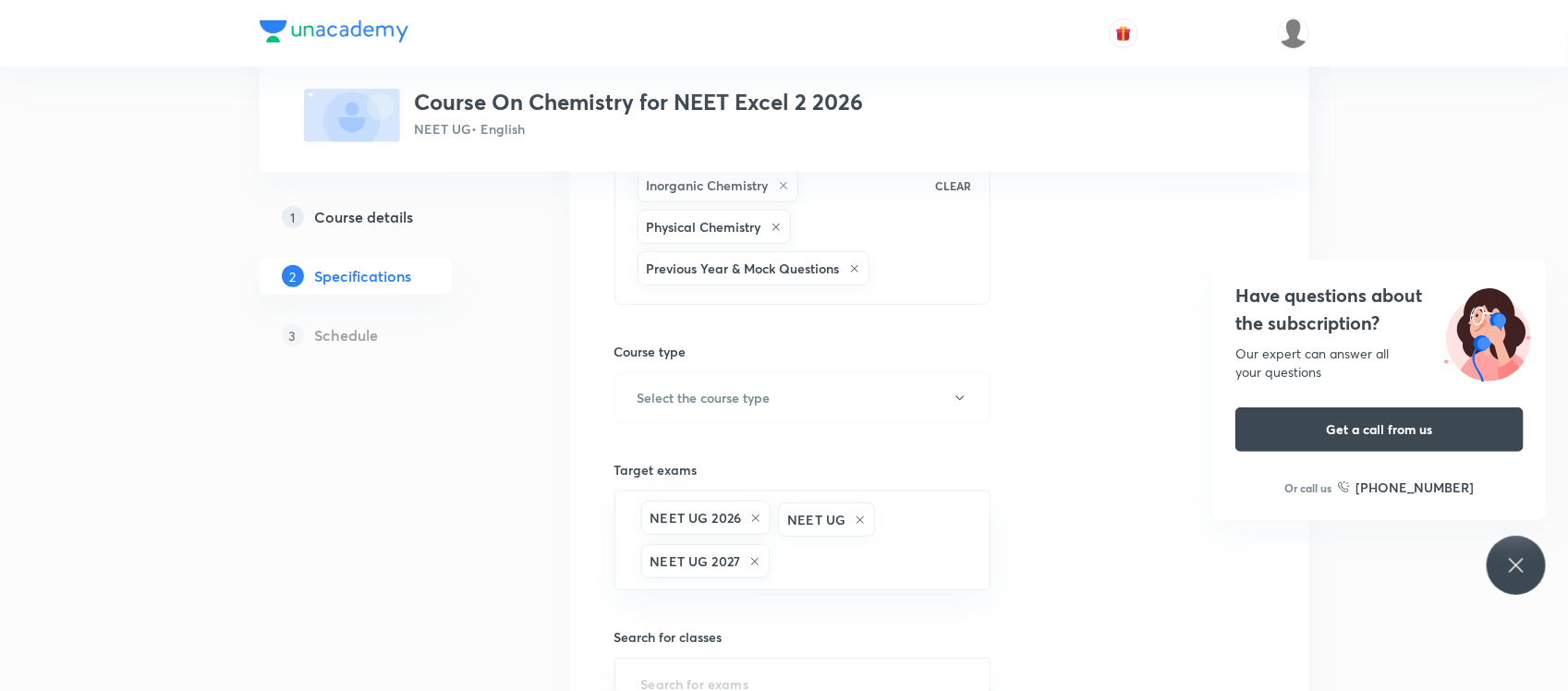
scroll to position [306, 0]
click at [736, 398] on h6 "Select the course type" at bounding box center [704, 398] width 133 height 19
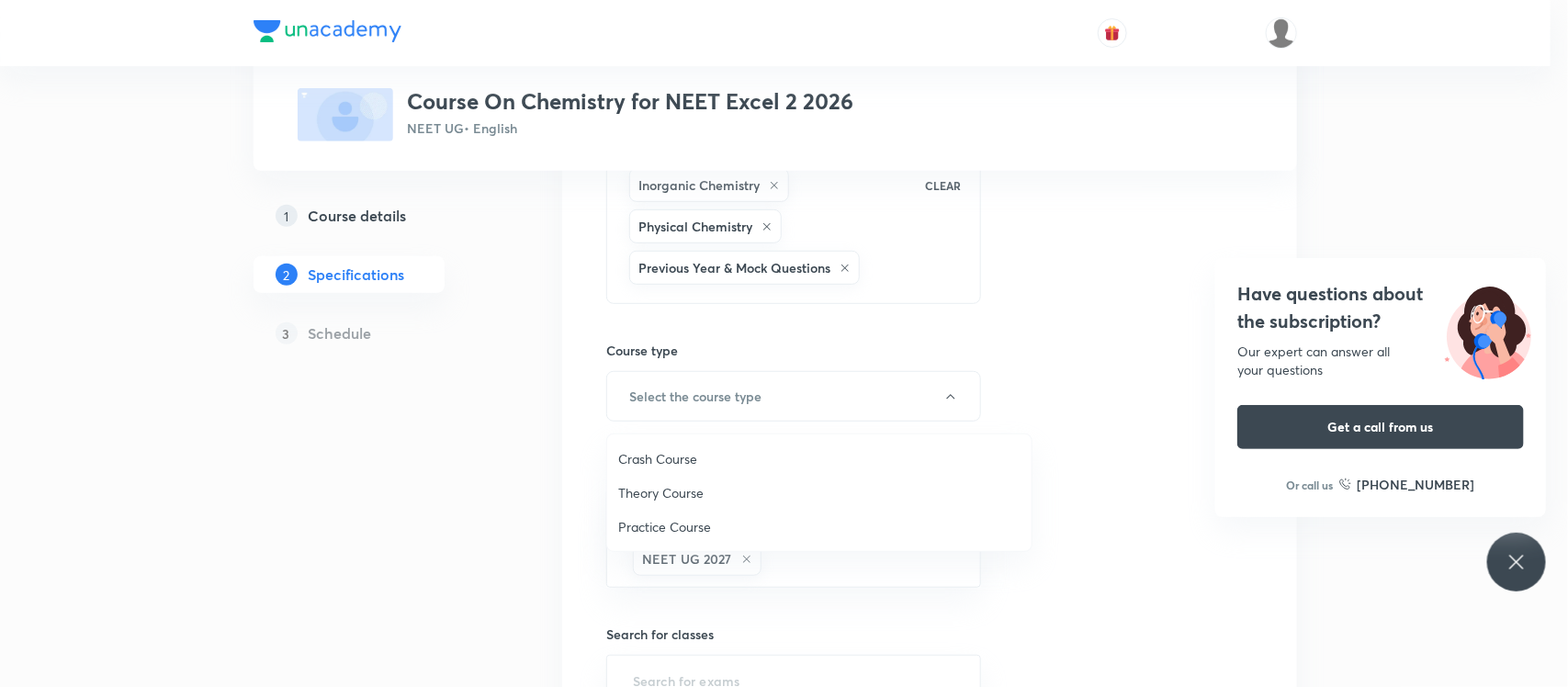
click at [682, 484] on span "Theory Course" at bounding box center [819, 493] width 402 height 19
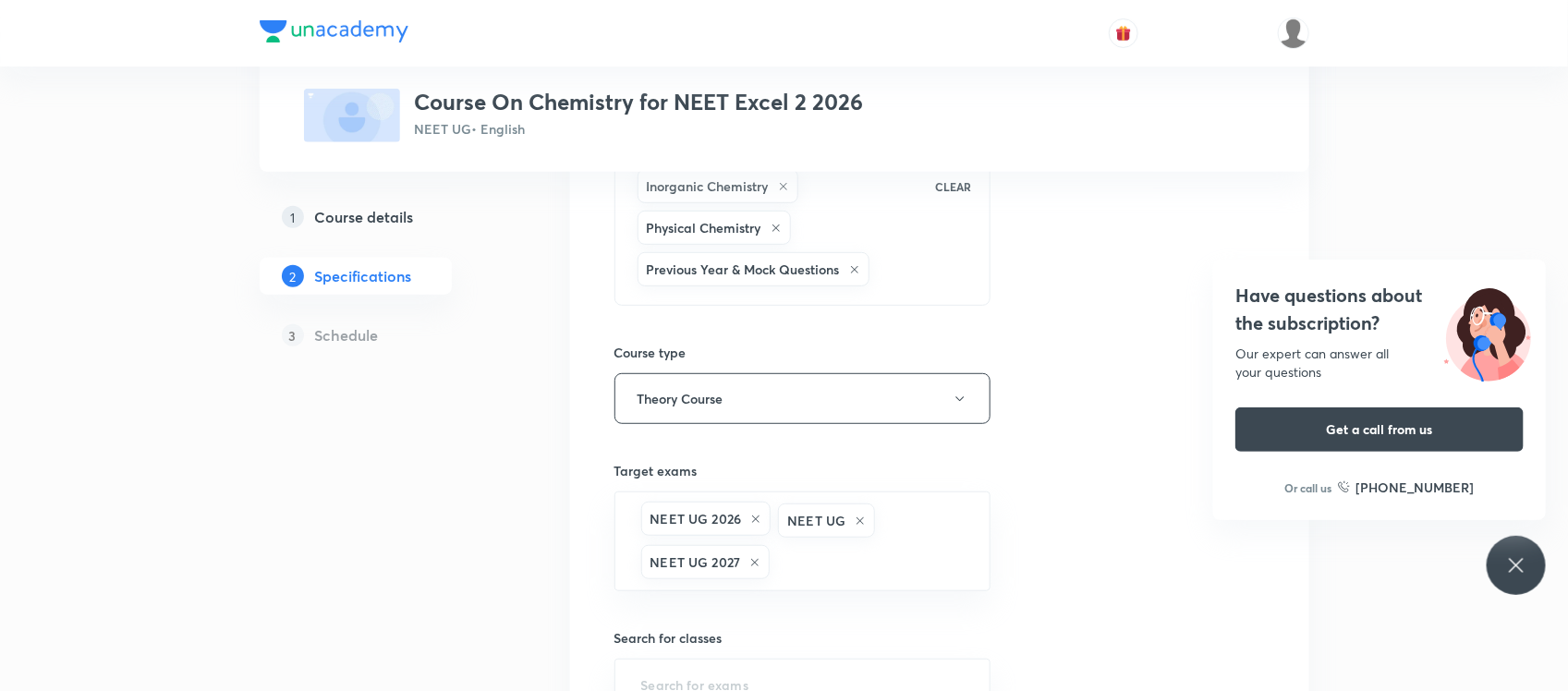
scroll to position [710, 0]
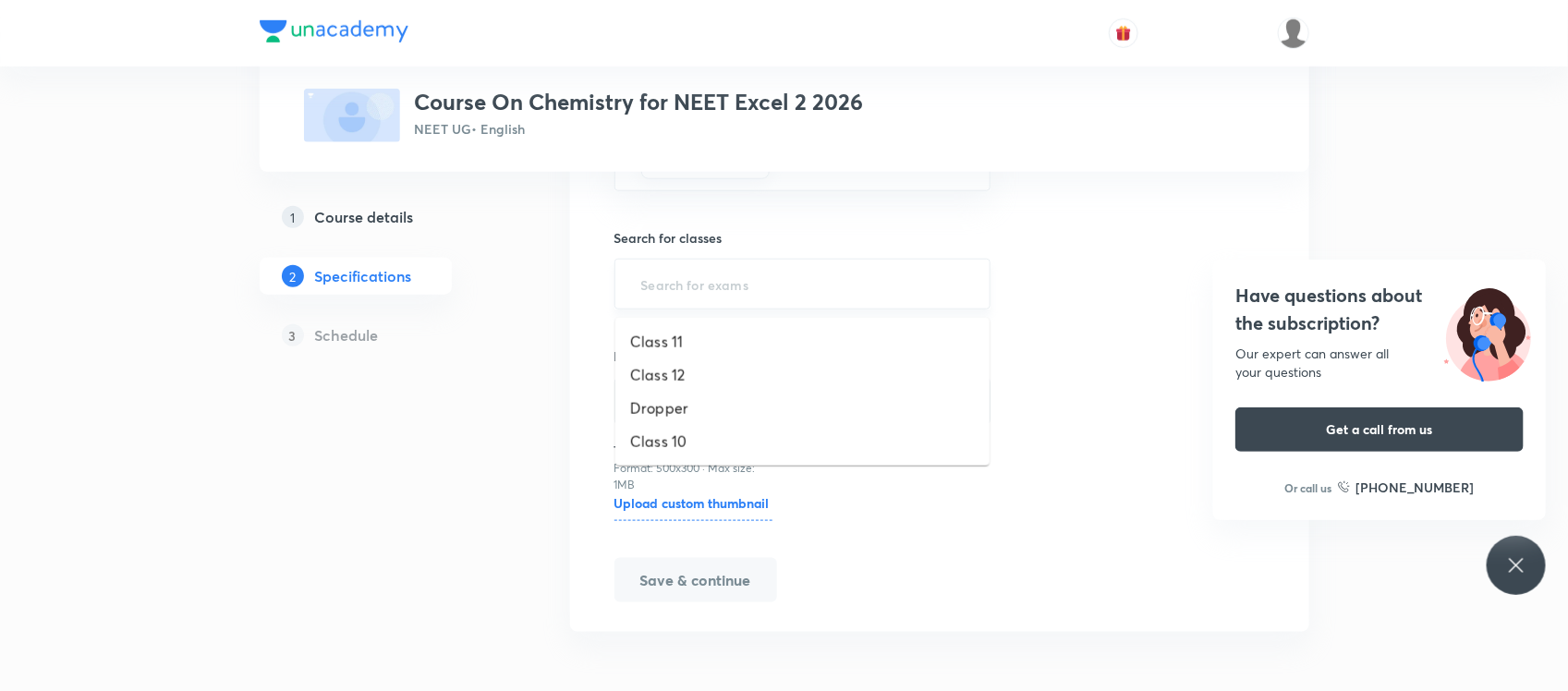
click at [745, 298] on input "text" at bounding box center [802, 283] width 331 height 34
click at [688, 376] on li "Class 12" at bounding box center [802, 375] width 374 height 33
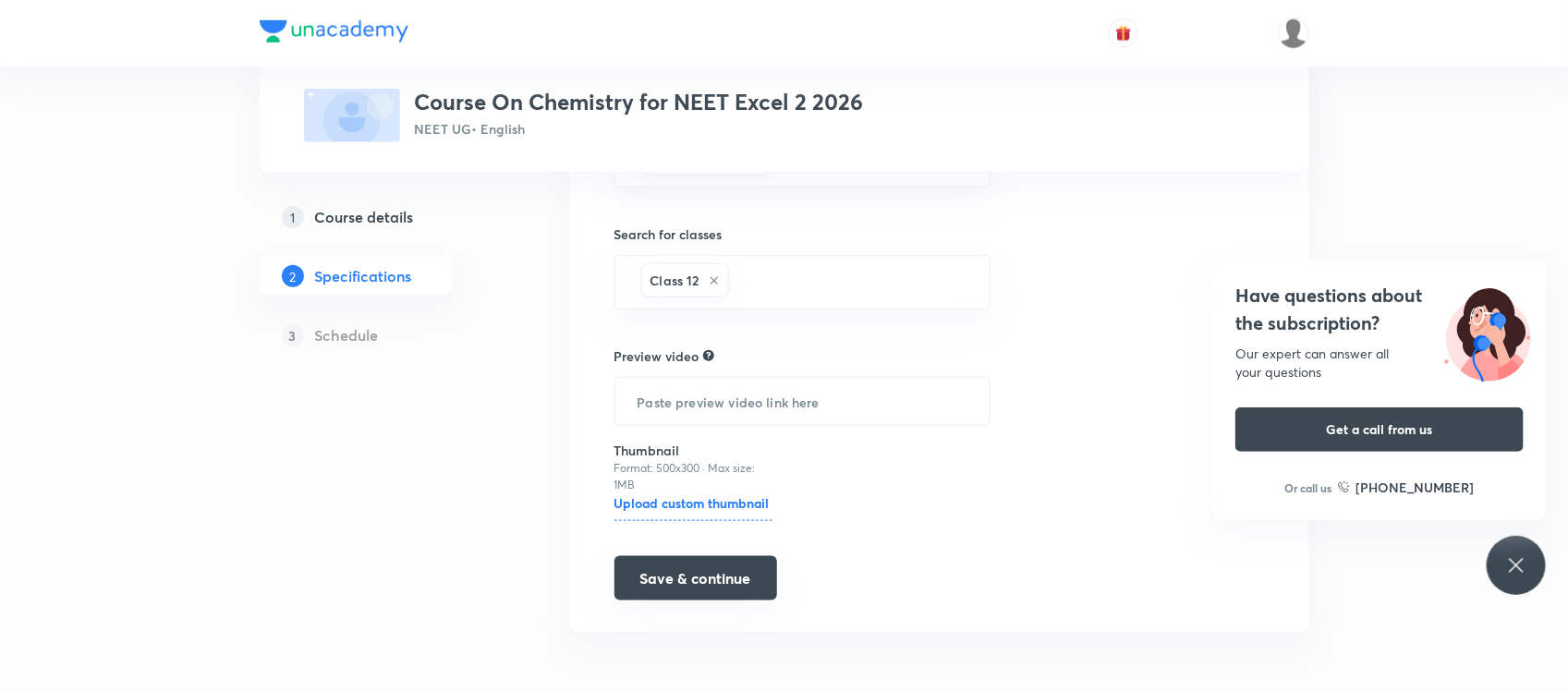
click at [675, 576] on button "Save & continue" at bounding box center [696, 579] width 163 height 44
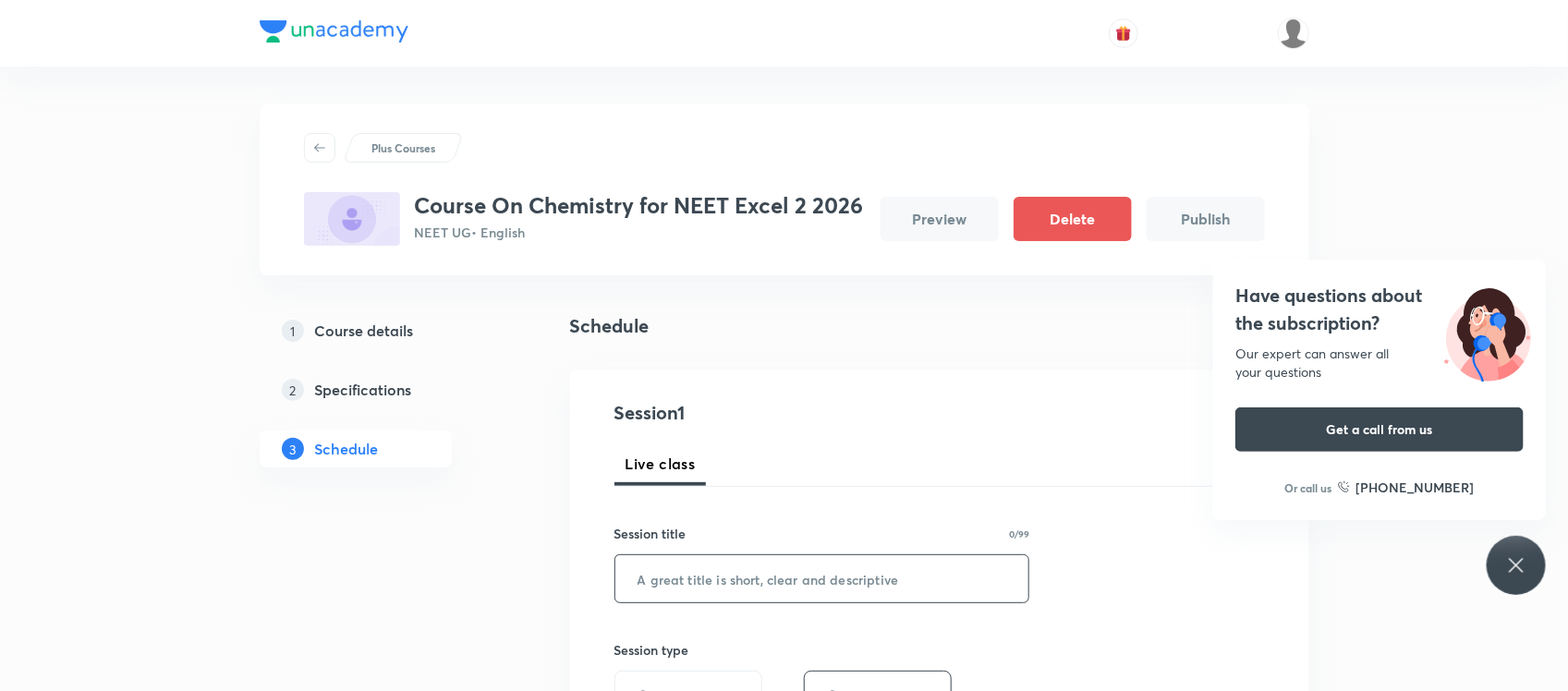
paste input "Alcohols and phenols"
click at [667, 567] on input "text" at bounding box center [822, 579] width 414 height 47
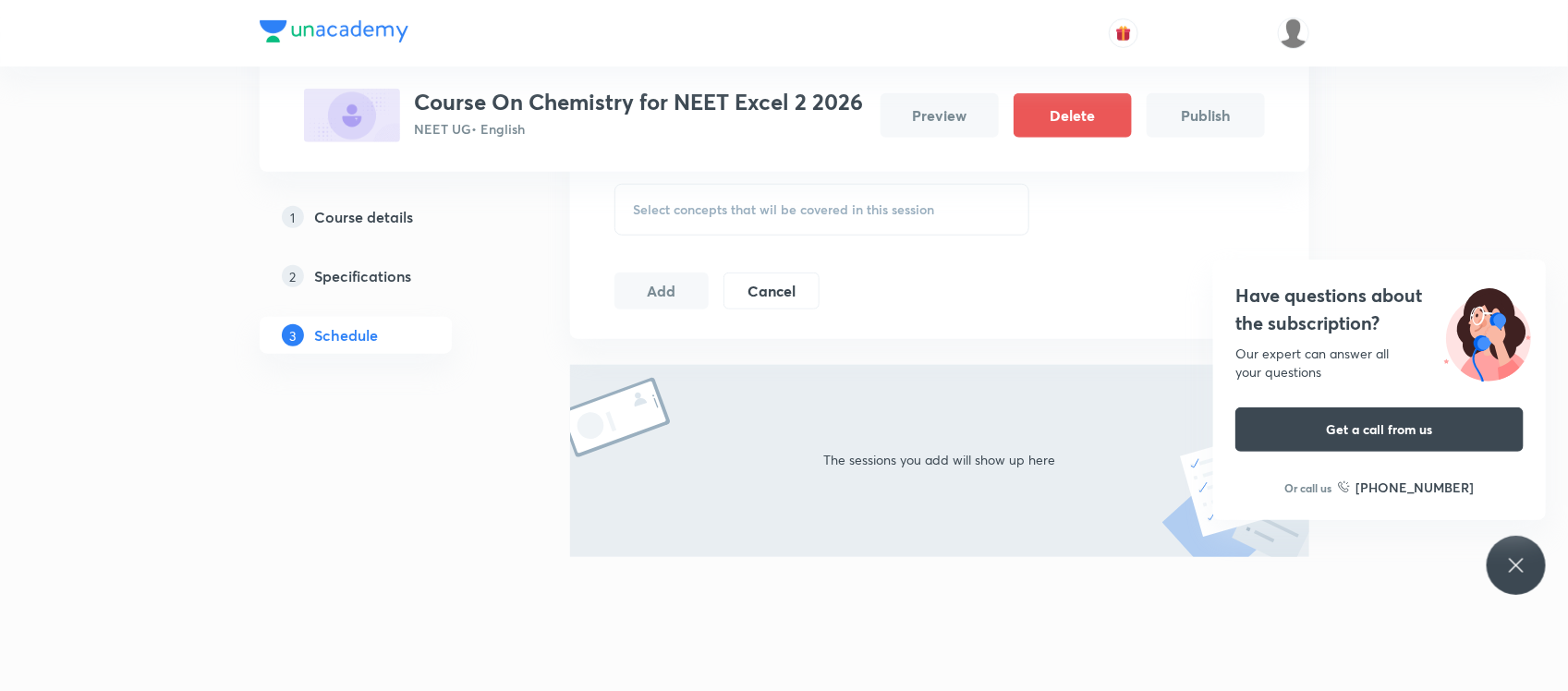
scroll to position [623, 0]
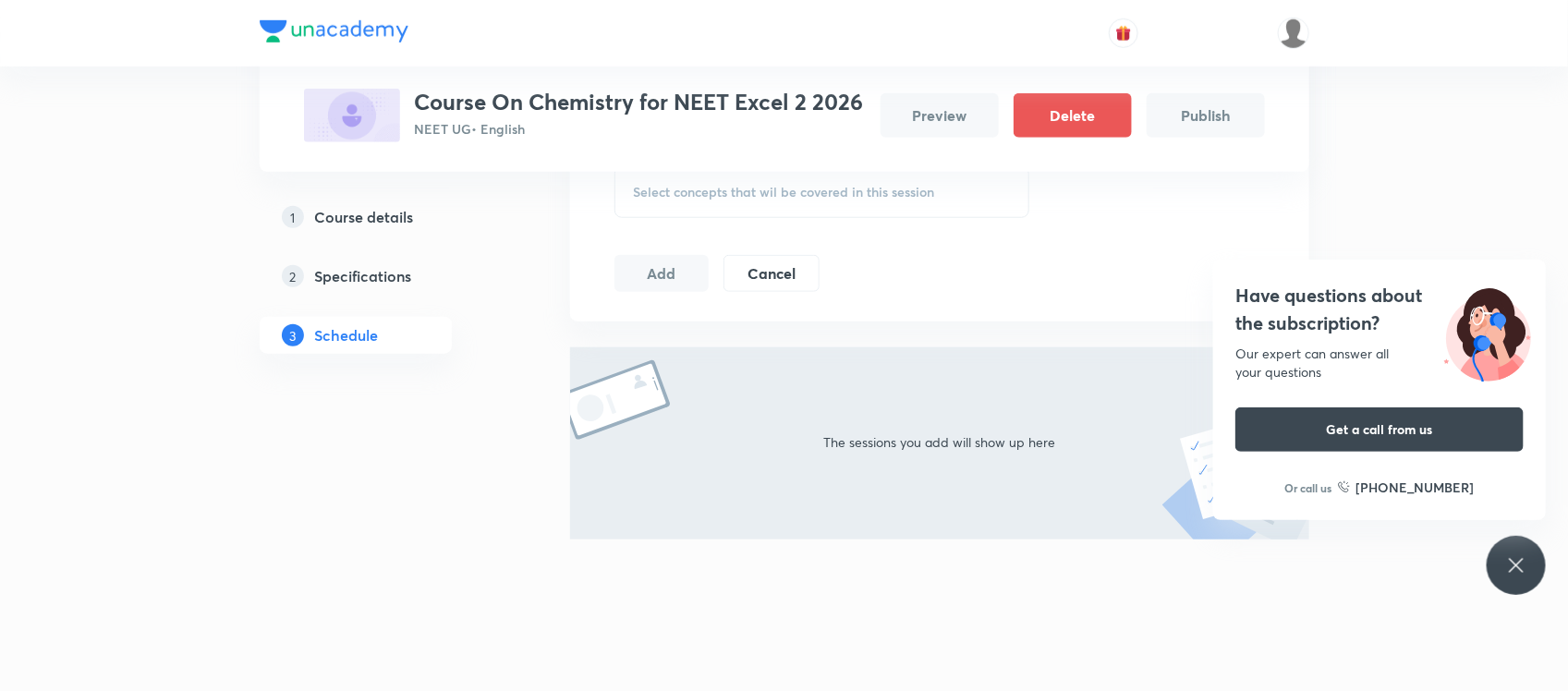
type input "Alcohols and phenols"
click at [787, 172] on div "Select concepts that wil be covered in this session" at bounding box center [822, 193] width 416 height 52
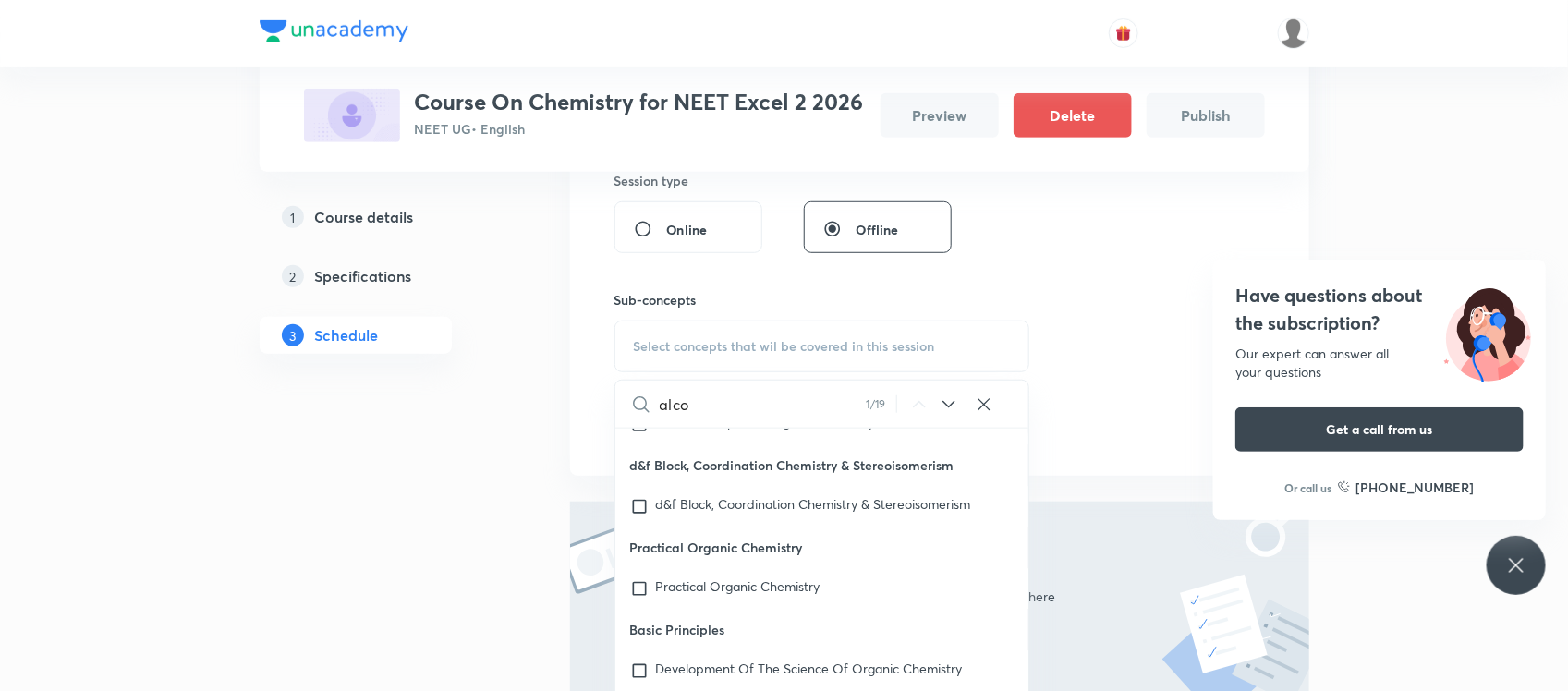
scroll to position [34556, 0]
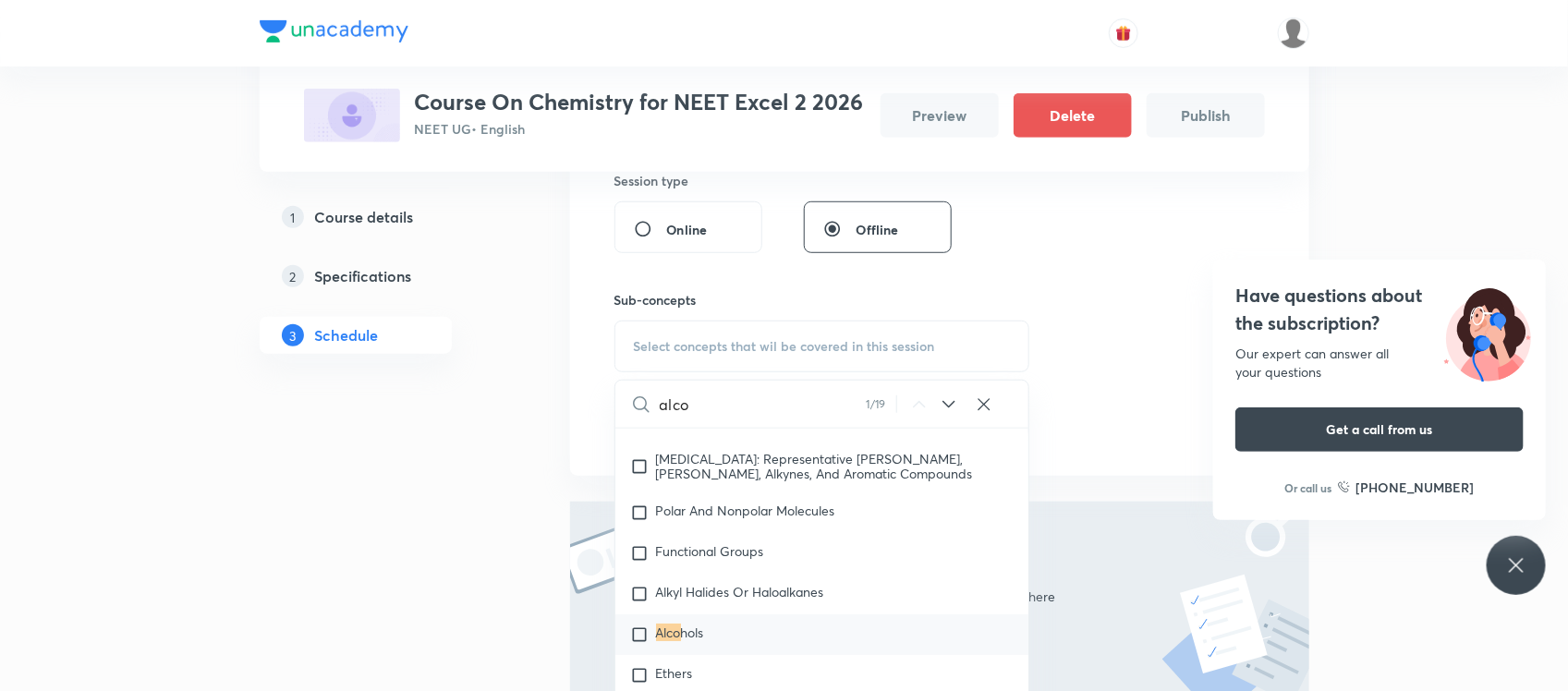
type input "alco"
click at [686, 641] on span "hols" at bounding box center [692, 632] width 23 height 18
checkbox input "true"
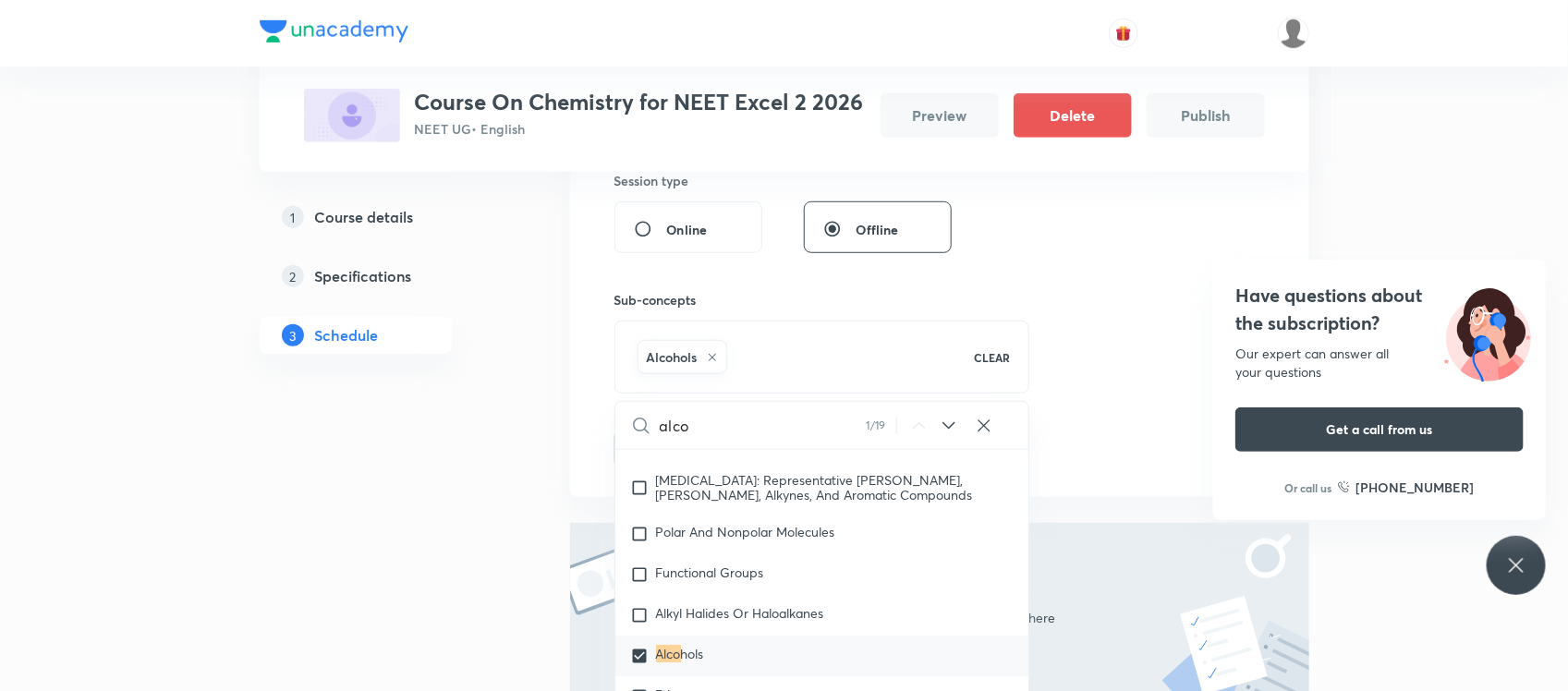
click at [514, 572] on div "Plus Courses Course On Chemistry for NEET Excel 2 2026 NEET UG • English Previe…" at bounding box center [784, 233] width 1049 height 1200
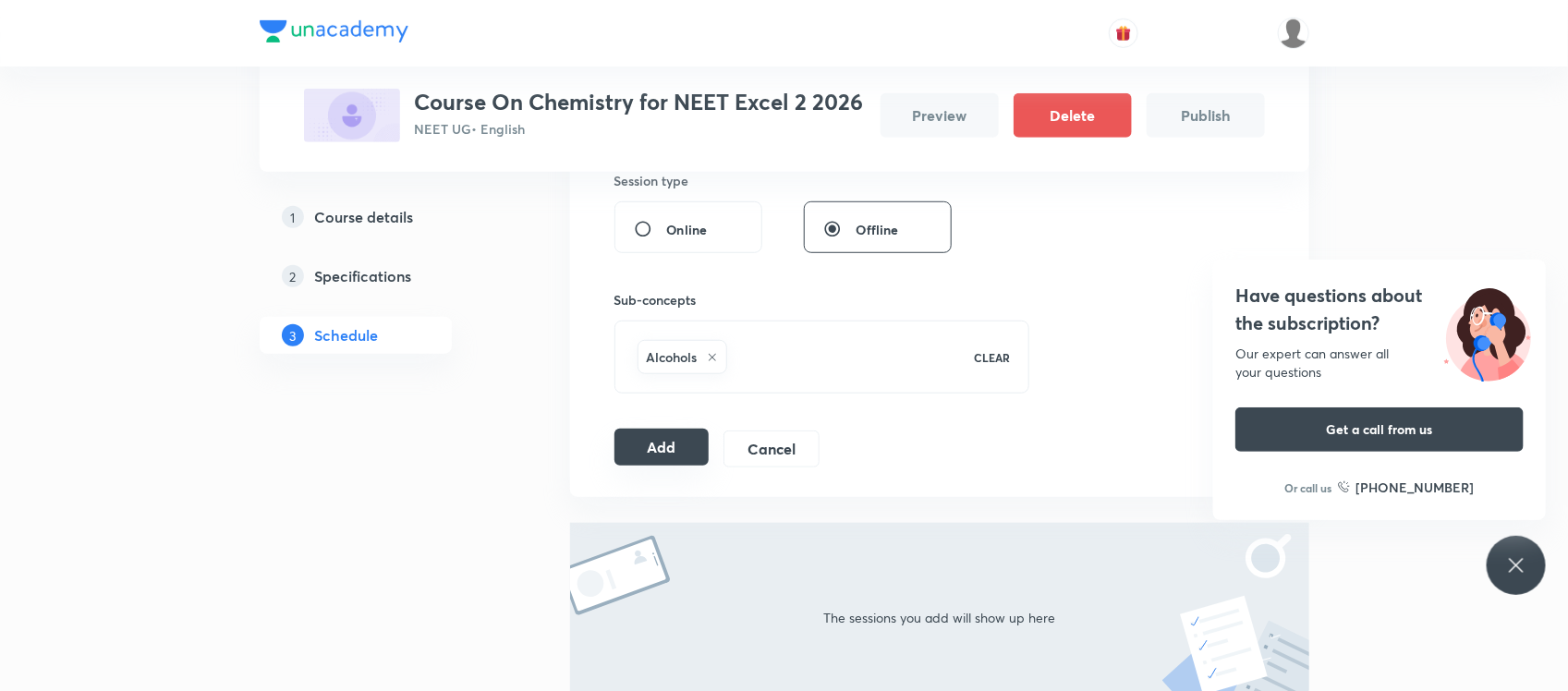
click at [666, 446] on button "Add" at bounding box center [661, 447] width 95 height 37
click at [1531, 576] on div "Have questions about the subscription? Our expert can answer all your questions…" at bounding box center [1516, 566] width 59 height 59
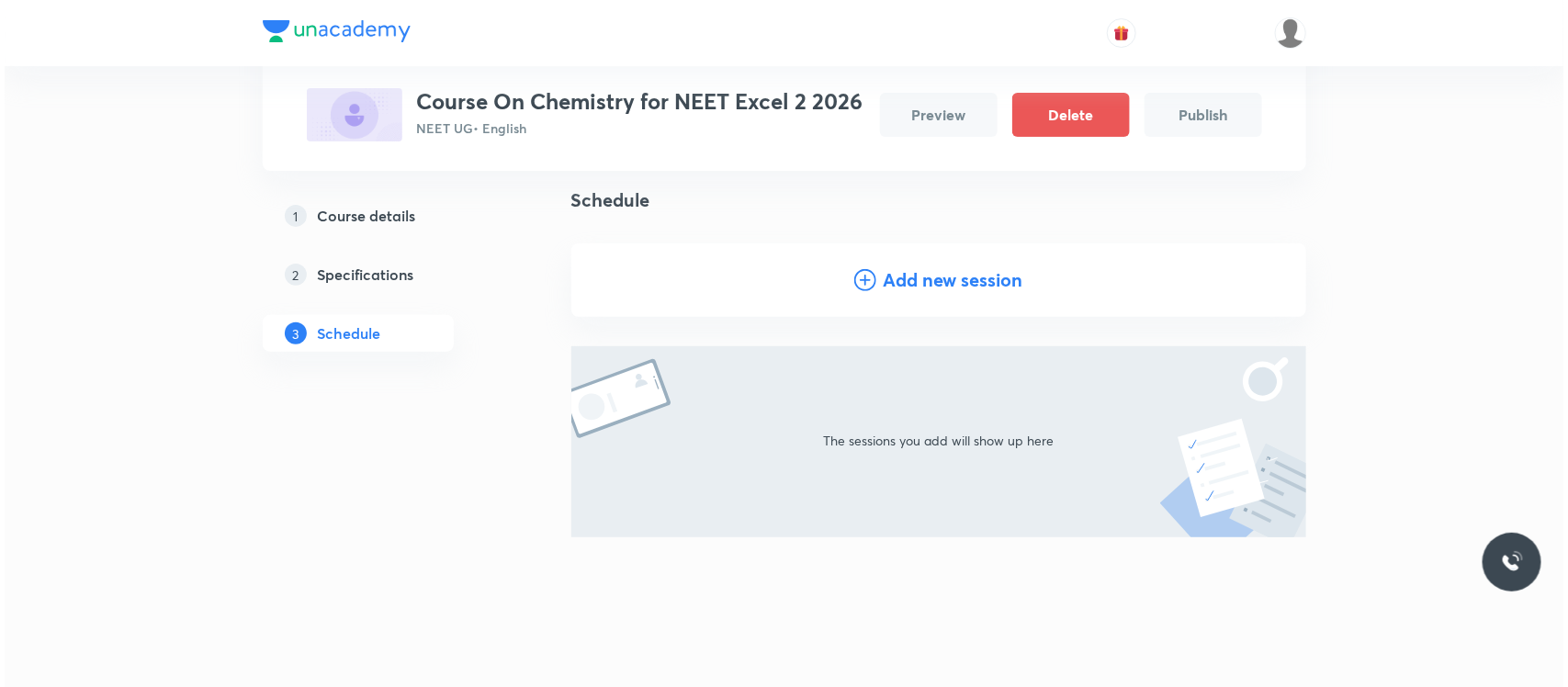
scroll to position [0, 0]
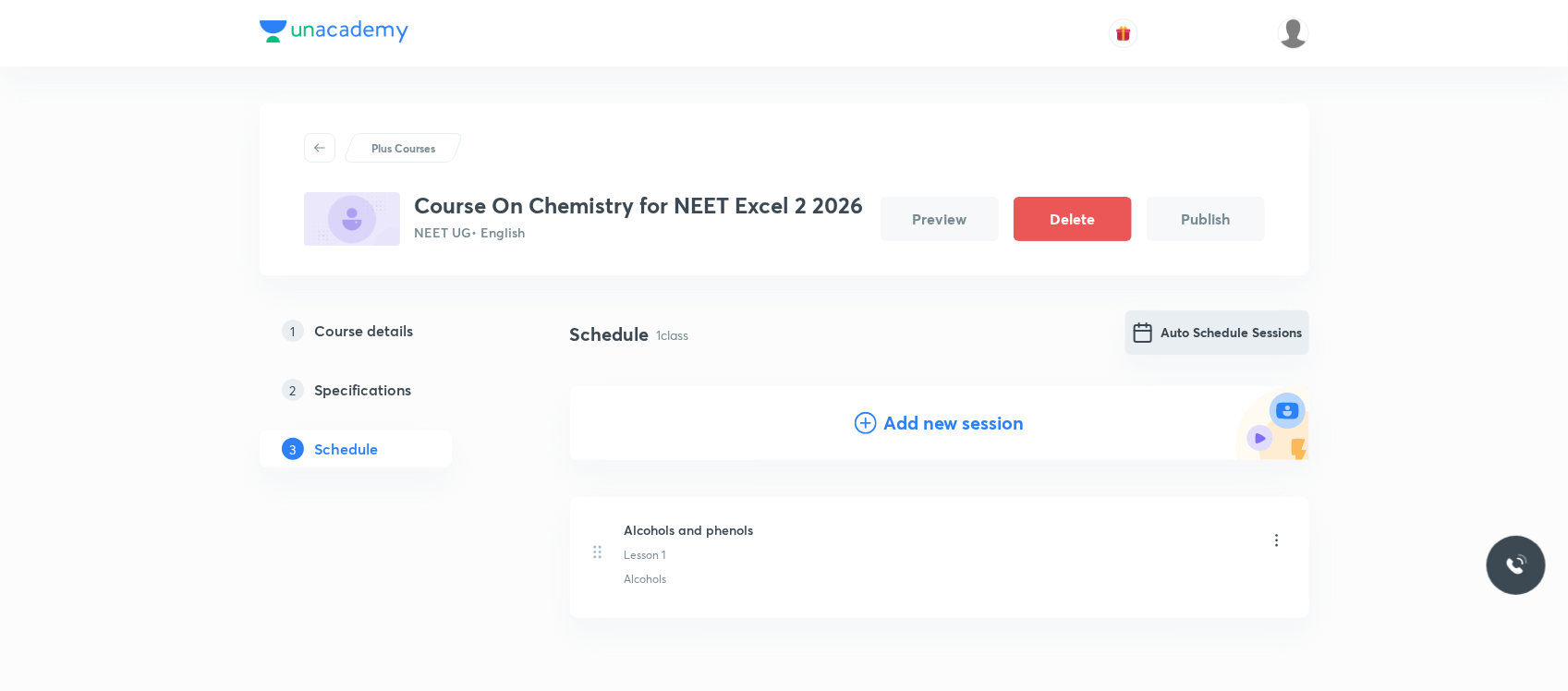
click at [1226, 328] on button "Auto Schedule Sessions" at bounding box center [1217, 333] width 184 height 44
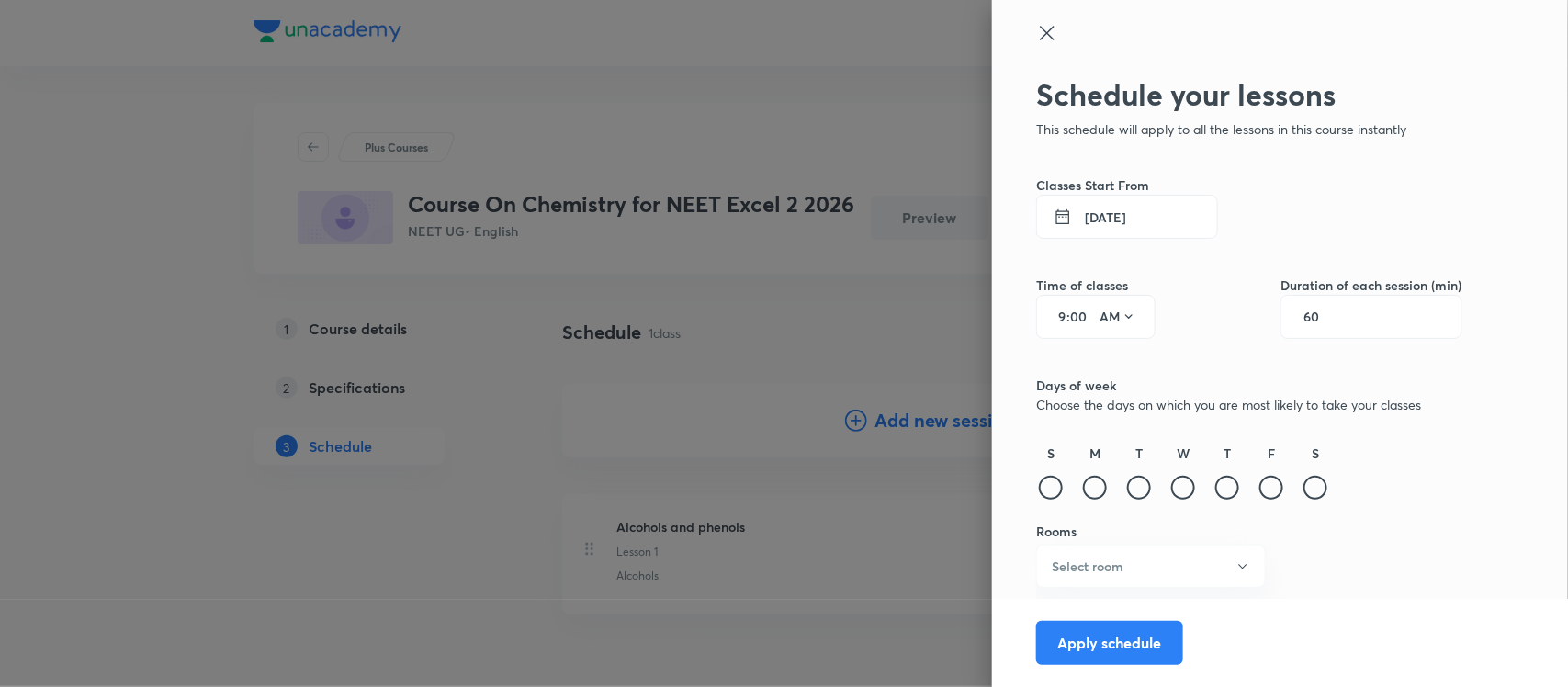
click at [1328, 475] on div "S" at bounding box center [1316, 473] width 29 height 60
click at [1323, 481] on div at bounding box center [1316, 488] width 24 height 24
click at [1314, 320] on input "60" at bounding box center [1321, 317] width 35 height 15
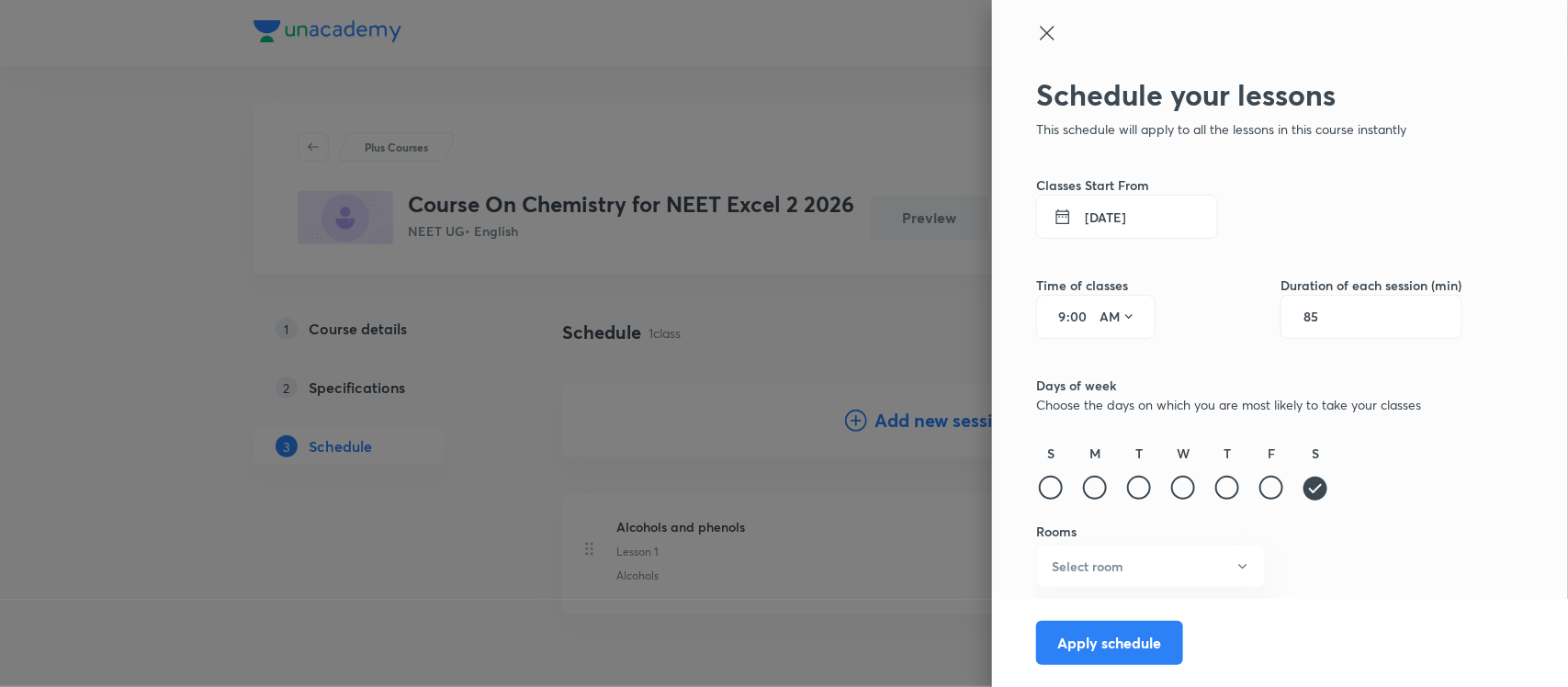
type input "85"
click at [1059, 312] on input "9" at bounding box center [1055, 317] width 22 height 15
type input "4"
click at [1130, 315] on icon at bounding box center [1129, 317] width 15 height 15
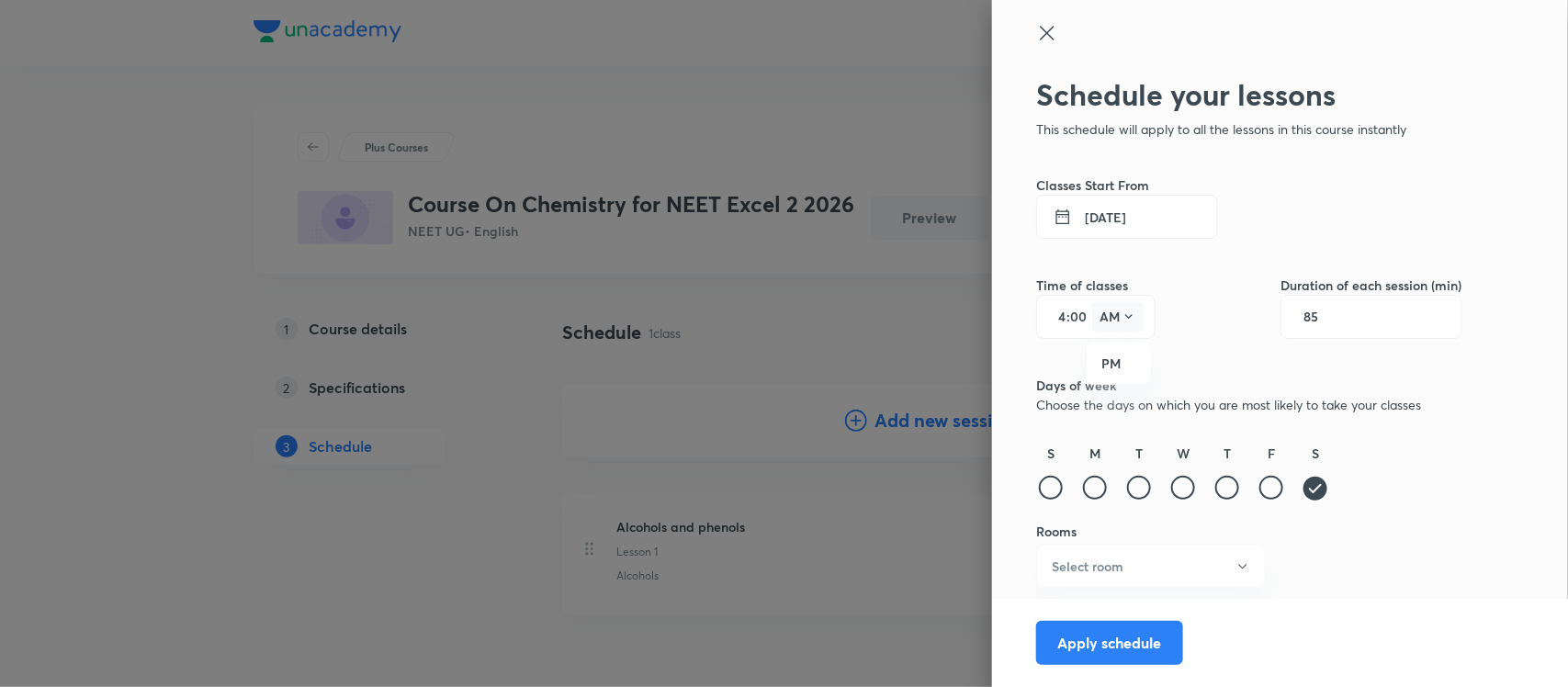
click at [1130, 315] on div at bounding box center [784, 344] width 1568 height 687
click at [1128, 315] on icon at bounding box center [1129, 317] width 15 height 15
click at [1113, 345] on div "PM" at bounding box center [1120, 364] width 66 height 44
click at [1088, 573] on h6 "Select room" at bounding box center [1087, 566] width 72 height 19
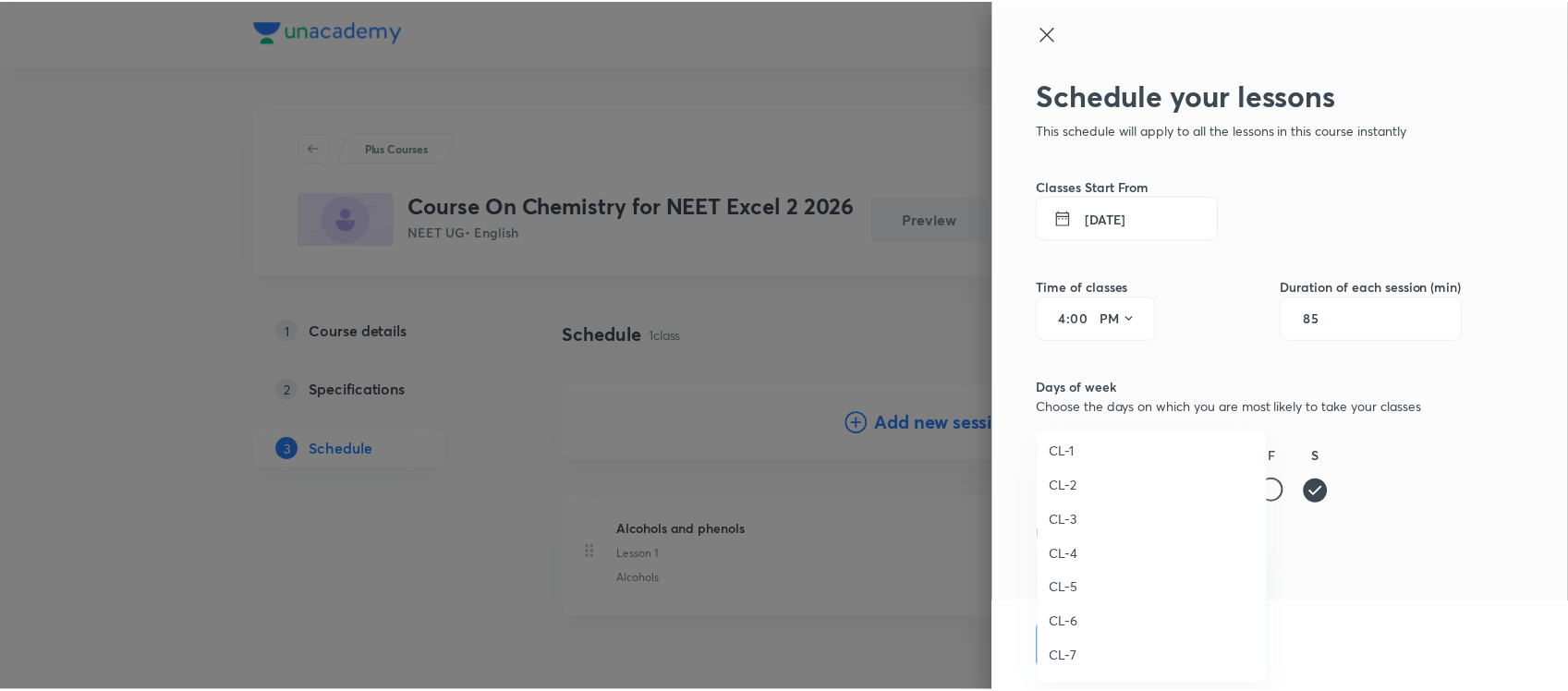
scroll to position [515, 0]
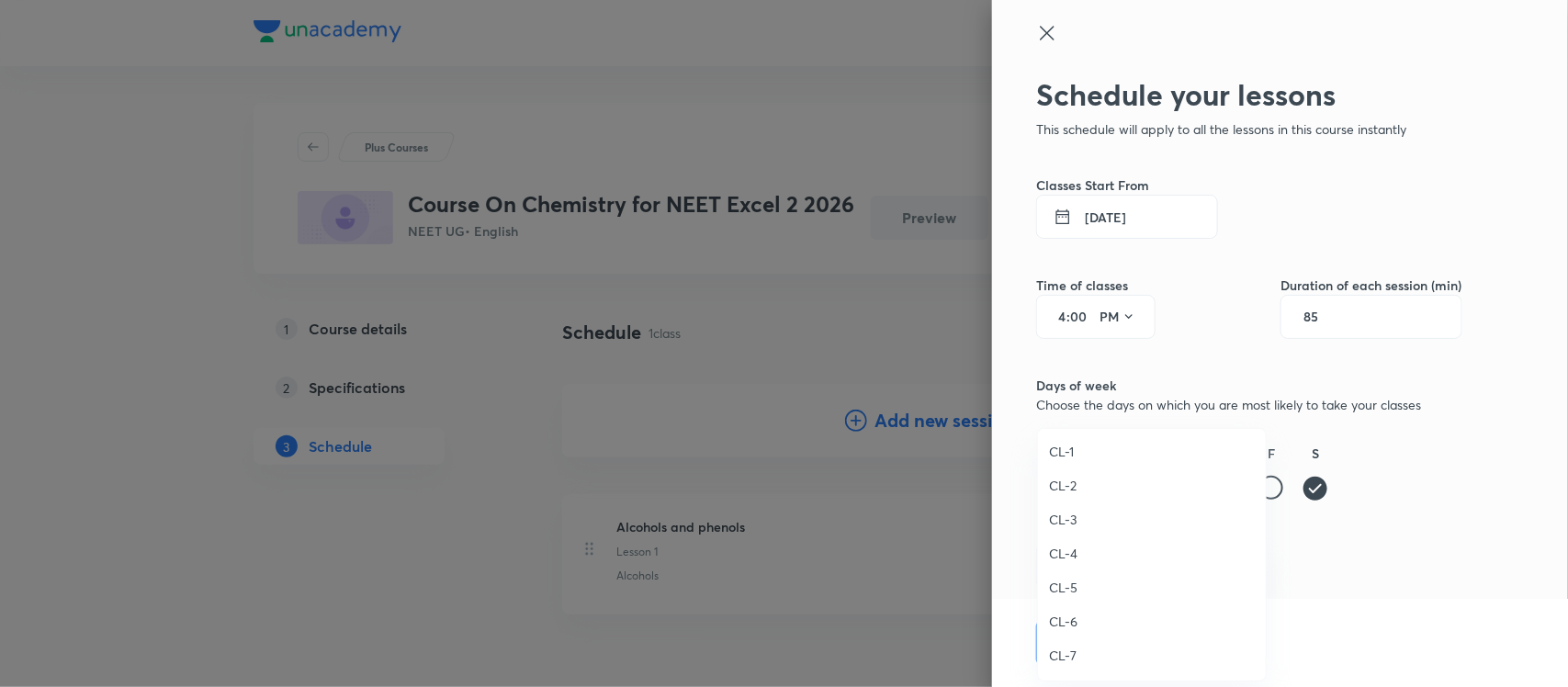
click at [1070, 442] on span "CL-1" at bounding box center [1151, 451] width 205 height 19
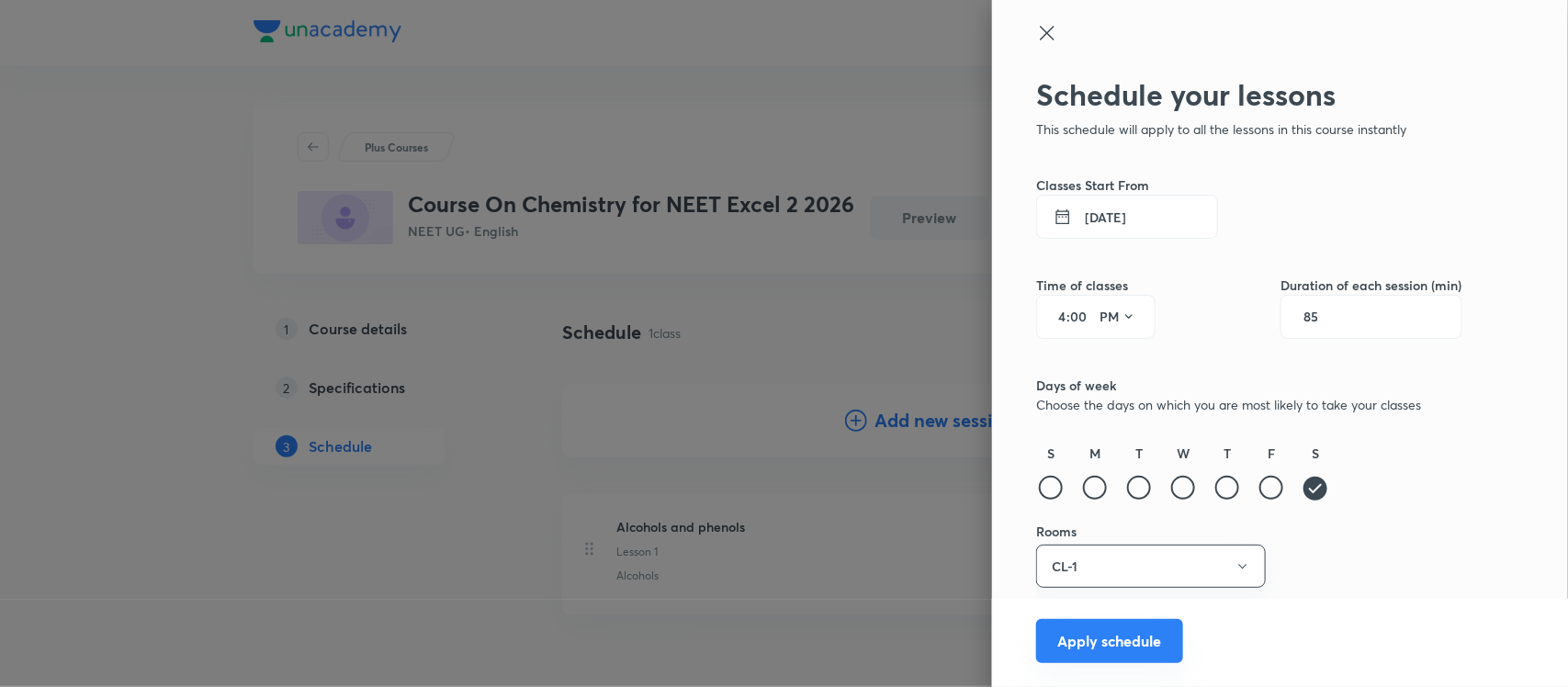
drag, startPoint x: 1099, startPoint y: 616, endPoint x: 1090, endPoint y: 630, distance: 16.6
click at [1090, 630] on button "Apply schedule" at bounding box center [1109, 641] width 147 height 44
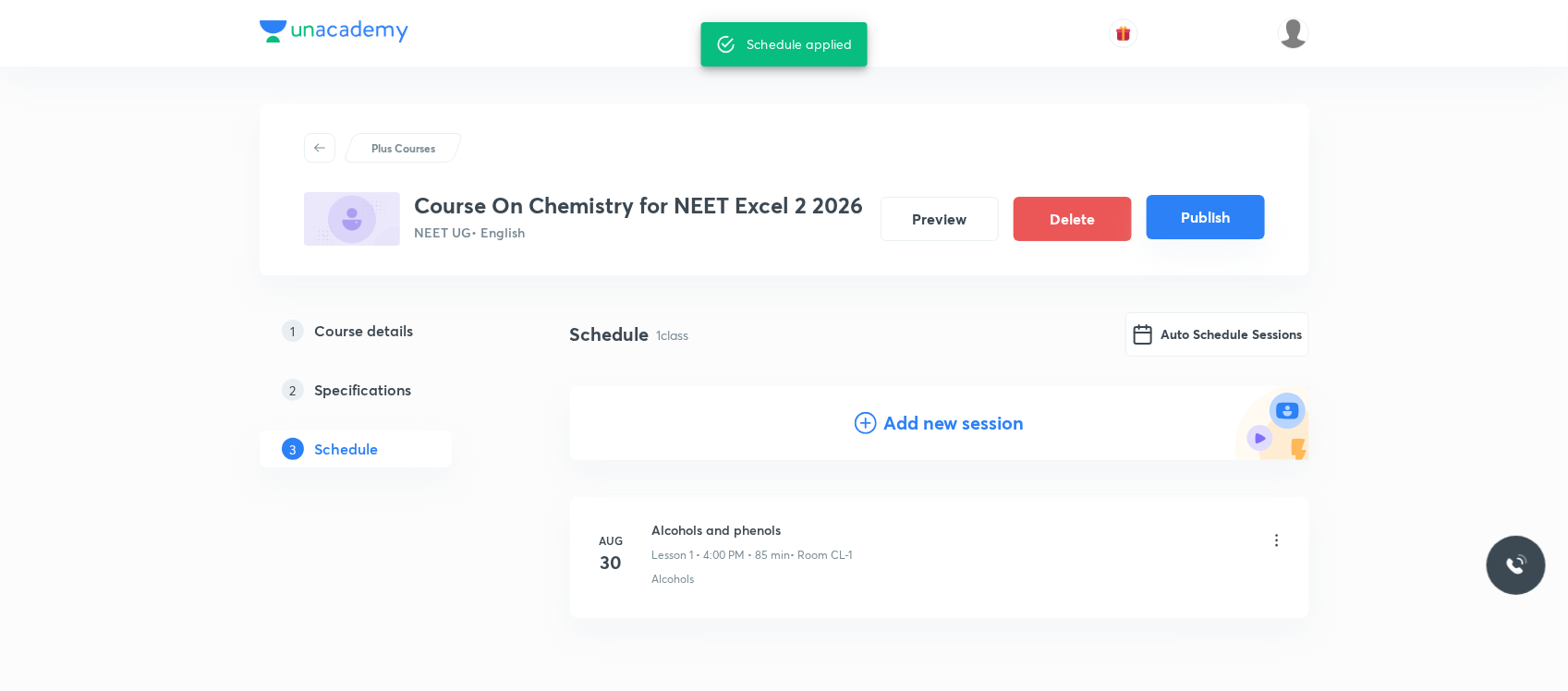
click at [1183, 207] on button "Publish" at bounding box center [1206, 218] width 119 height 44
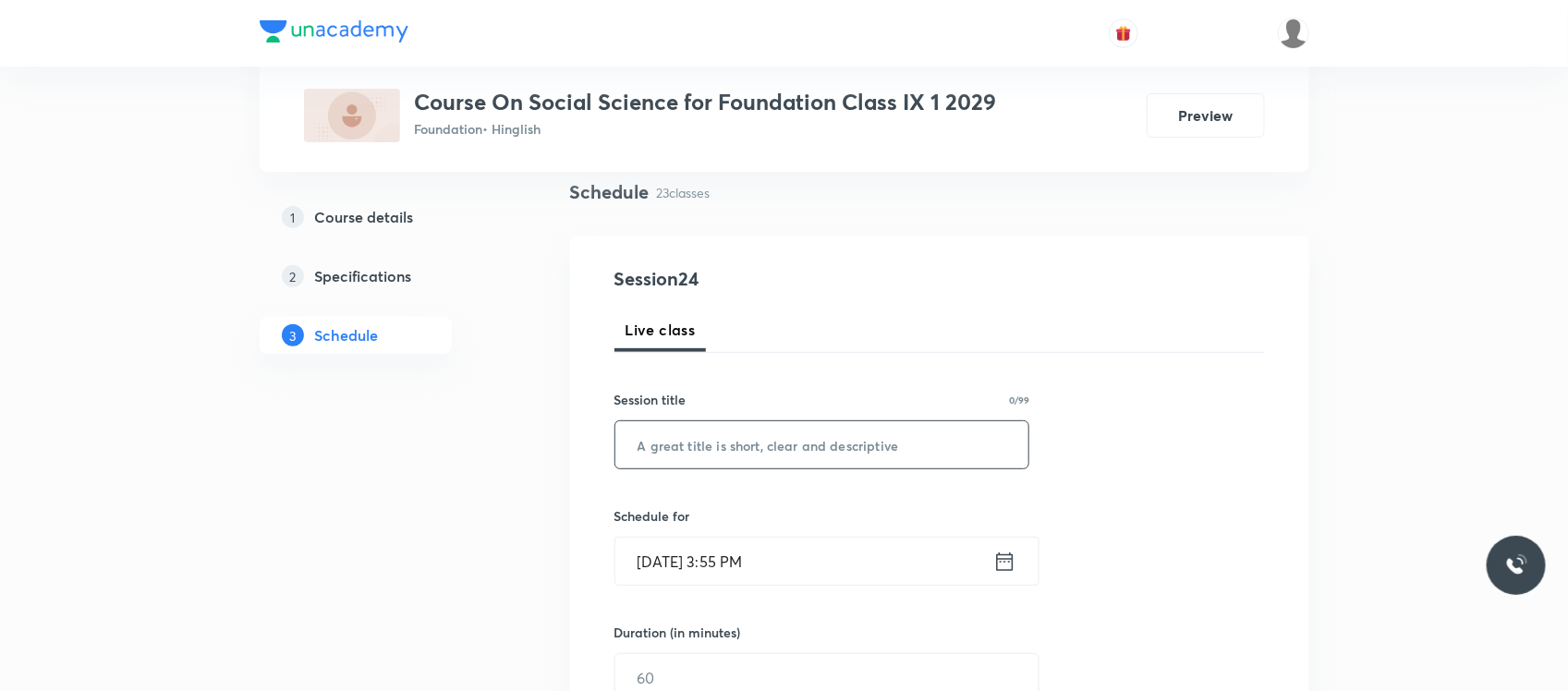
click at [733, 445] on input "text" at bounding box center [822, 445] width 414 height 47
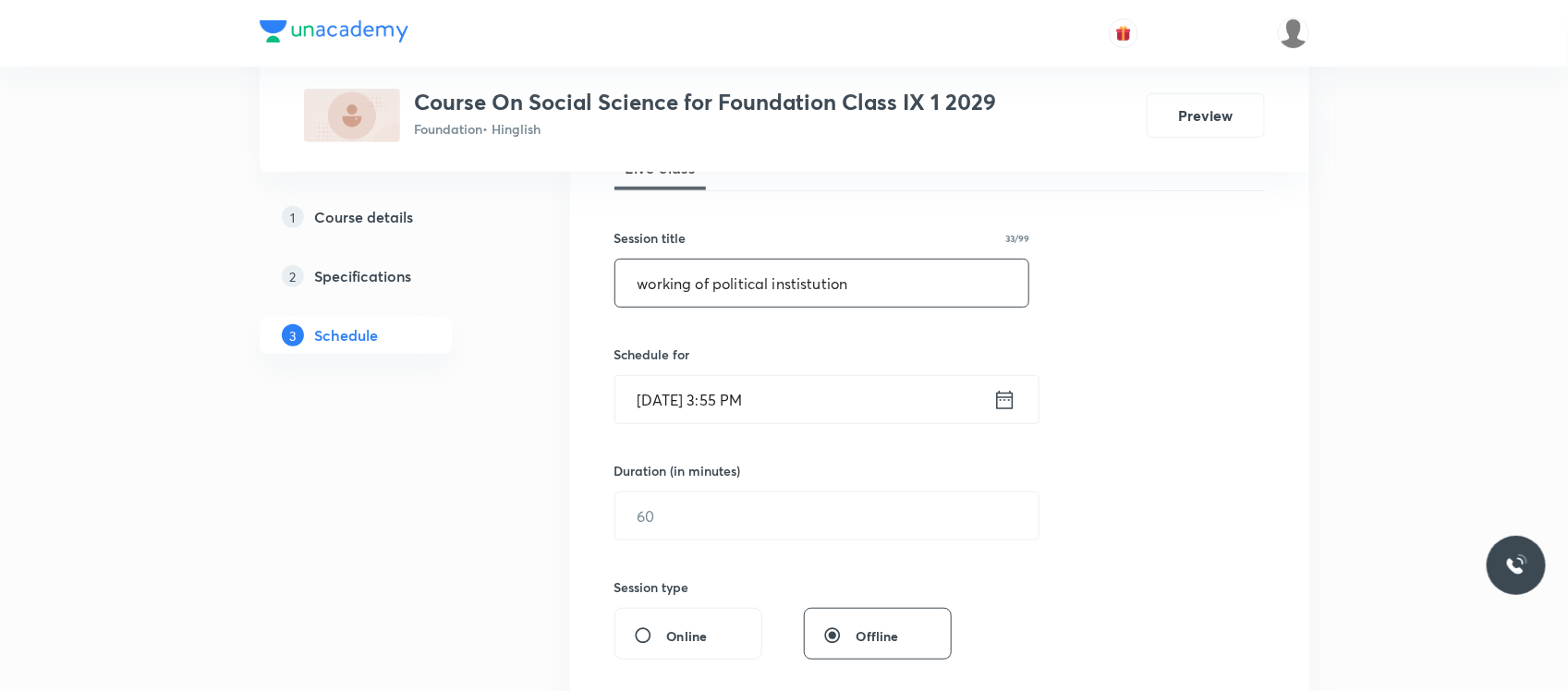
scroll to position [421, 0]
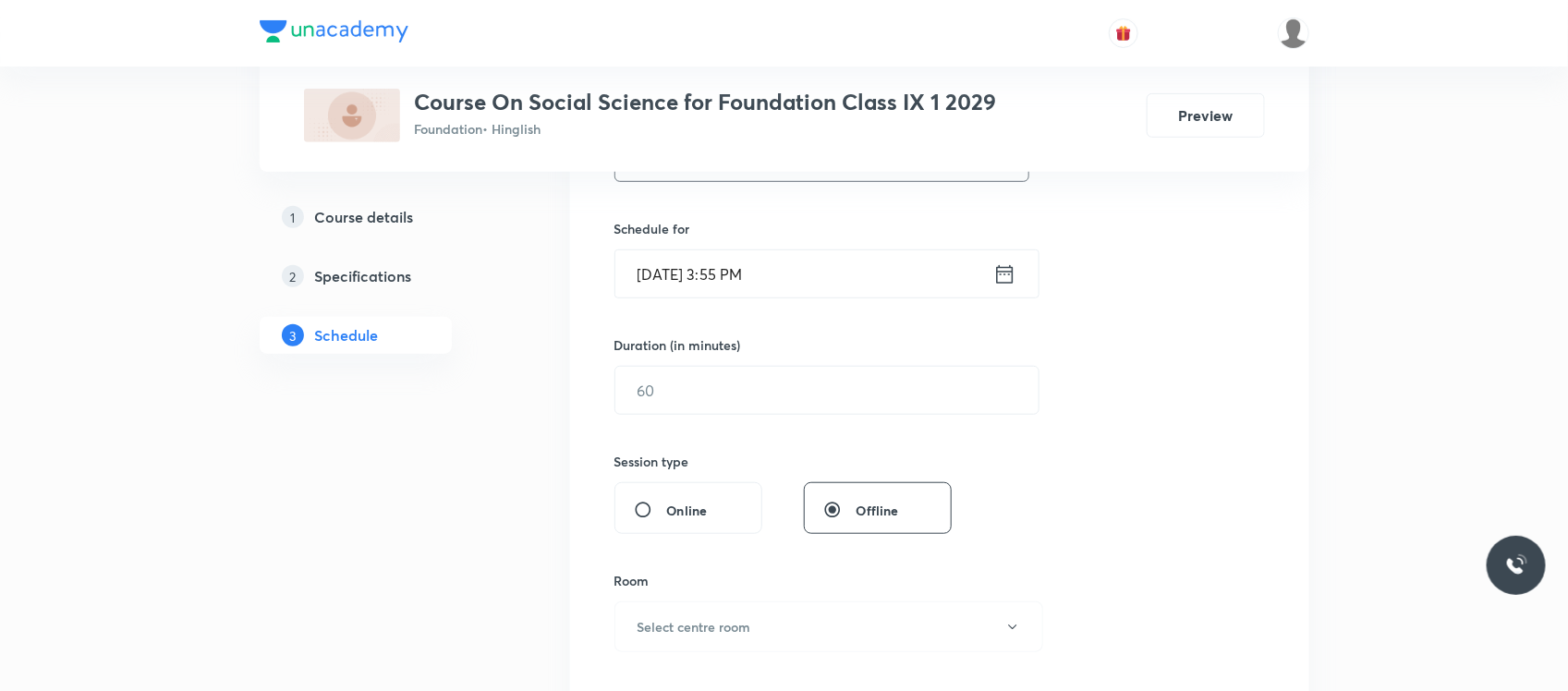
type input "working of political instistution"
click at [797, 280] on input "[DATE] 3:55 PM" at bounding box center [804, 273] width 378 height 47
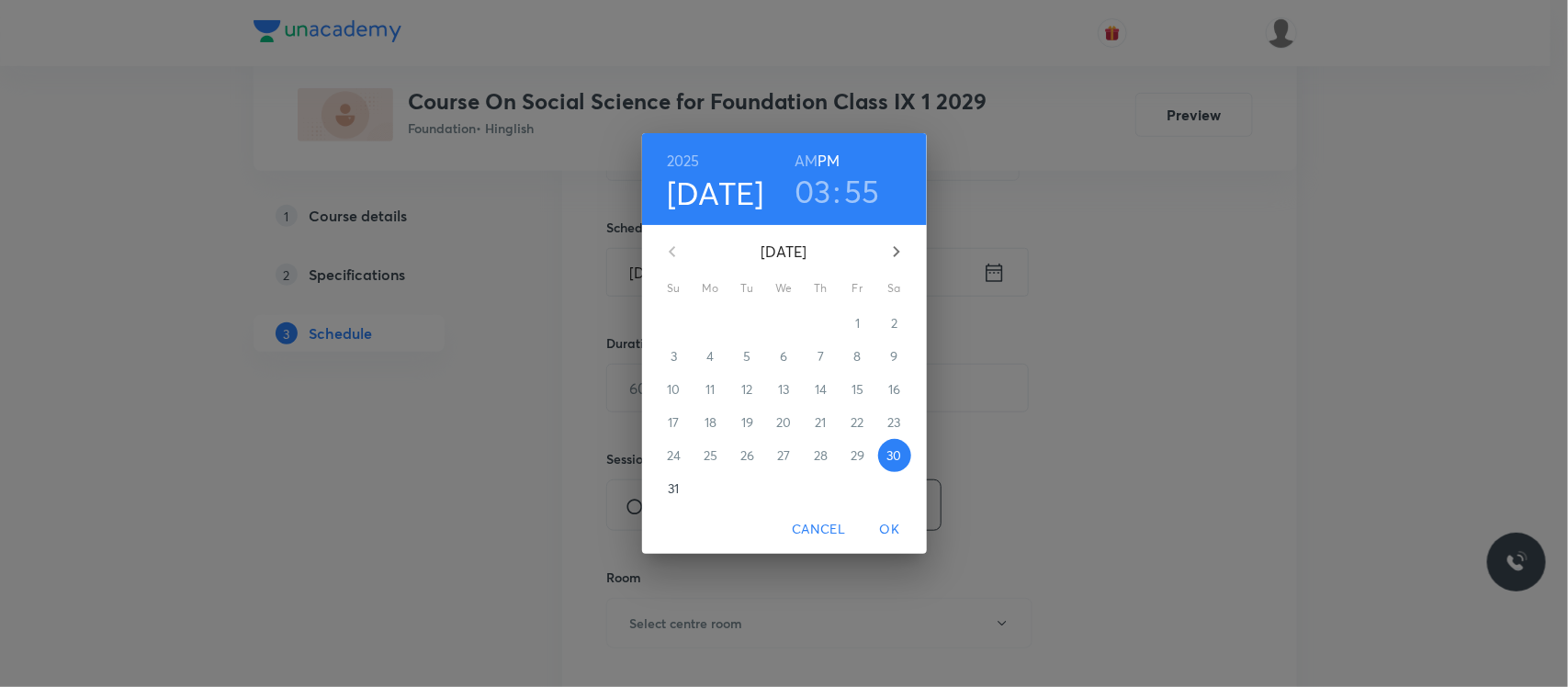
click at [815, 193] on h3 "03" at bounding box center [813, 192] width 37 height 39
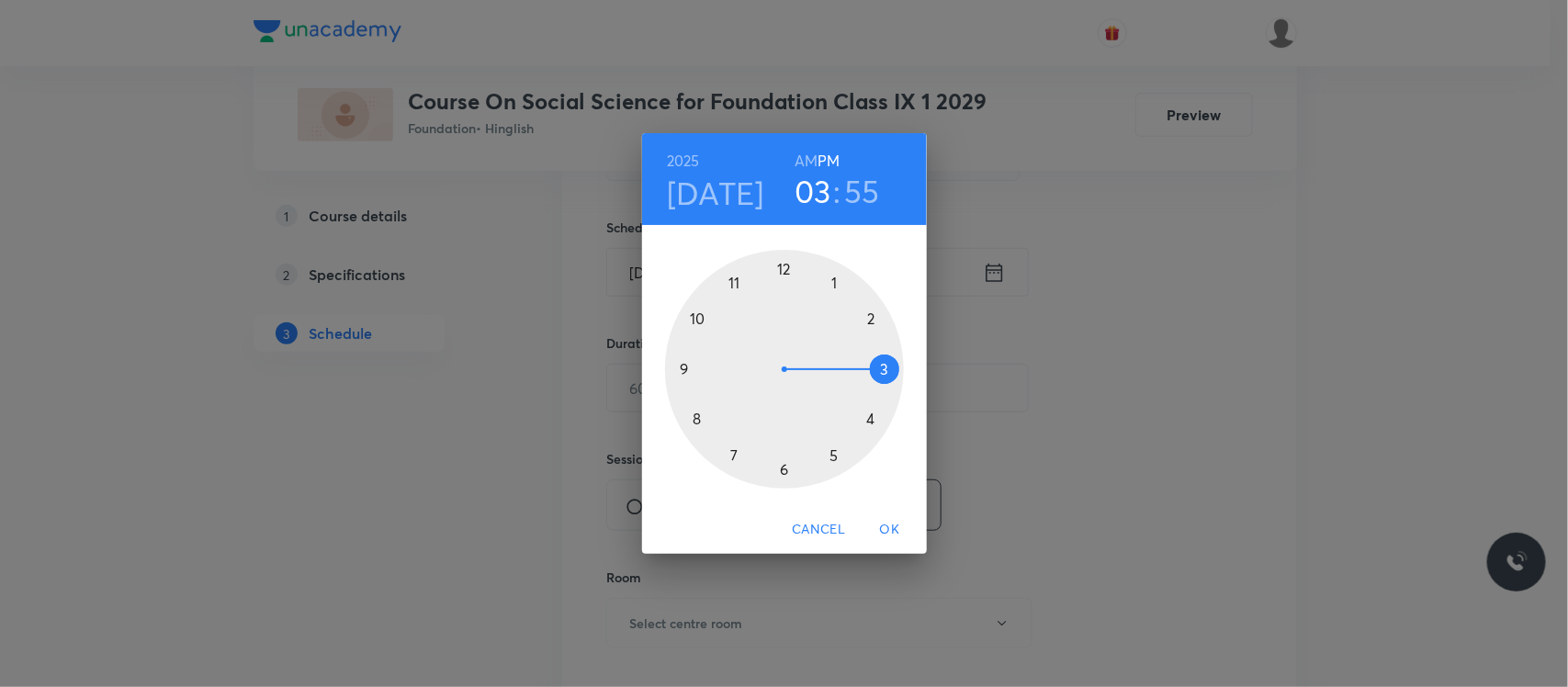
click at [871, 427] on div at bounding box center [784, 368] width 238 height 239
click at [888, 370] on div at bounding box center [784, 368] width 238 height 239
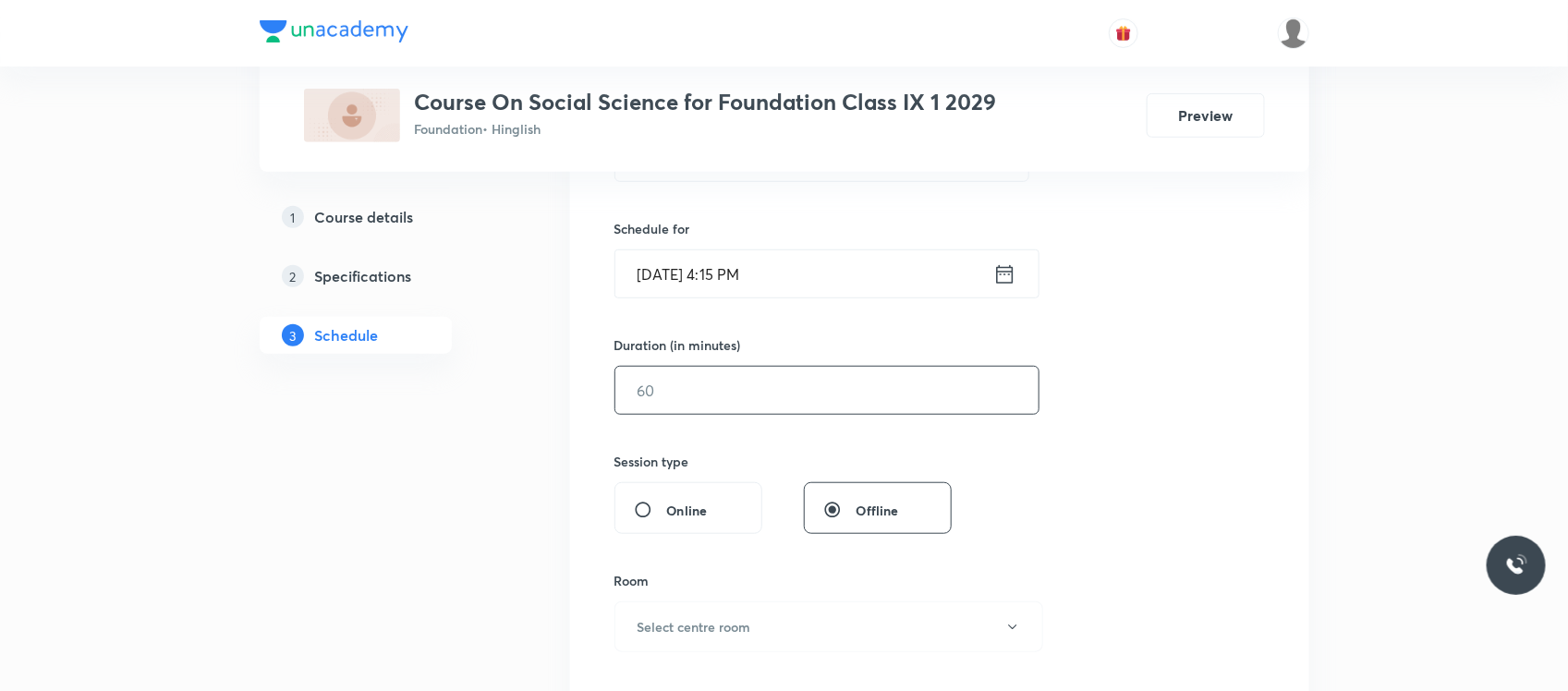
click at [718, 377] on input "text" at bounding box center [826, 390] width 423 height 47
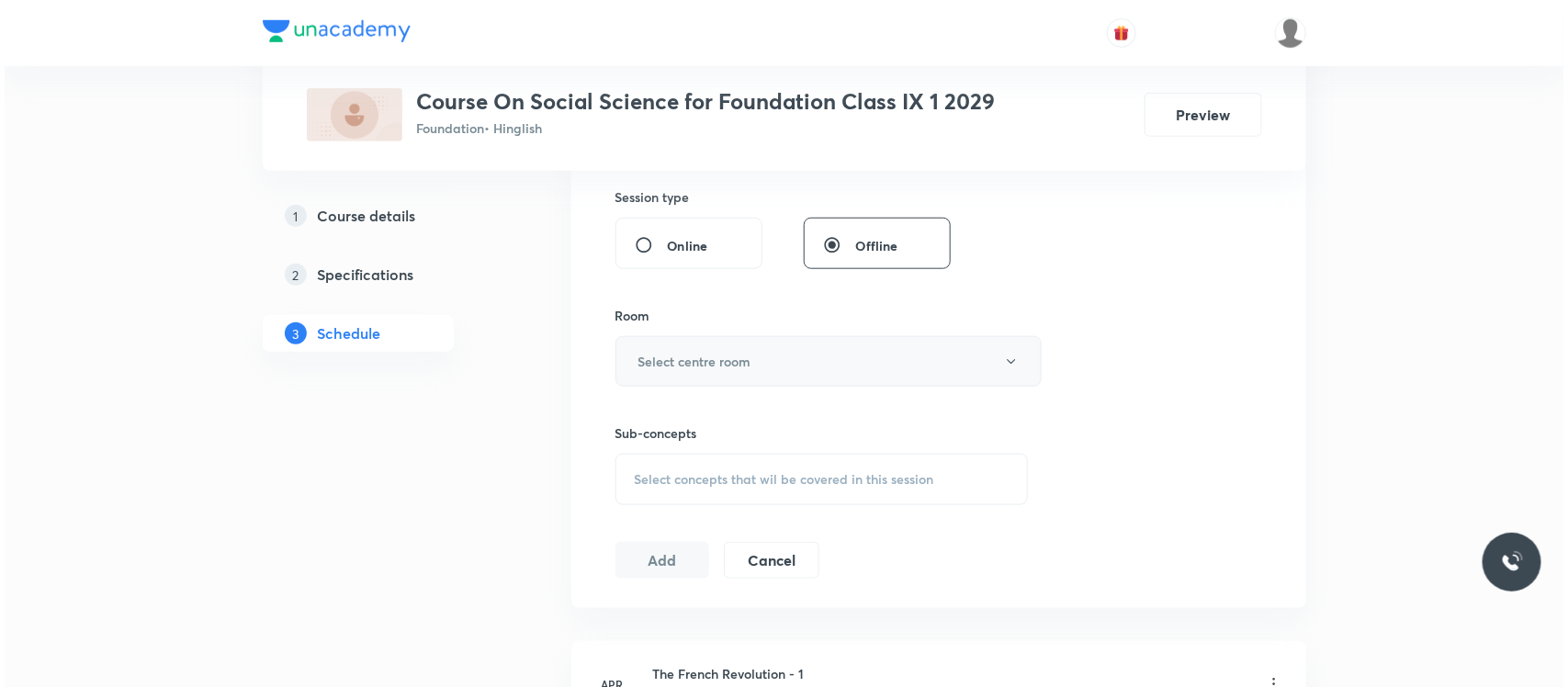
scroll to position [681, 0]
type input "60"
click at [717, 352] on h6 "Select centre room" at bounding box center [690, 360] width 113 height 19
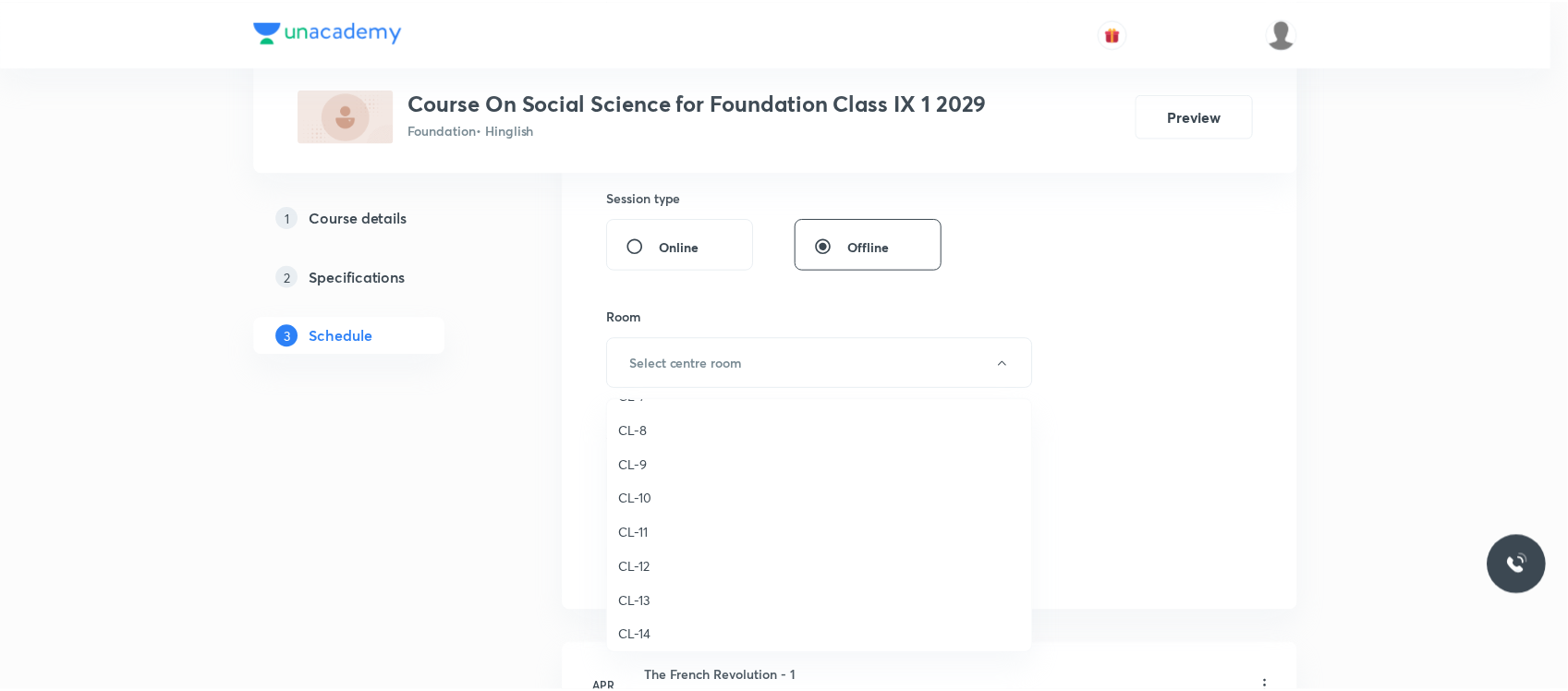
scroll to position [691, 0]
click at [658, 446] on span "CL-7" at bounding box center [823, 451] width 405 height 19
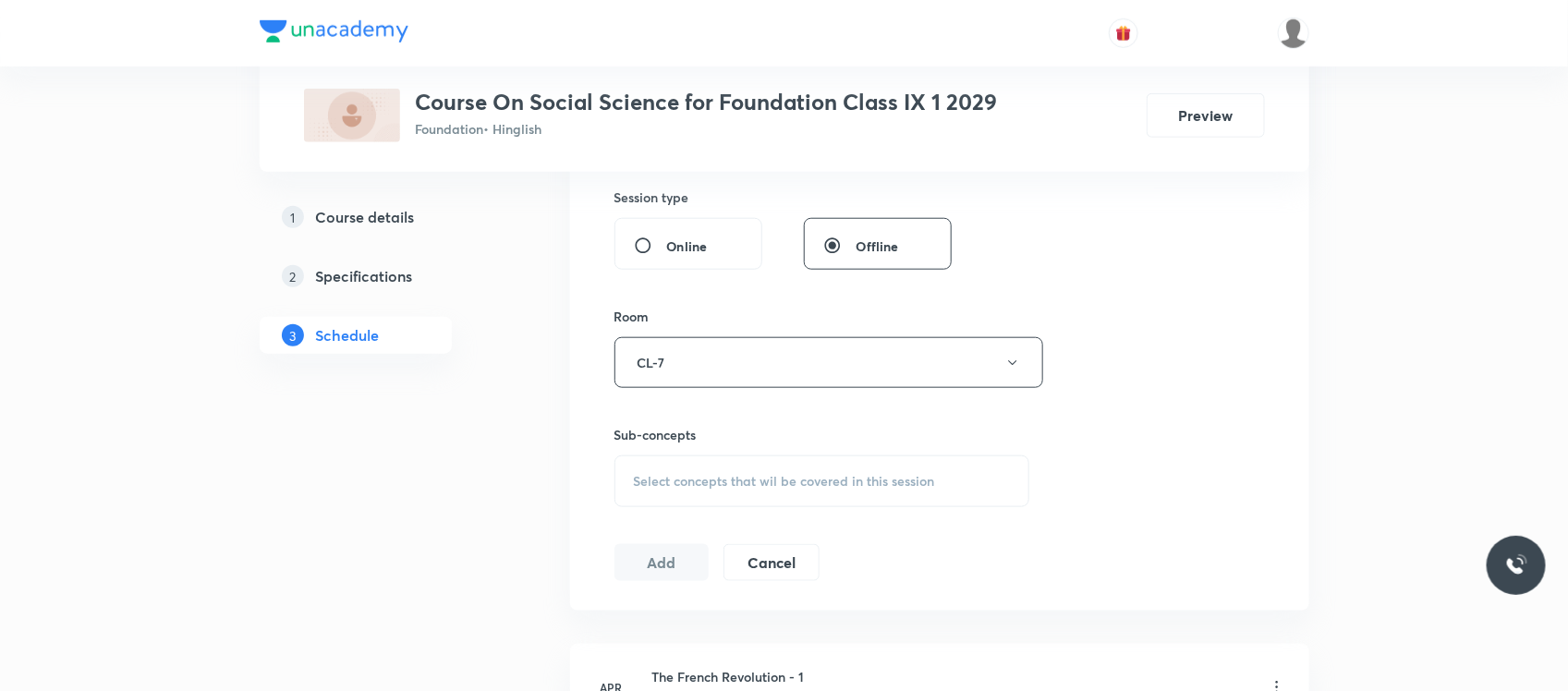
click at [700, 476] on span "Select concepts that wil be covered in this session" at bounding box center [784, 482] width 301 height 15
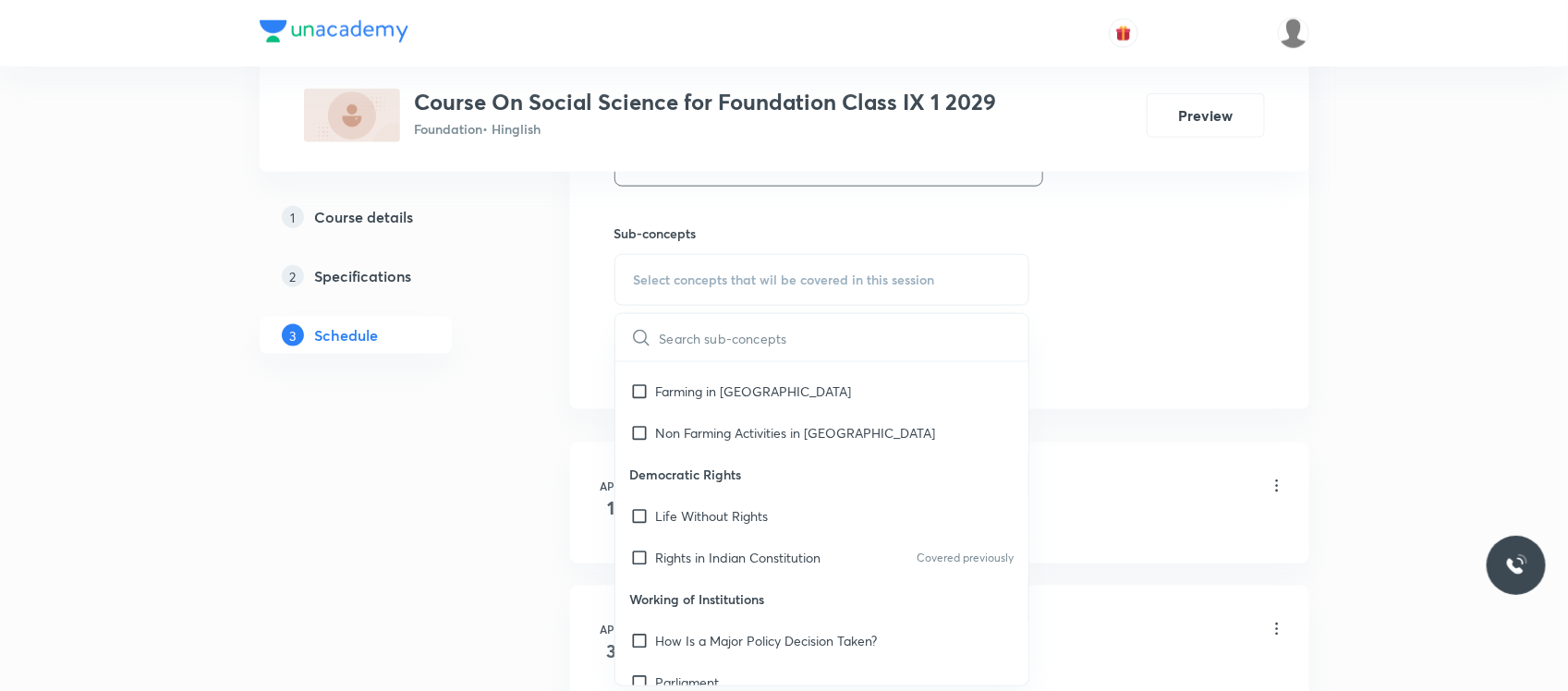
scroll to position [1083, 0]
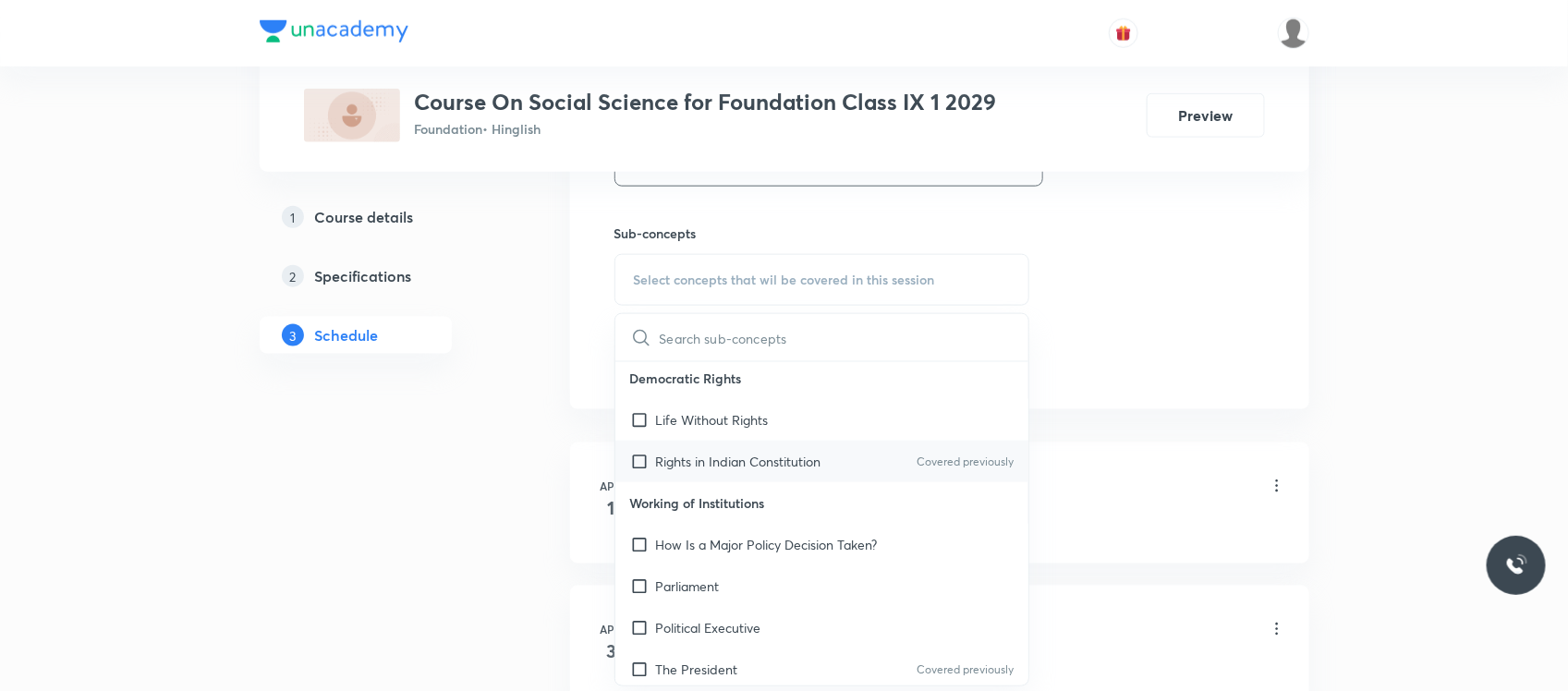
click at [713, 473] on div "Rights in Indian Constitution Covered previously" at bounding box center [822, 461] width 414 height 42
checkbox input "true"
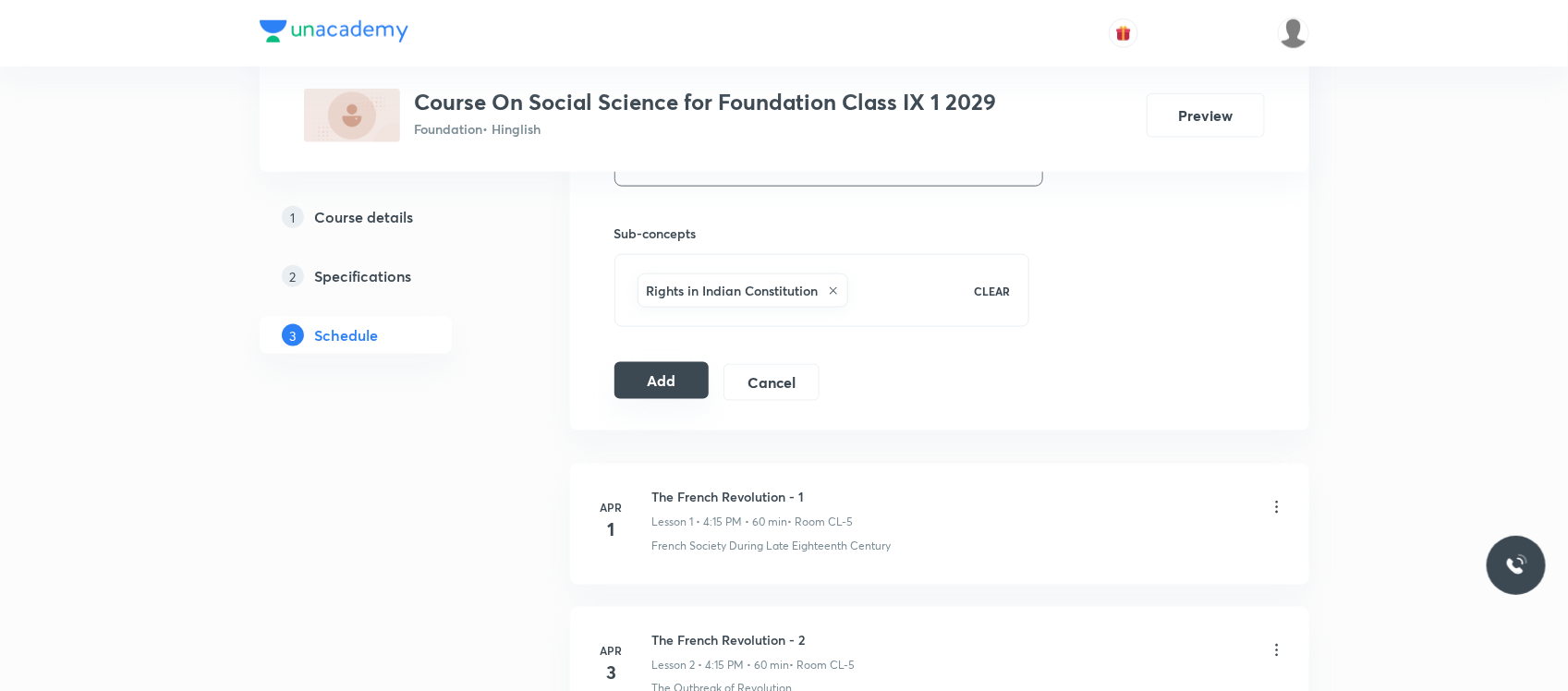
click at [635, 375] on button "Add" at bounding box center [661, 381] width 95 height 37
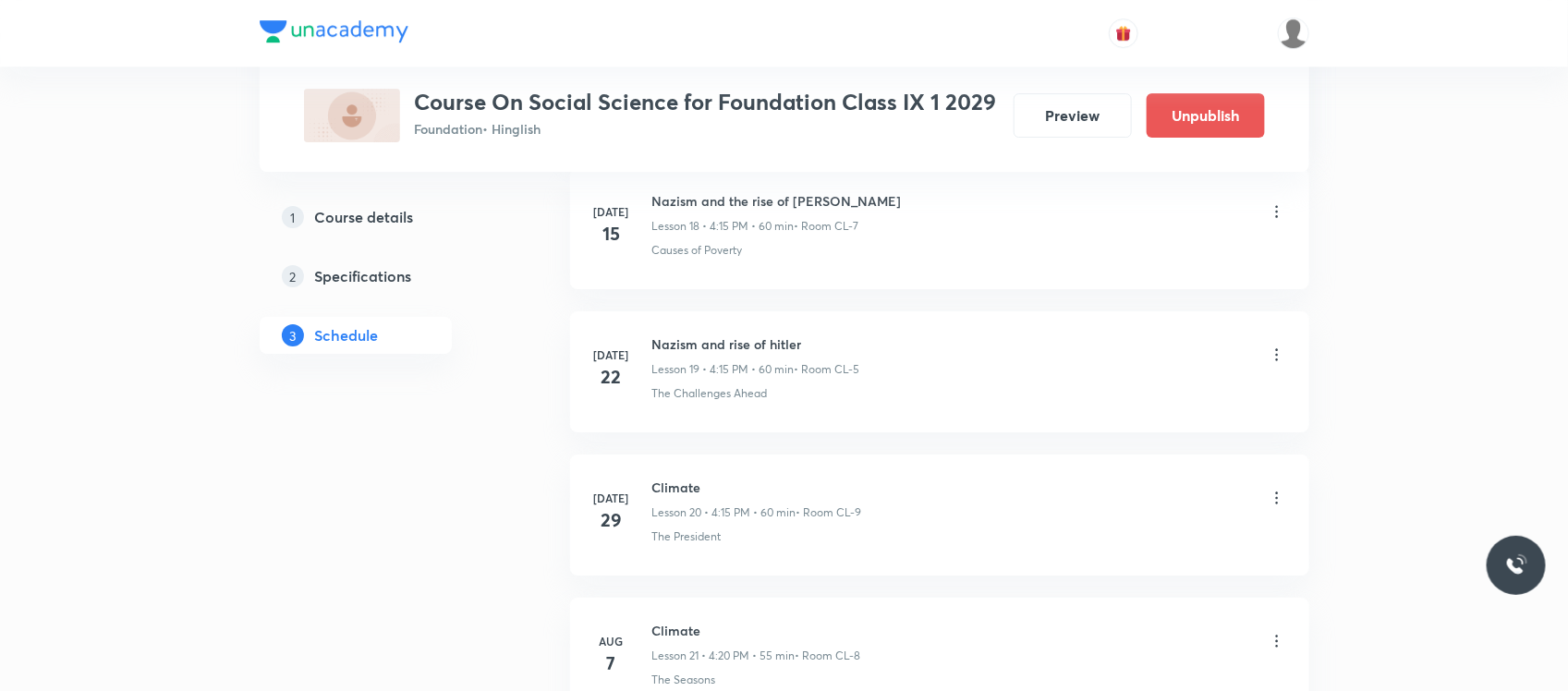
scroll to position [3388, 0]
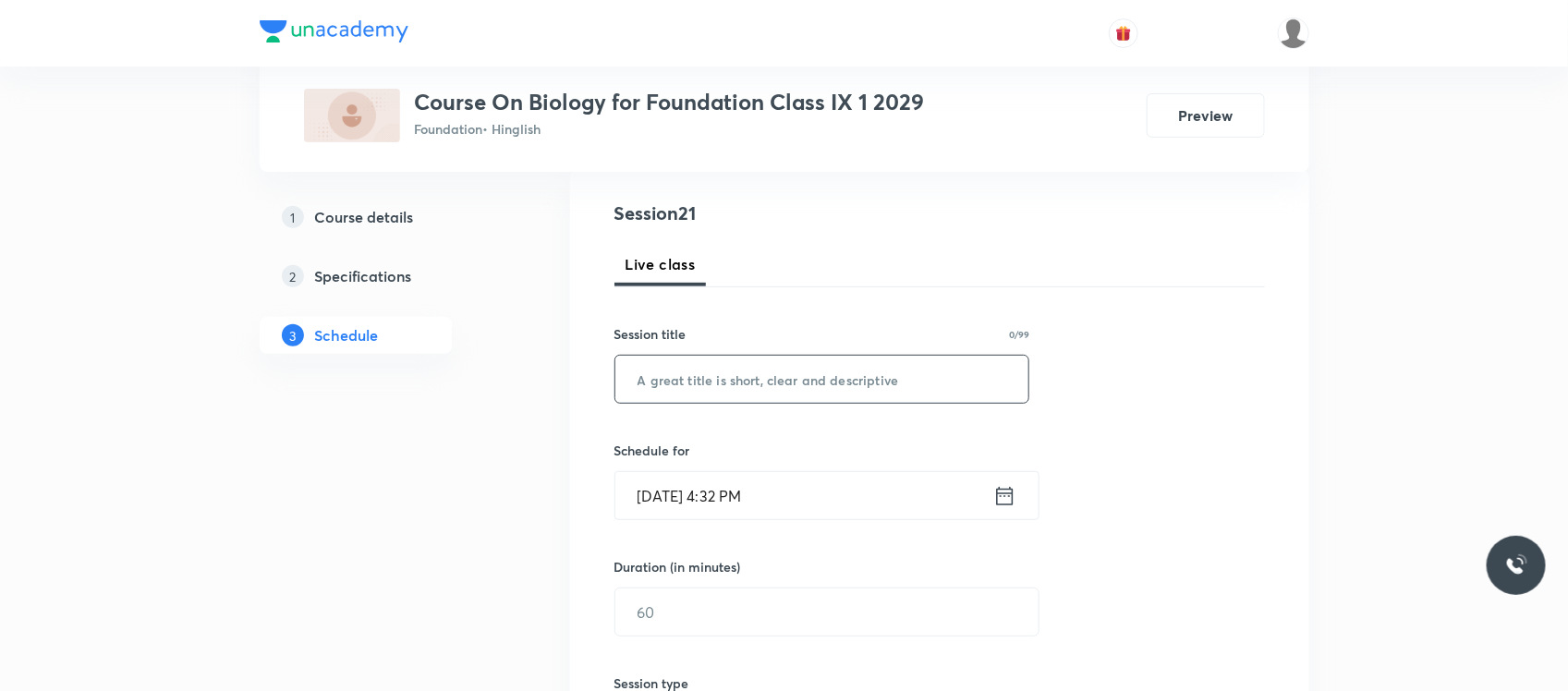
paste input "Tissue"
click at [679, 367] on input "text" at bounding box center [822, 379] width 414 height 47
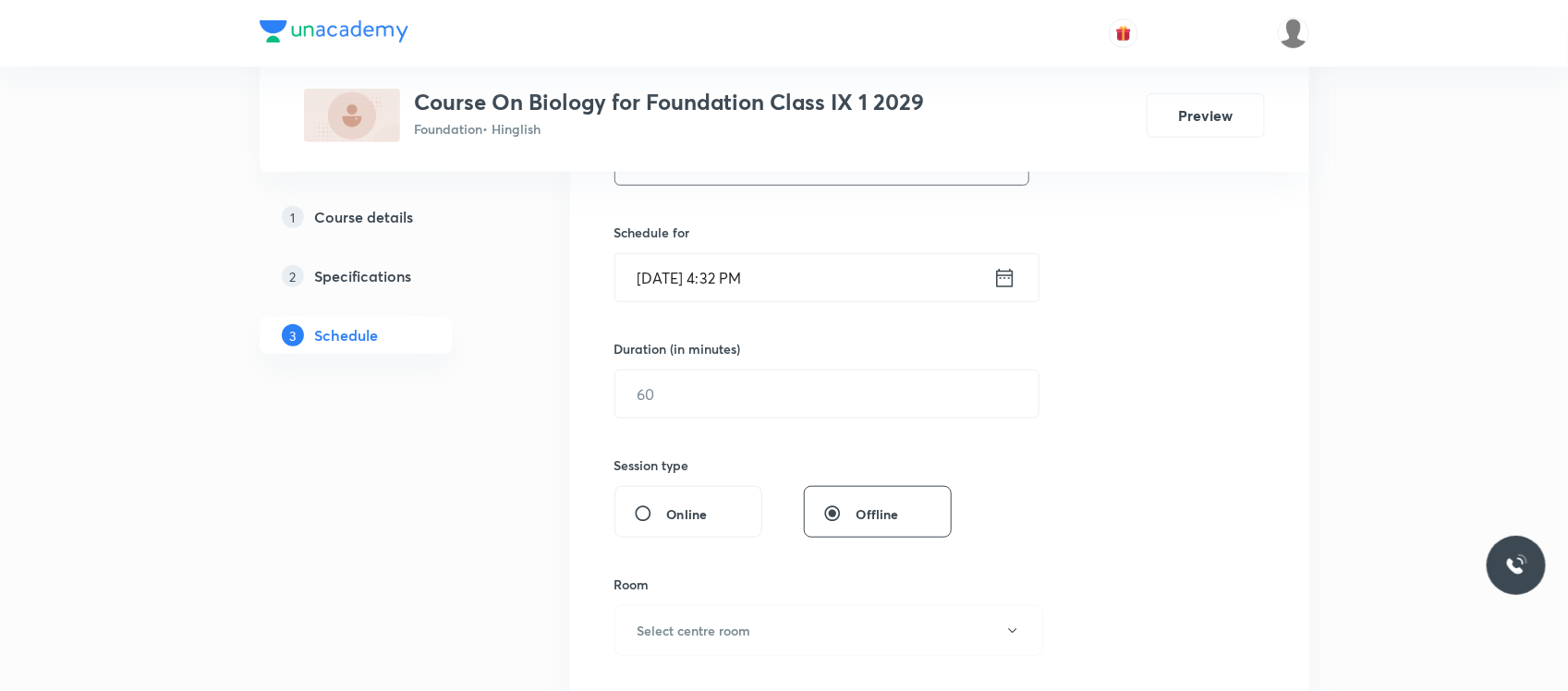
scroll to position [419, 0]
type input "Tissue"
click at [779, 275] on input "Aug 30, 2025, 4:32 PM" at bounding box center [804, 276] width 378 height 47
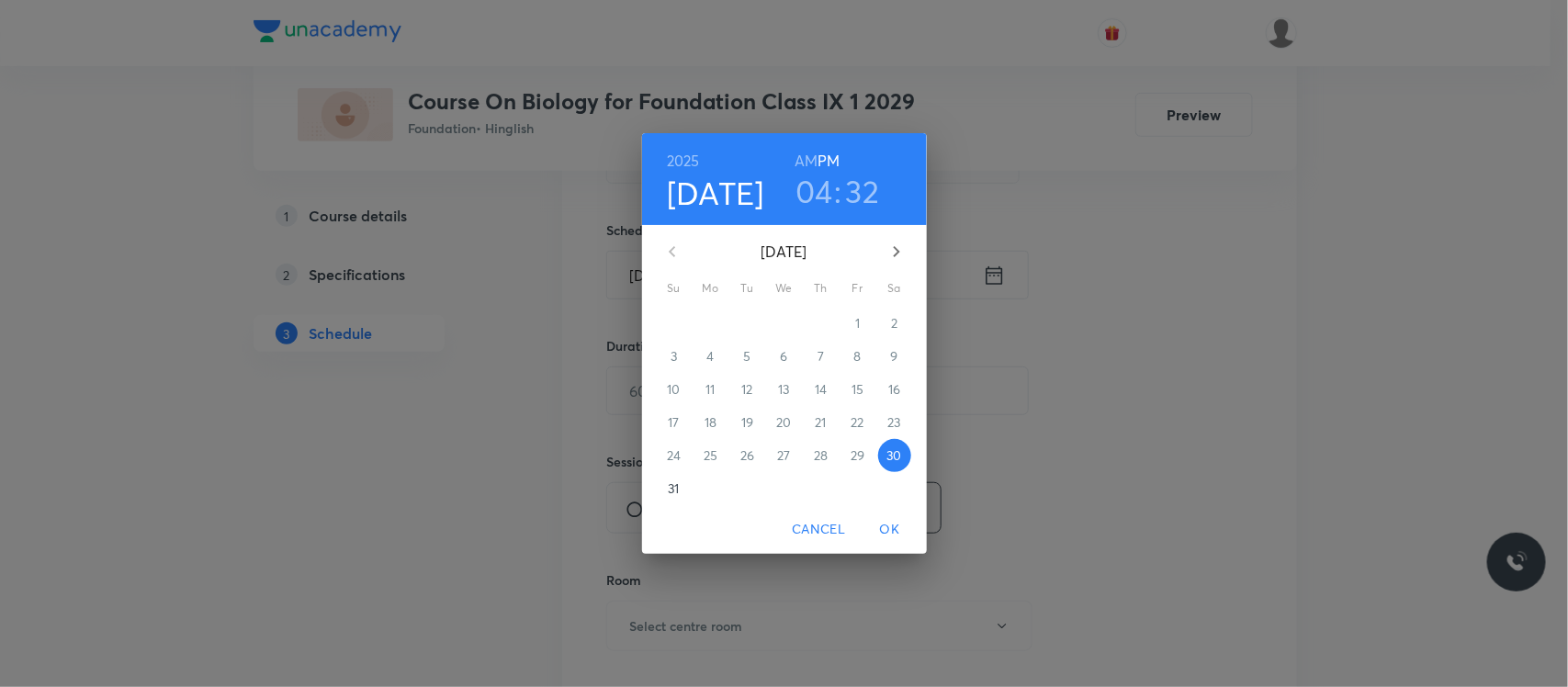
click at [813, 181] on h3 "04" at bounding box center [814, 192] width 38 height 39
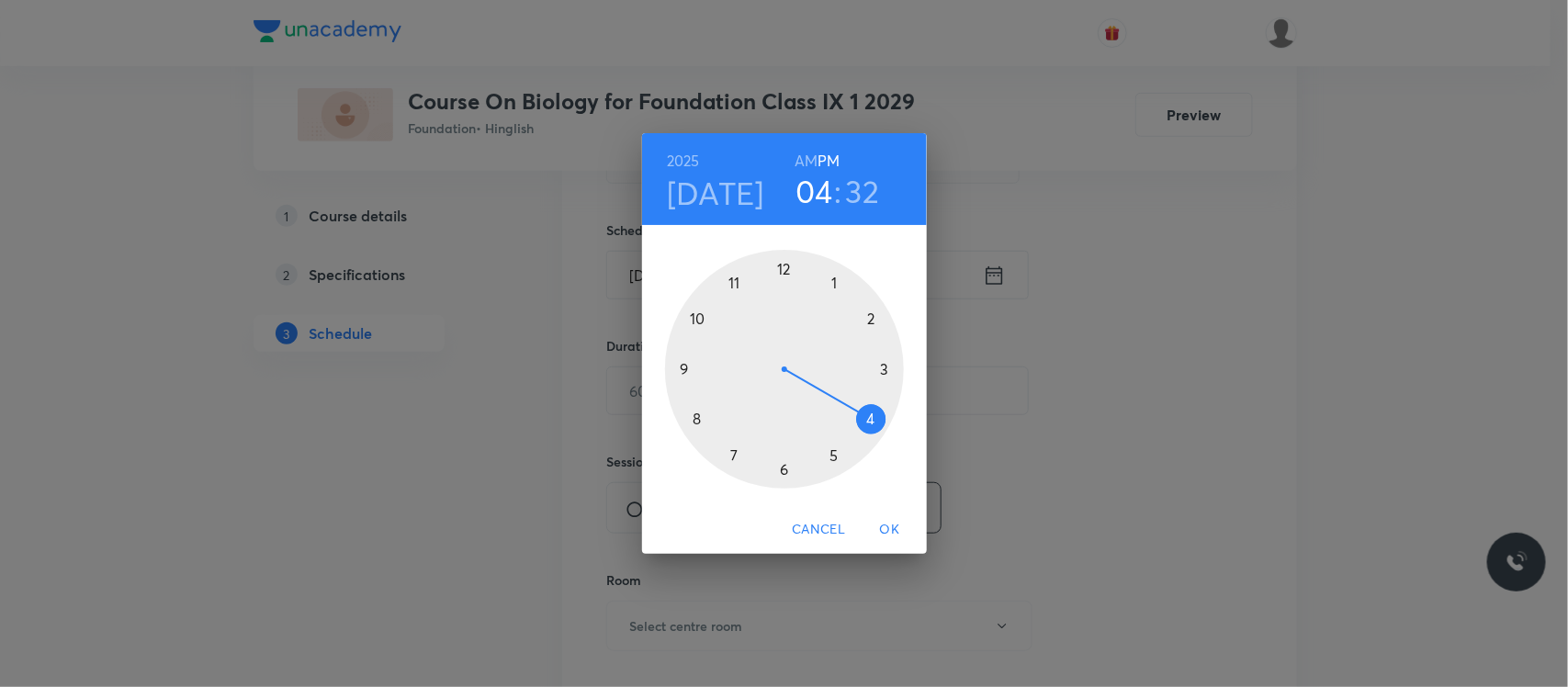
click at [833, 460] on div at bounding box center [784, 368] width 238 height 239
click at [870, 420] on div at bounding box center [784, 368] width 238 height 239
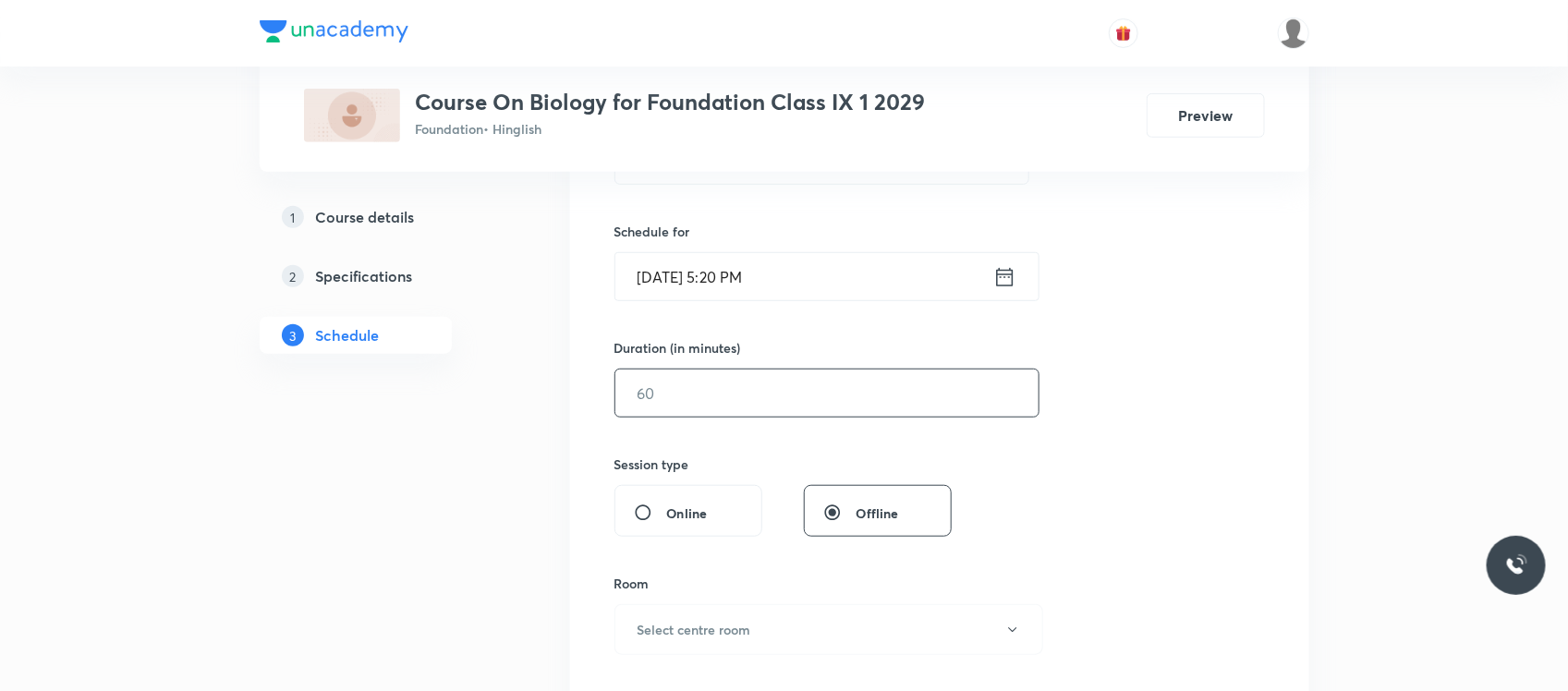
click at [819, 394] on input "text" at bounding box center [826, 393] width 423 height 47
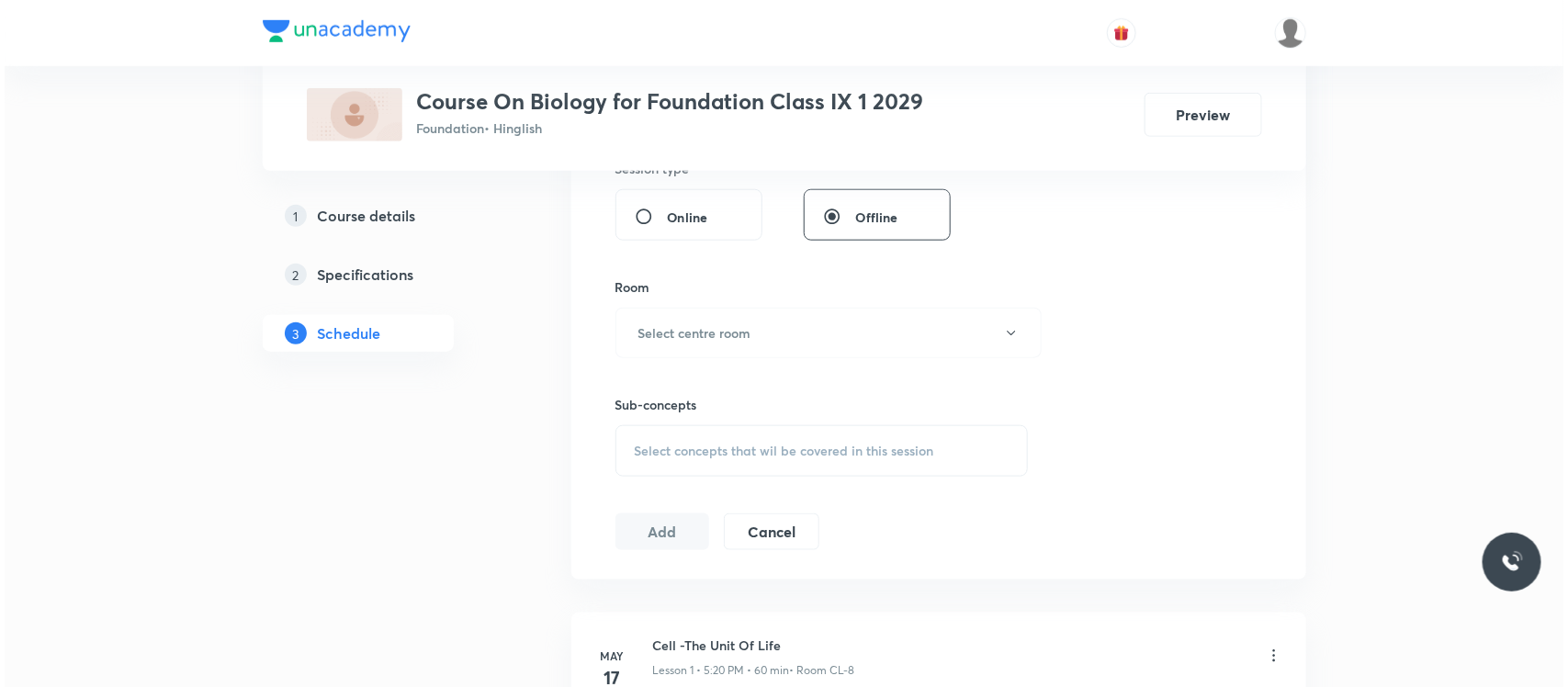
scroll to position [710, 0]
type input "60"
click at [717, 323] on h6 "Select centre room" at bounding box center [690, 332] width 113 height 19
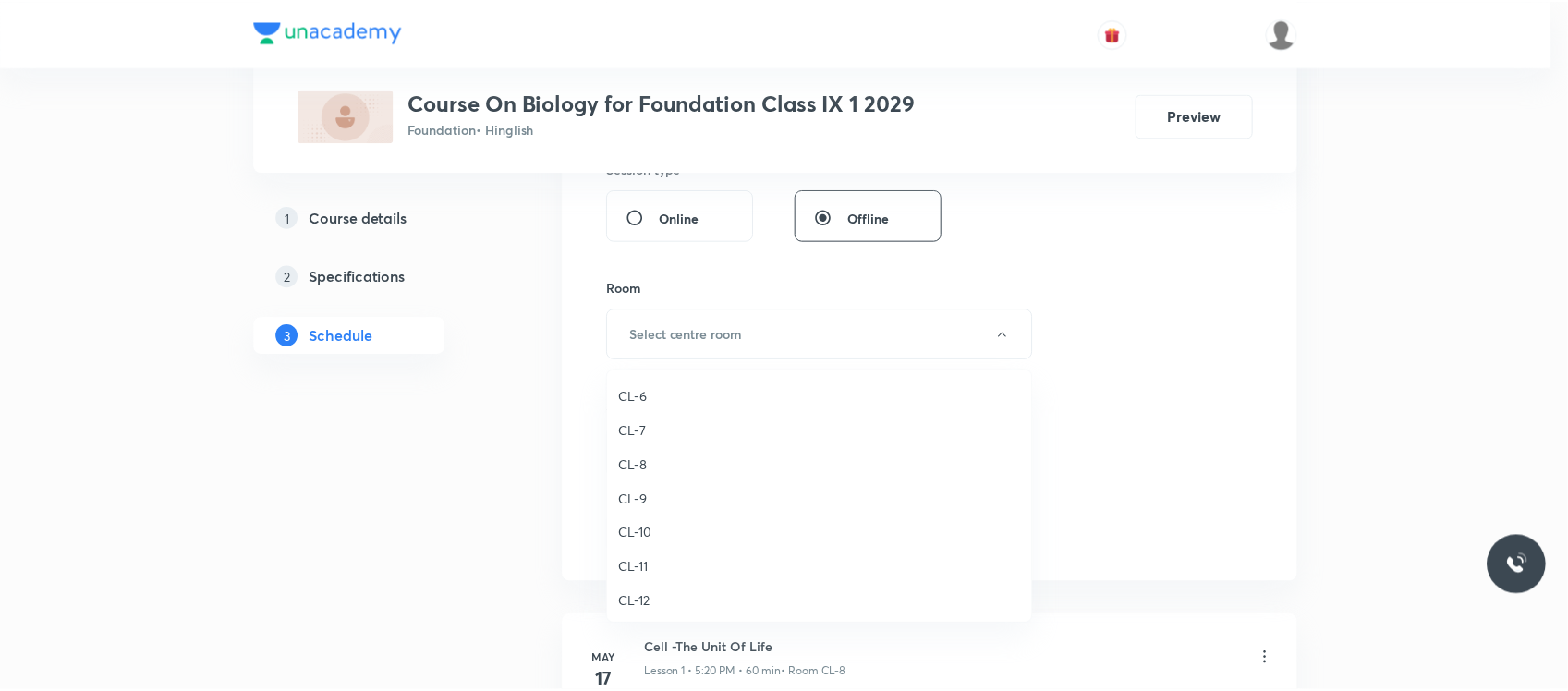
scroll to position [651, 0]
click at [639, 456] on span "CL-7" at bounding box center [823, 461] width 405 height 19
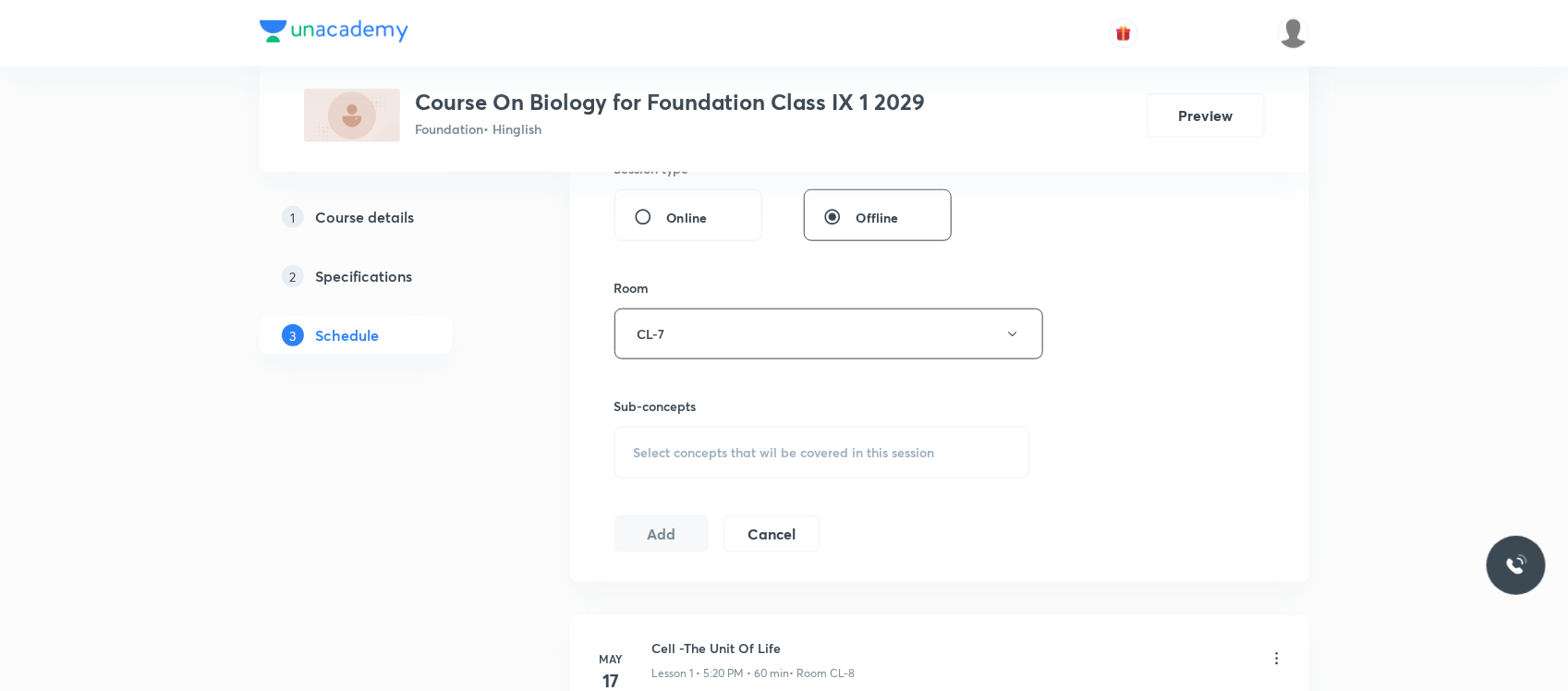
click at [704, 450] on span "Select concepts that wil be covered in this session" at bounding box center [784, 453] width 301 height 15
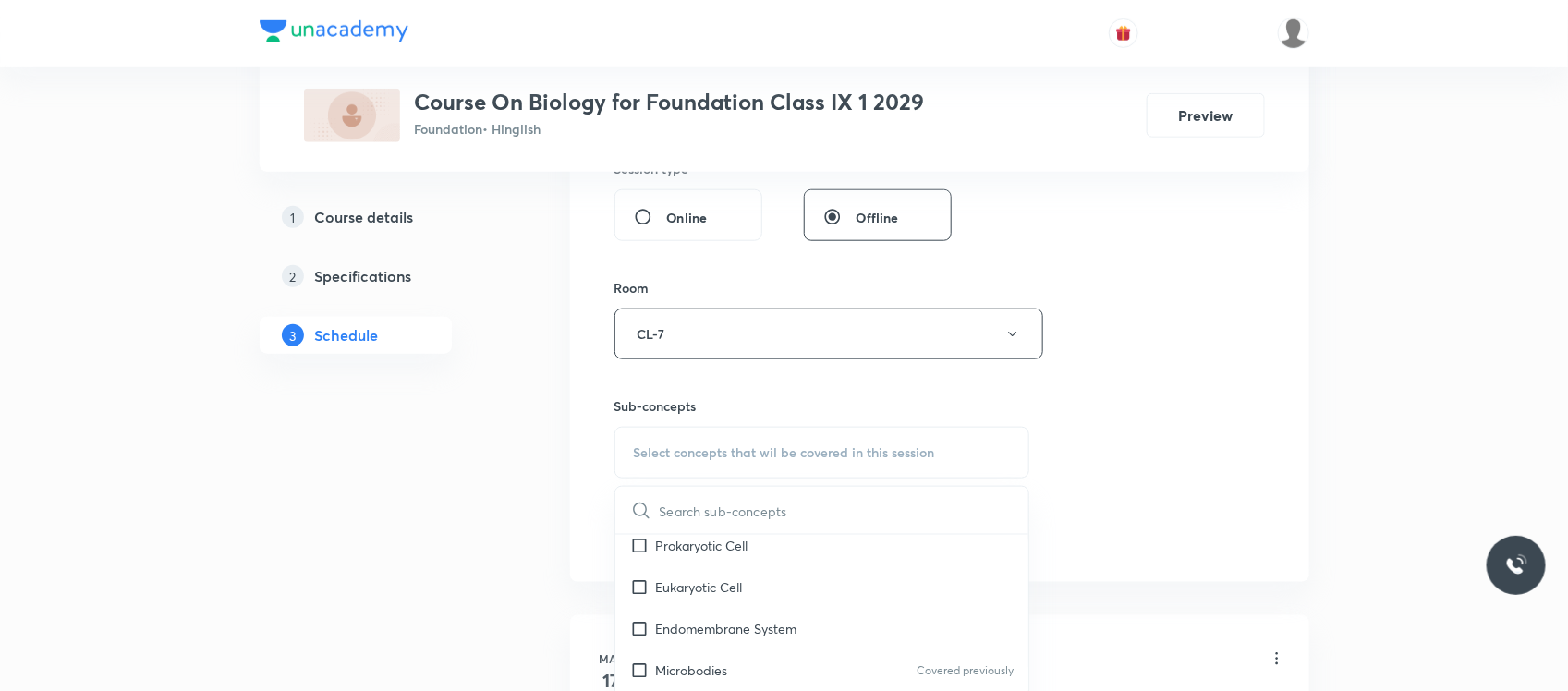
scroll to position [1410, 0]
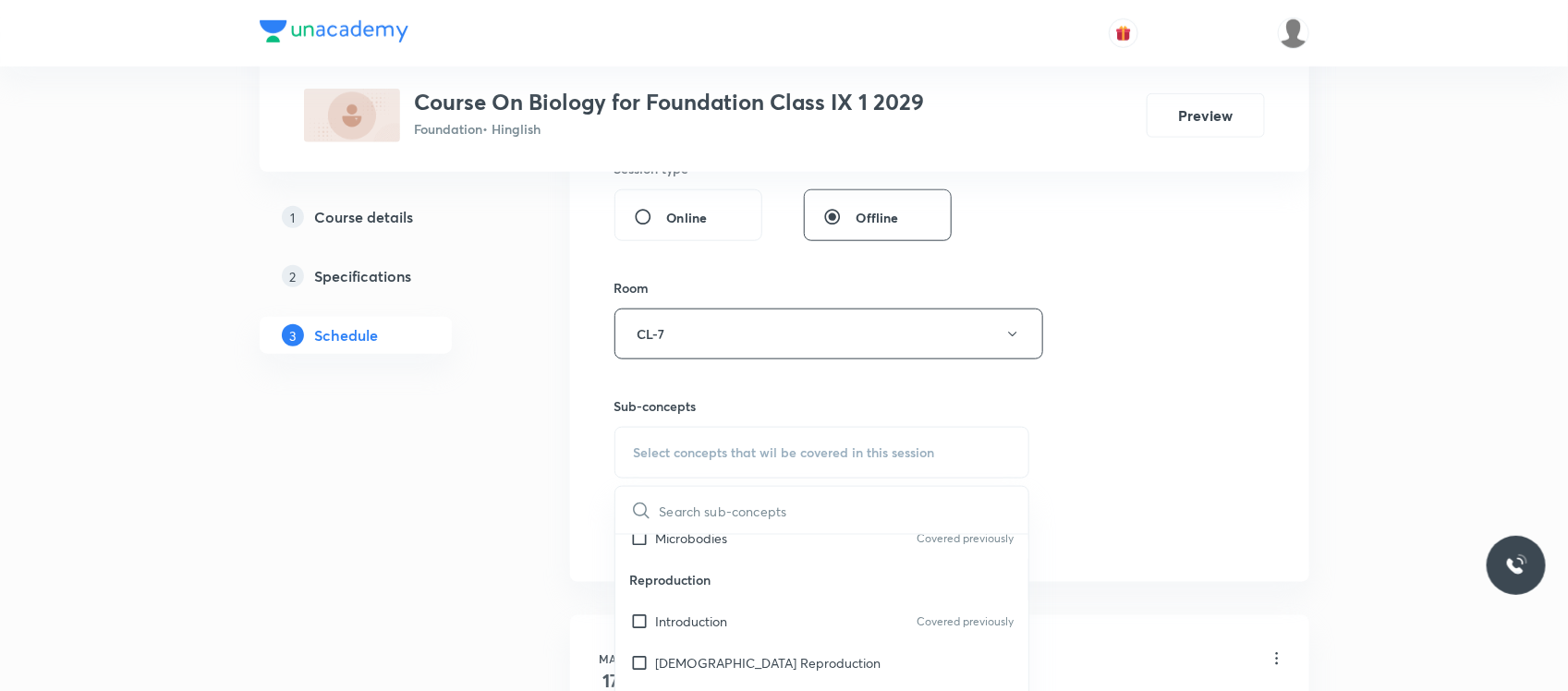
click at [797, 580] on p "Reproduction" at bounding box center [822, 580] width 414 height 42
click at [776, 619] on div "Introduction Covered previously" at bounding box center [822, 622] width 414 height 42
checkbox input "true"
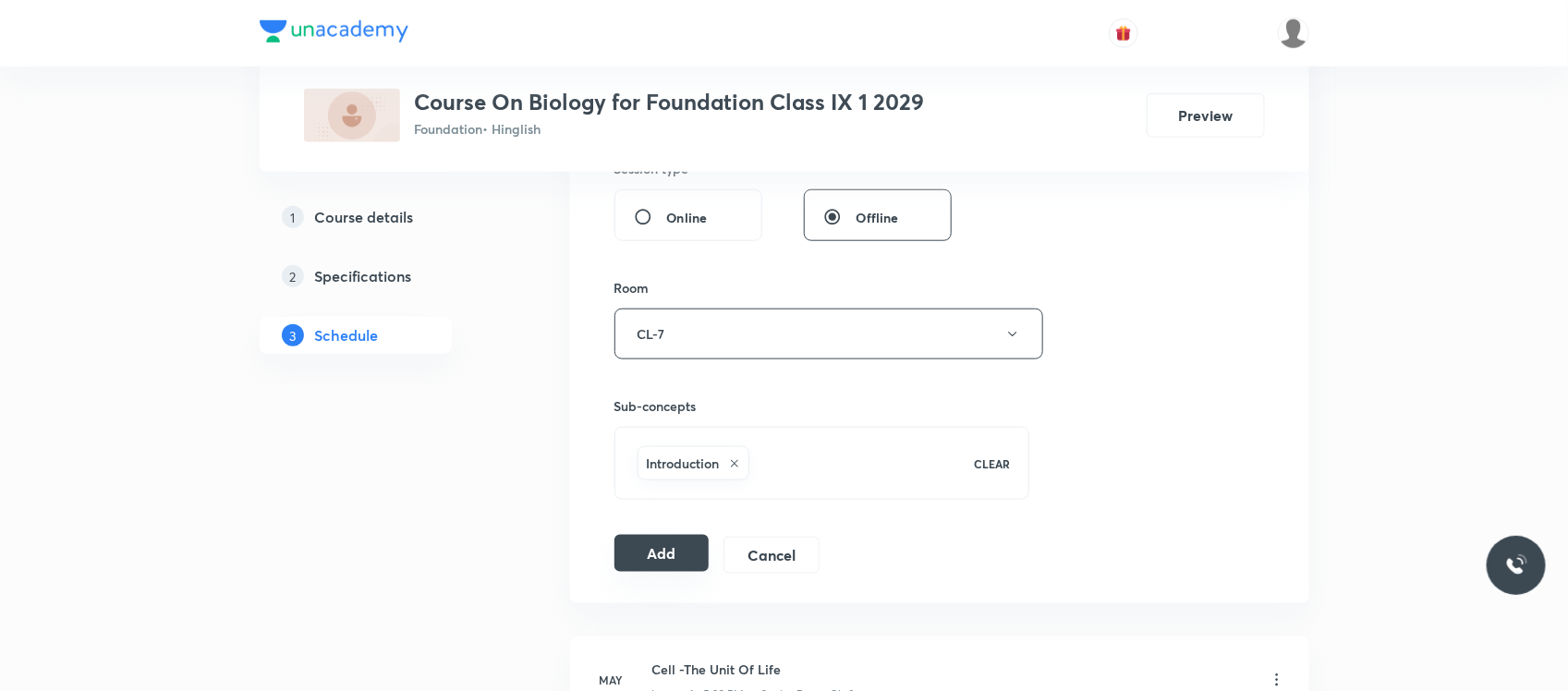
click at [684, 564] on button "Add" at bounding box center [661, 554] width 95 height 37
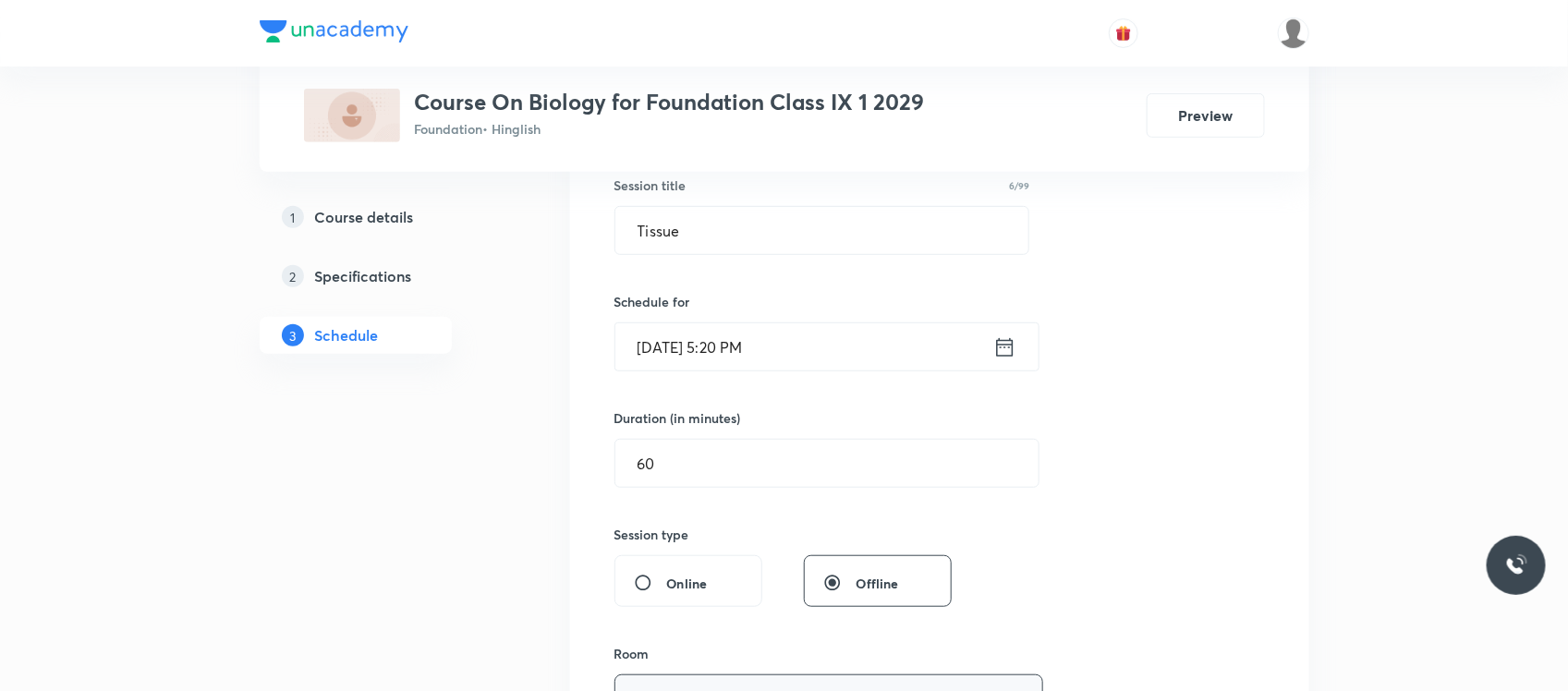
scroll to position [349, 0]
